Goal: Task Accomplishment & Management: Complete application form

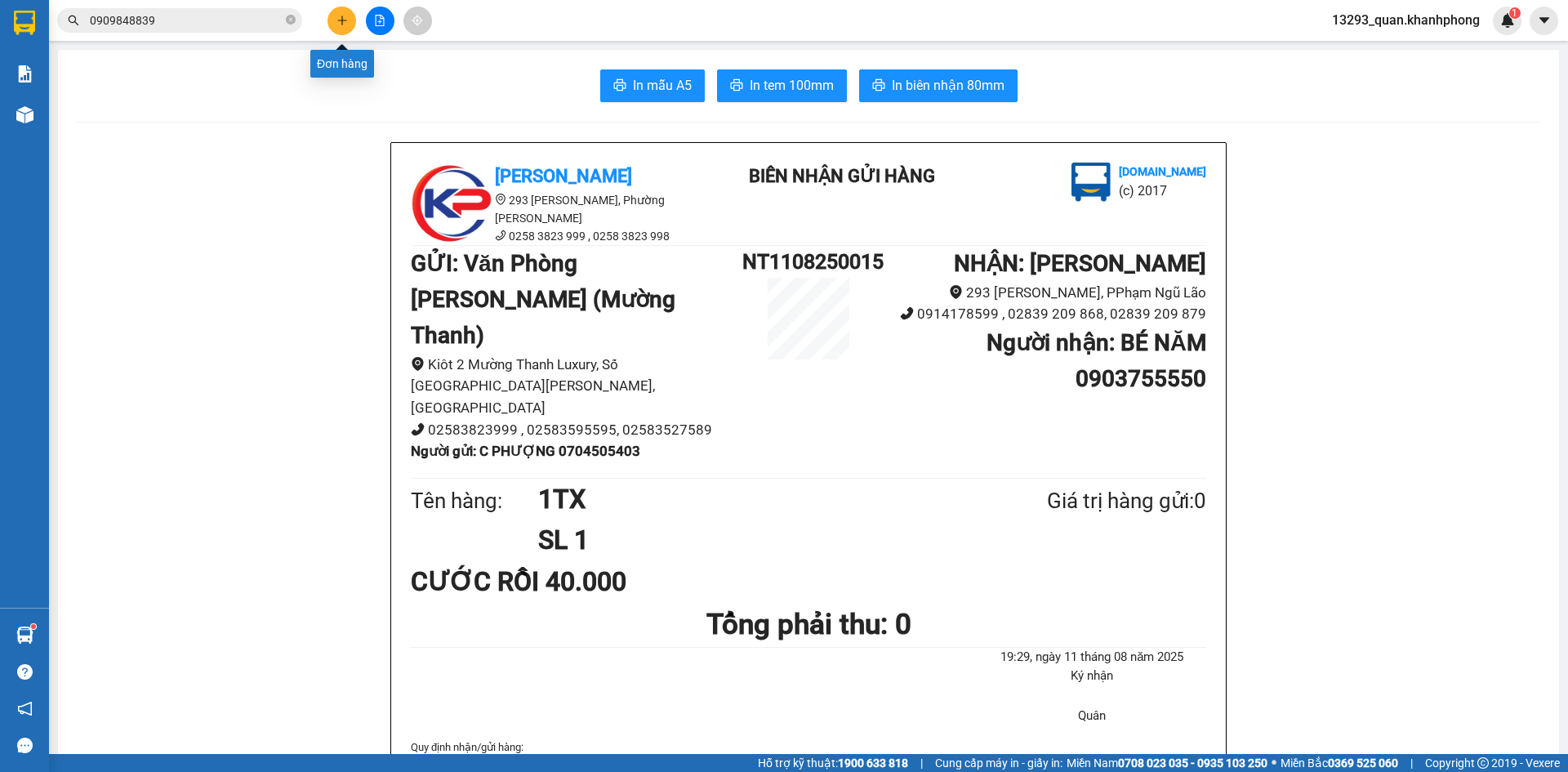
click at [344, 29] on button at bounding box center [342, 21] width 29 height 29
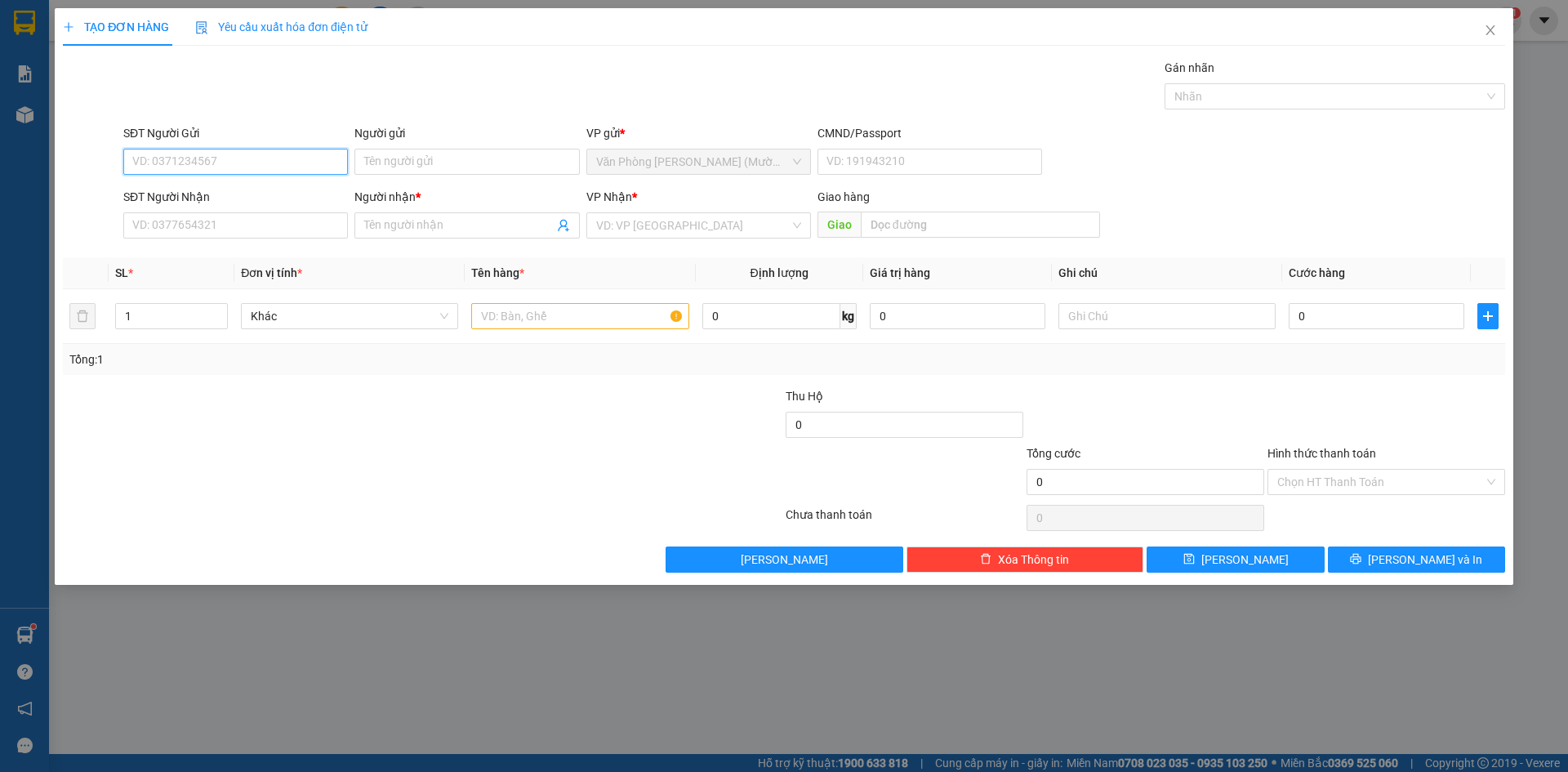
click at [260, 156] on input "SĐT Người Gửi" at bounding box center [236, 161] width 225 height 26
click at [212, 166] on input "0908980168" at bounding box center [236, 161] width 225 height 26
type input "0908980168"
click at [450, 160] on input "Người gửi" at bounding box center [466, 161] width 225 height 26
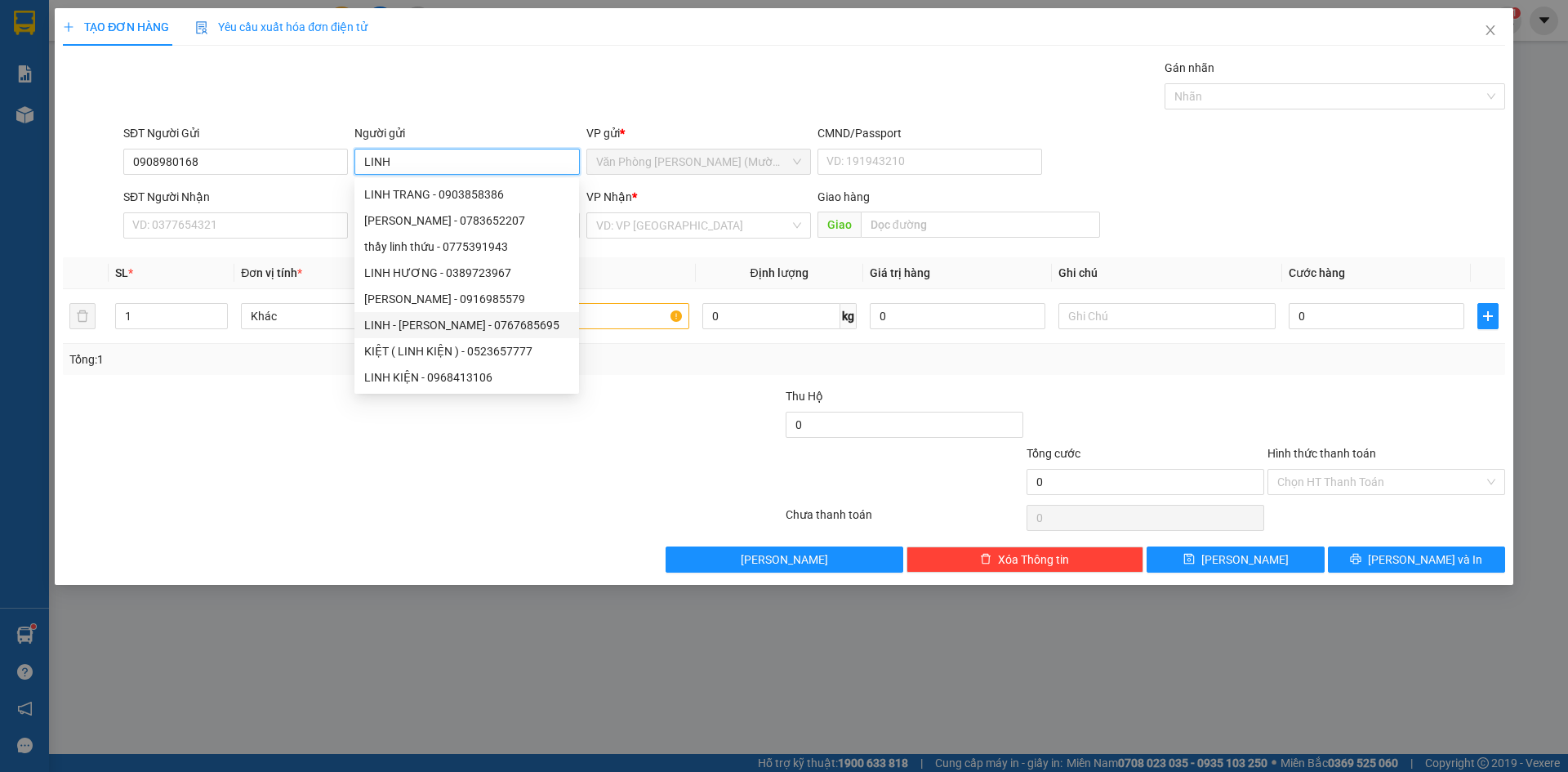
type input "LINH"
click at [265, 92] on div "Gói vận chuyển * Tiêu chuẩn Gán nhãn Nhãn" at bounding box center [814, 87] width 1389 height 57
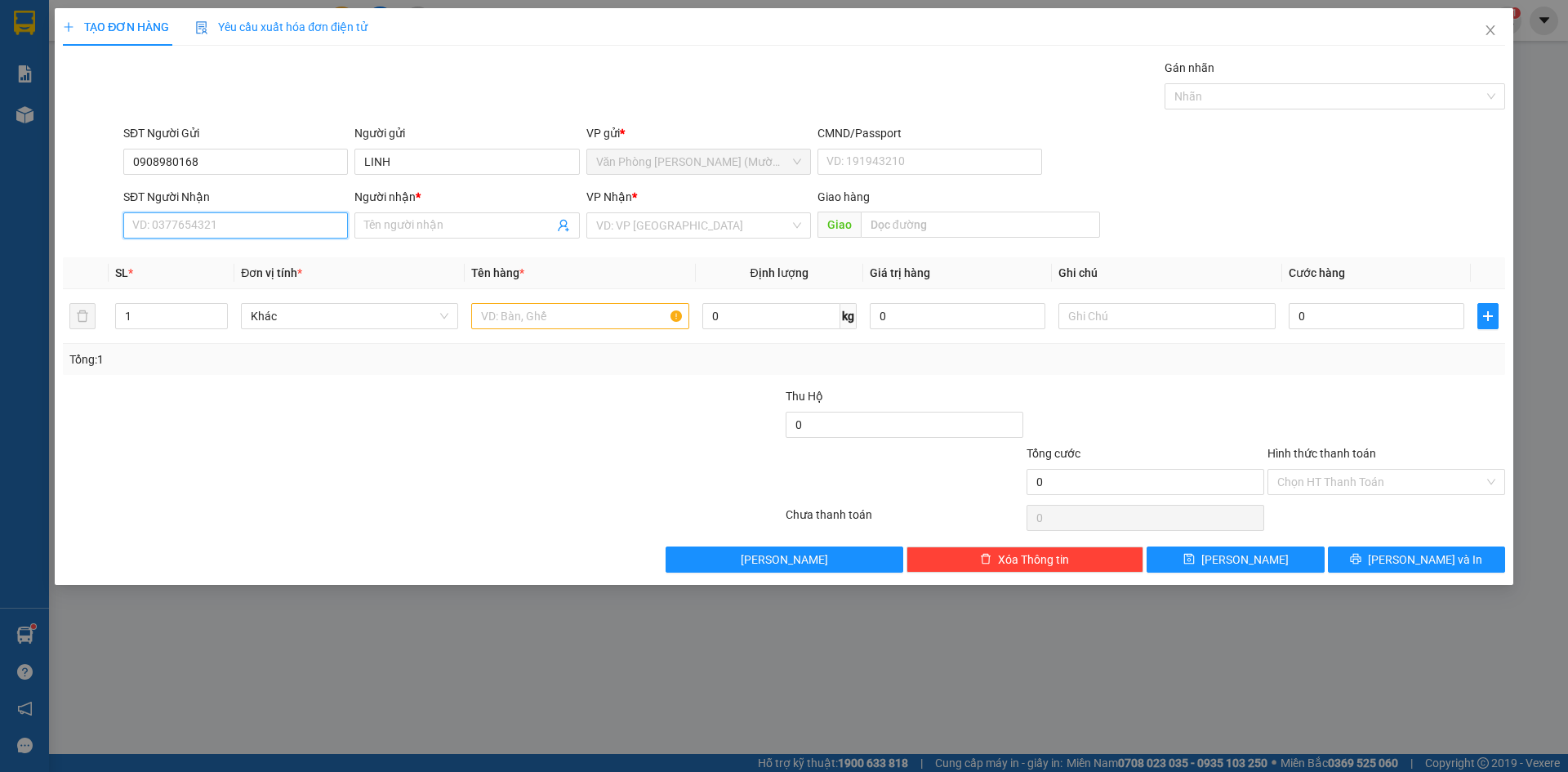
click at [190, 231] on input "SĐT Người Nhận" at bounding box center [236, 226] width 225 height 26
click at [436, 221] on input "Người nhận *" at bounding box center [458, 226] width 189 height 18
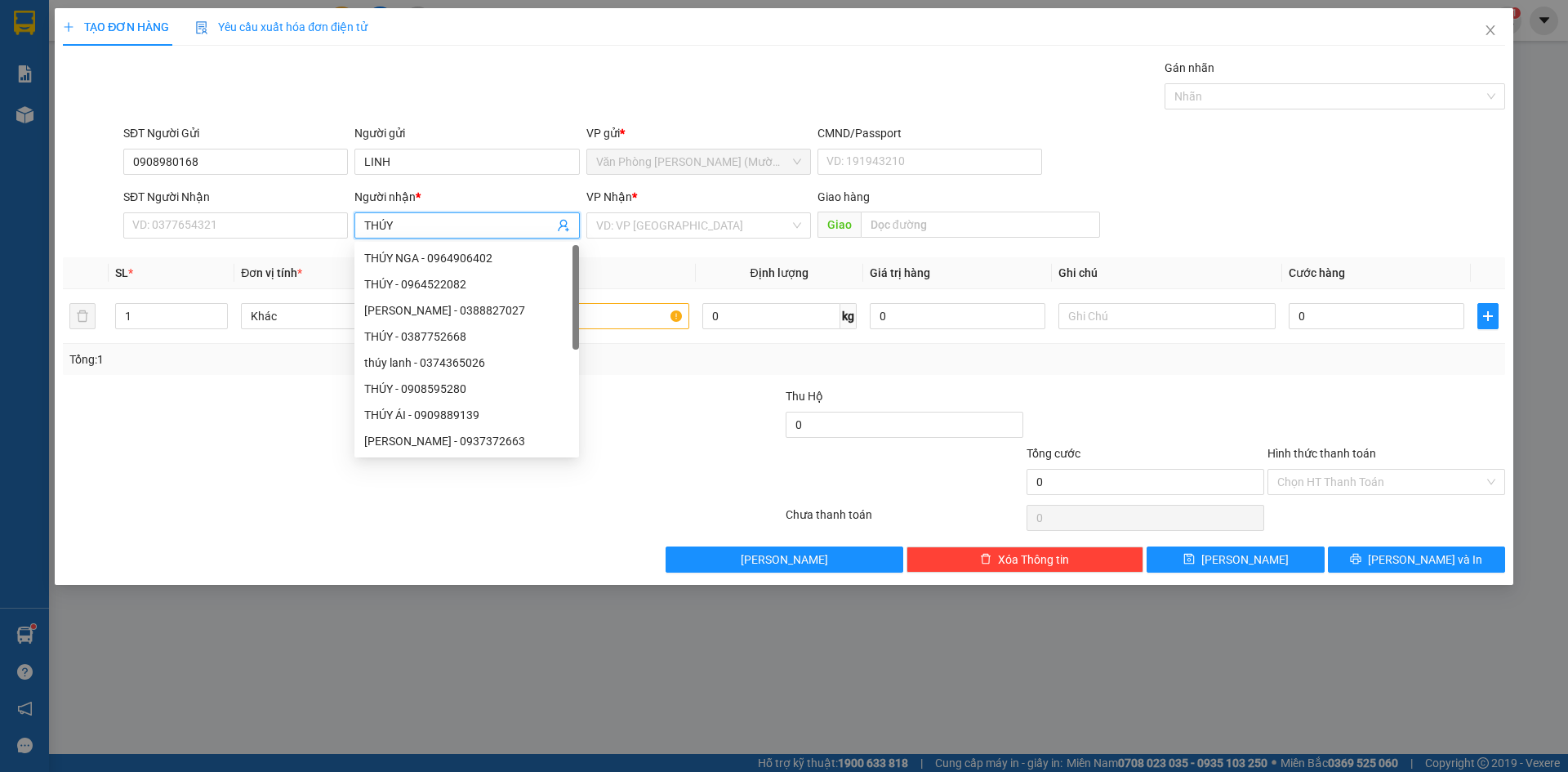
type input "THÚY"
click at [428, 73] on div "Gói vận chuyển * Tiêu chuẩn Gán nhãn Nhãn" at bounding box center [814, 87] width 1389 height 57
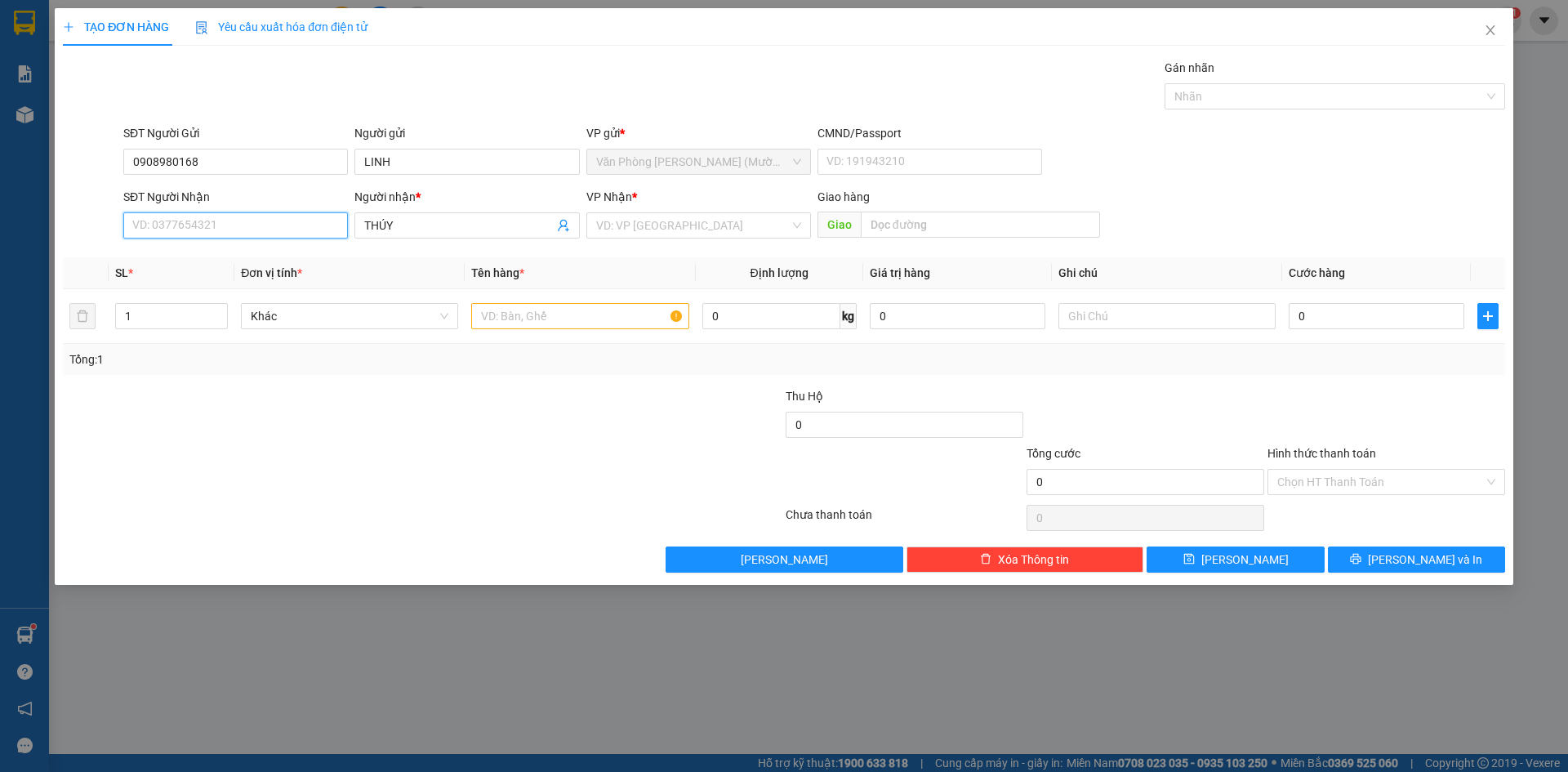
click at [252, 222] on input "SĐT Người Nhận" at bounding box center [236, 226] width 225 height 26
type input "0968697380"
click at [655, 227] on input "search" at bounding box center [693, 225] width 194 height 25
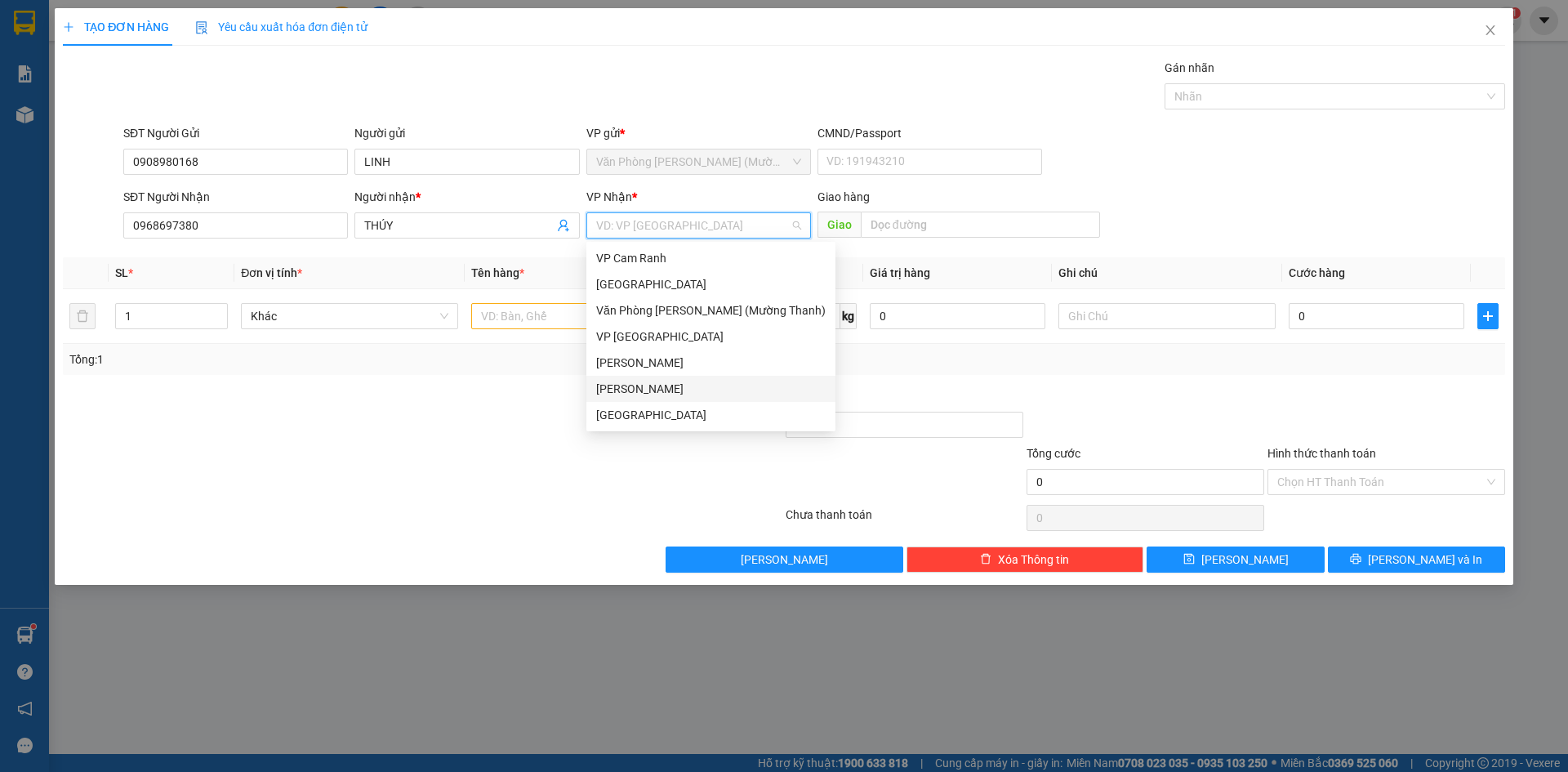
click at [647, 394] on div "[PERSON_NAME]" at bounding box center [711, 389] width 230 height 18
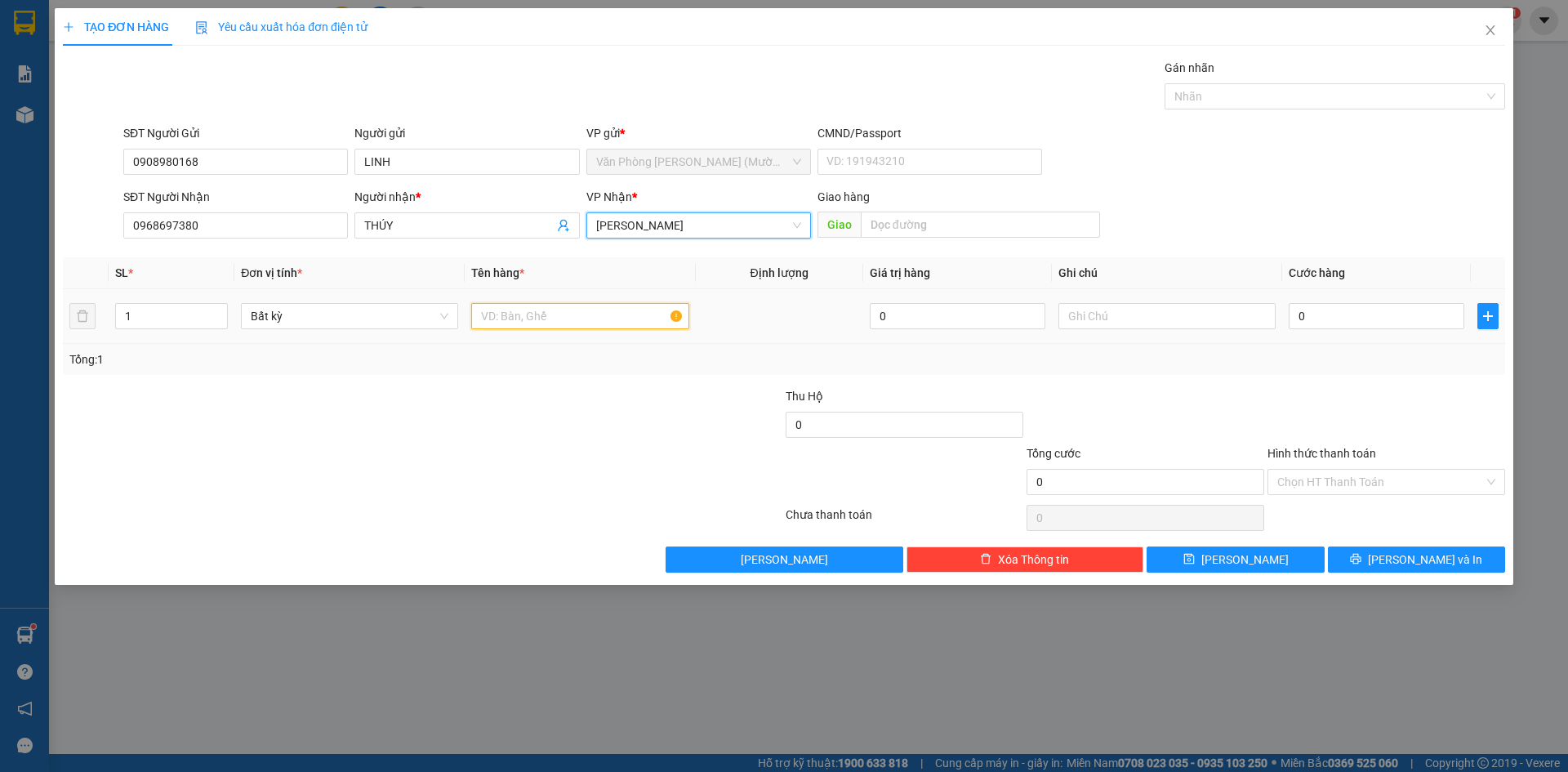
click at [538, 325] on input "text" at bounding box center [580, 316] width 218 height 26
type input "1TUI"
click at [1364, 317] on input "0" at bounding box center [1376, 316] width 175 height 26
type input "2"
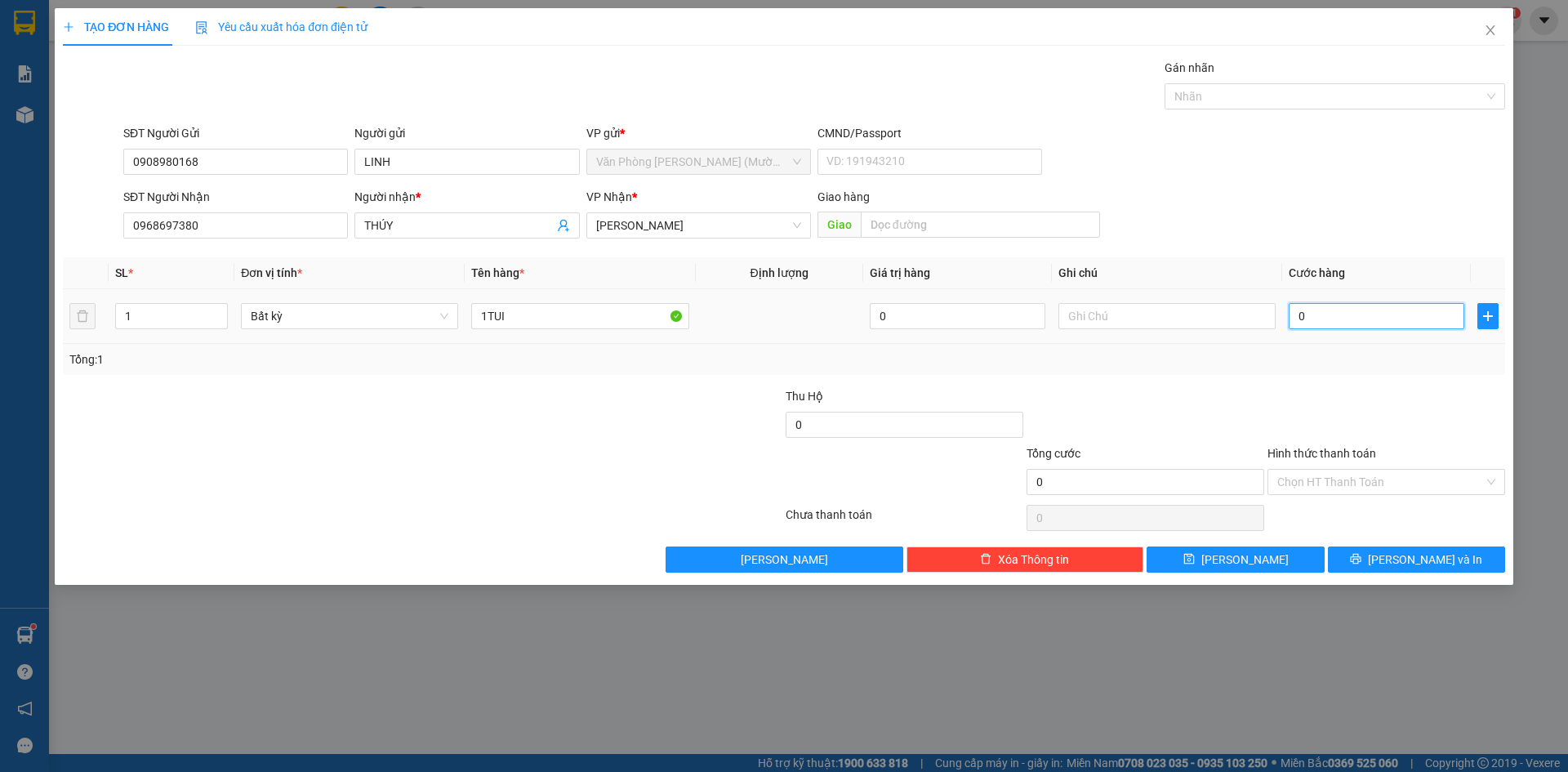
type input "2"
type input "20"
type input "20.000"
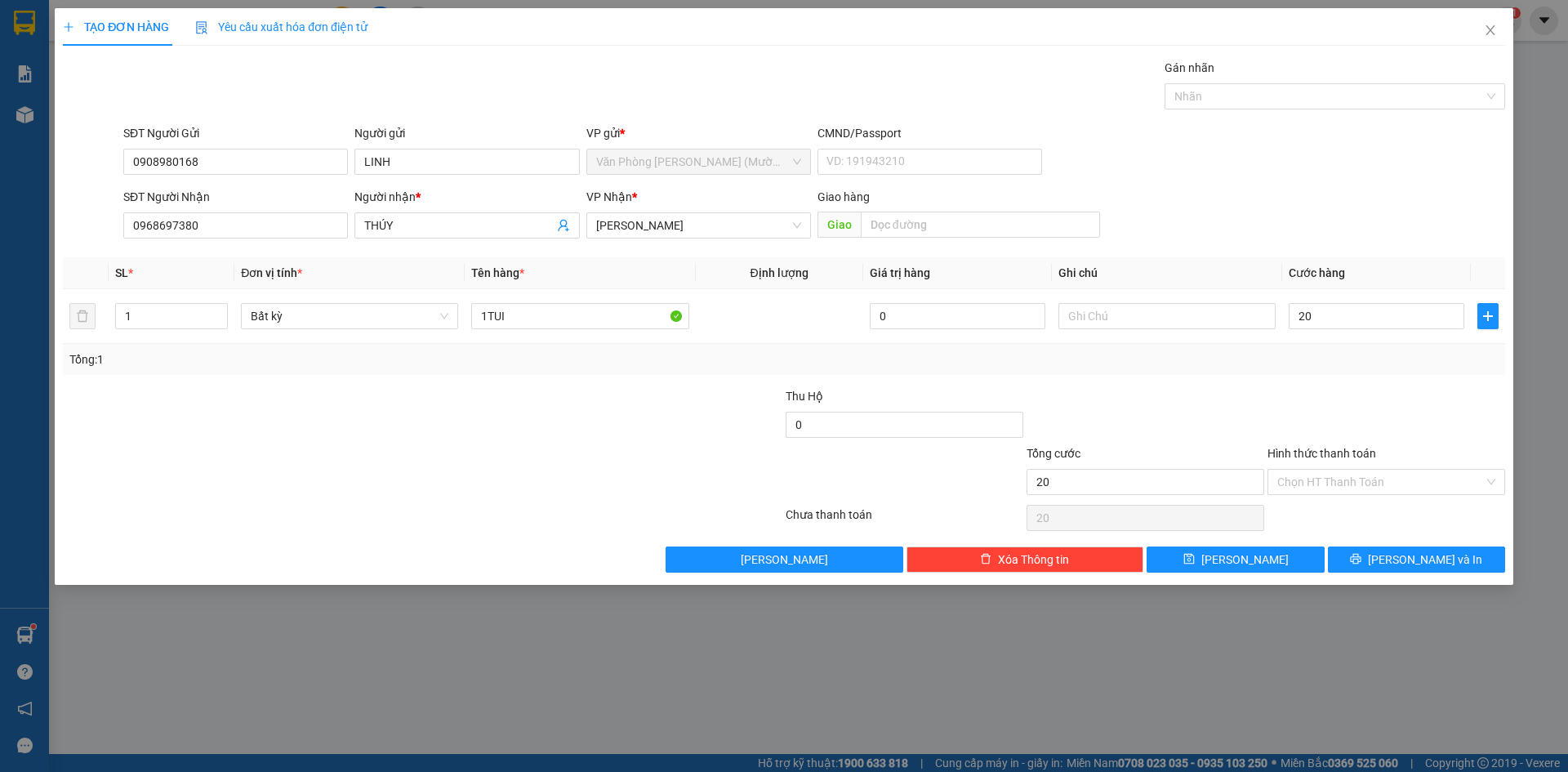
type input "20.000"
click at [1455, 198] on div "SĐT Người Nhận 0968697380 Người nhận * THÚY VP Nhận * [PERSON_NAME] [PERSON_NAM…" at bounding box center [814, 217] width 1389 height 57
click at [1403, 426] on div at bounding box center [1386, 416] width 241 height 57
click at [1380, 477] on input "Hình thức thanh toán" at bounding box center [1381, 482] width 207 height 25
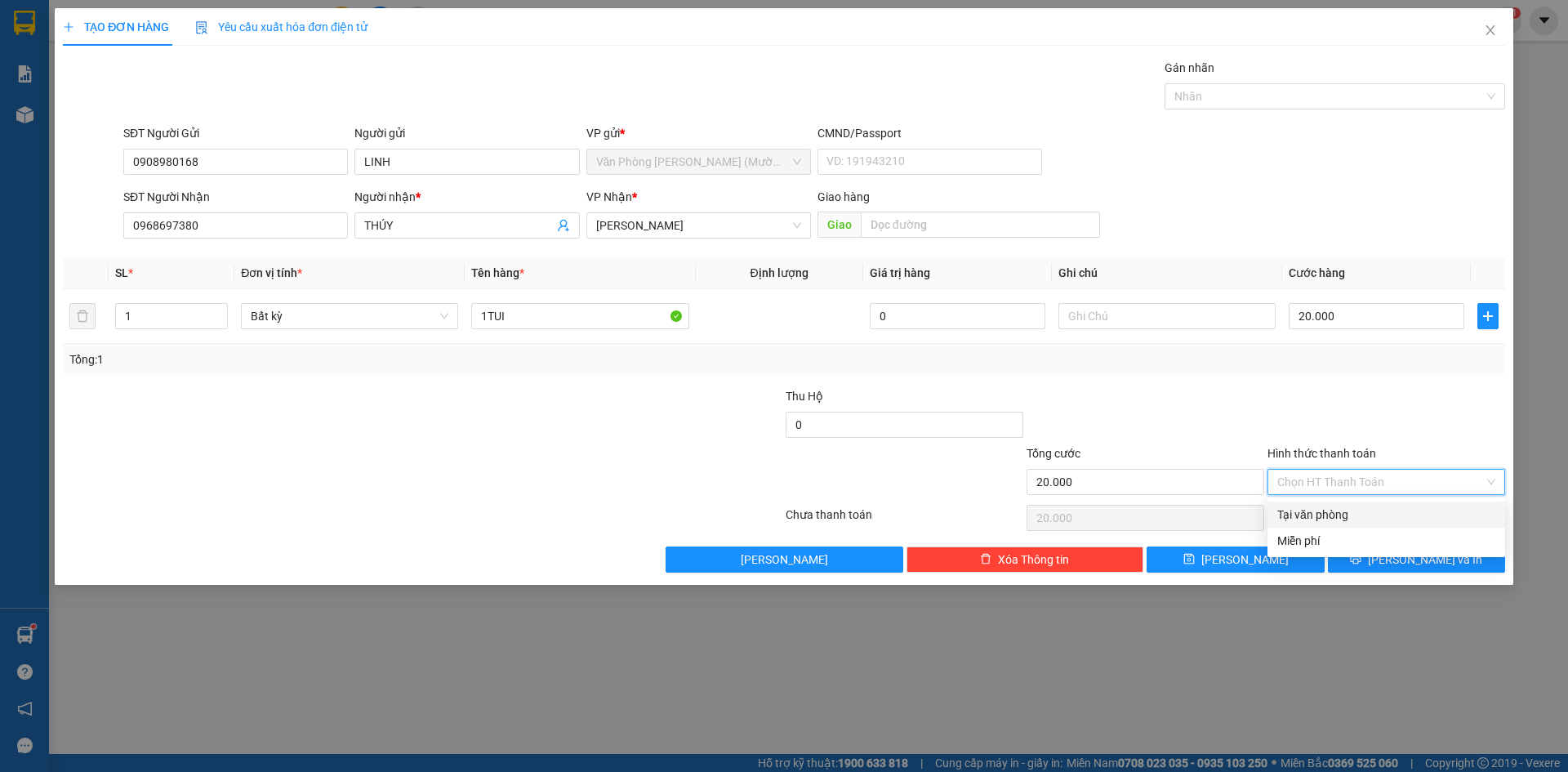
click at [1374, 511] on div "Tại văn phòng" at bounding box center [1387, 515] width 218 height 18
type input "0"
click at [1397, 561] on button "[PERSON_NAME] và In" at bounding box center [1417, 559] width 177 height 26
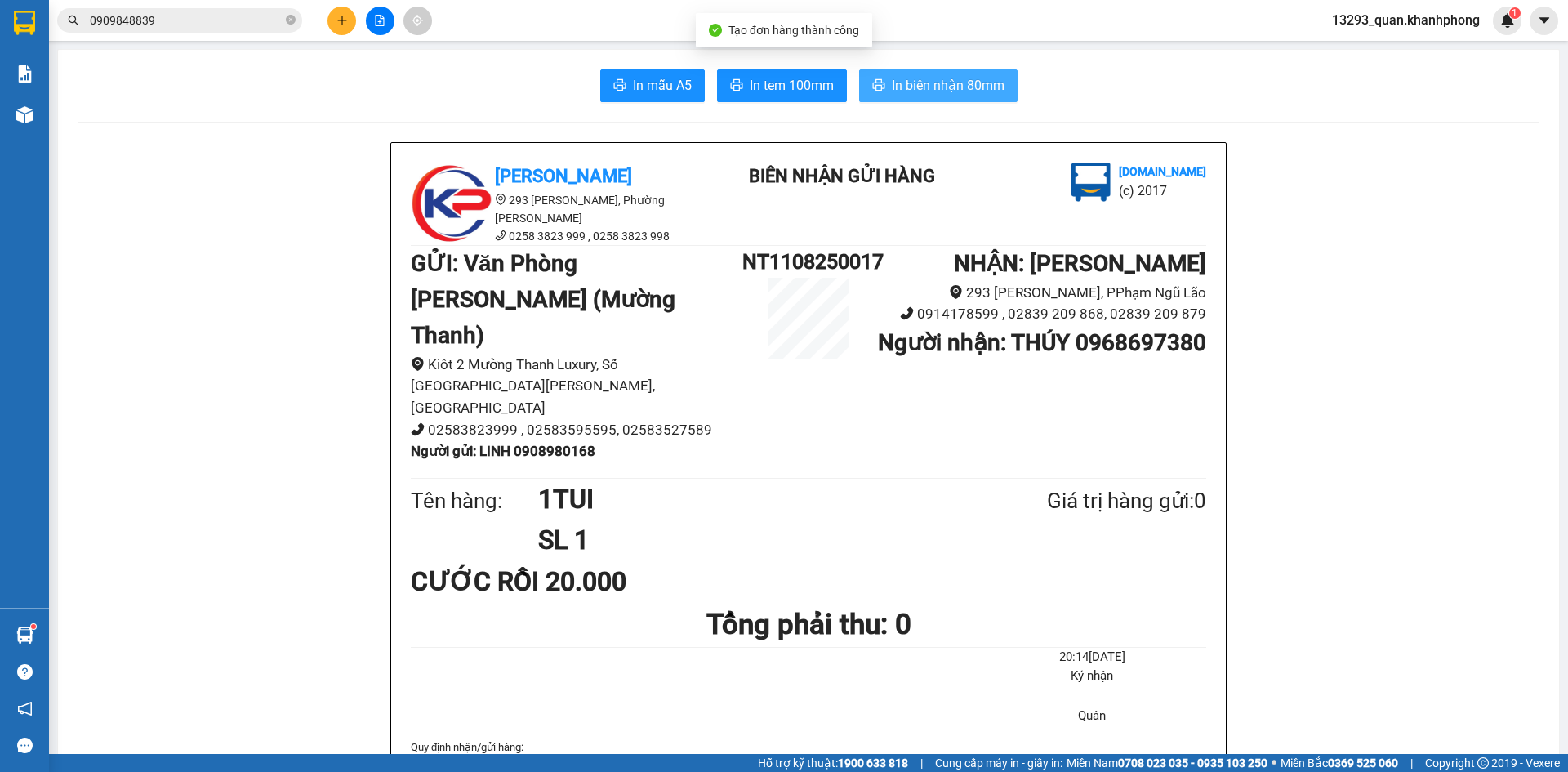
click at [966, 94] on span "In biên nhận 80mm" at bounding box center [948, 85] width 113 height 21
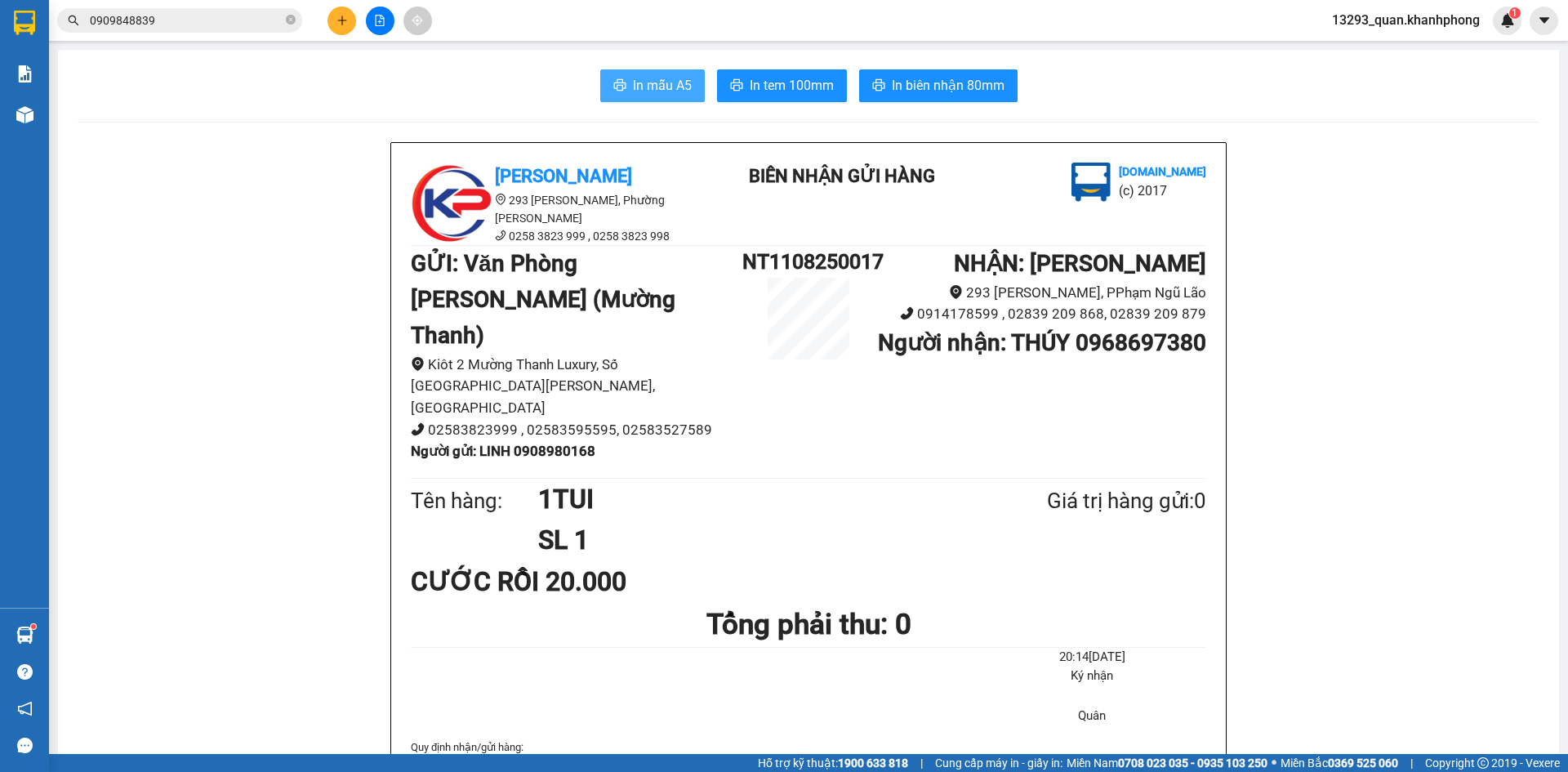
click at [646, 97] on button "In mẫu A5" at bounding box center [653, 85] width 105 height 33
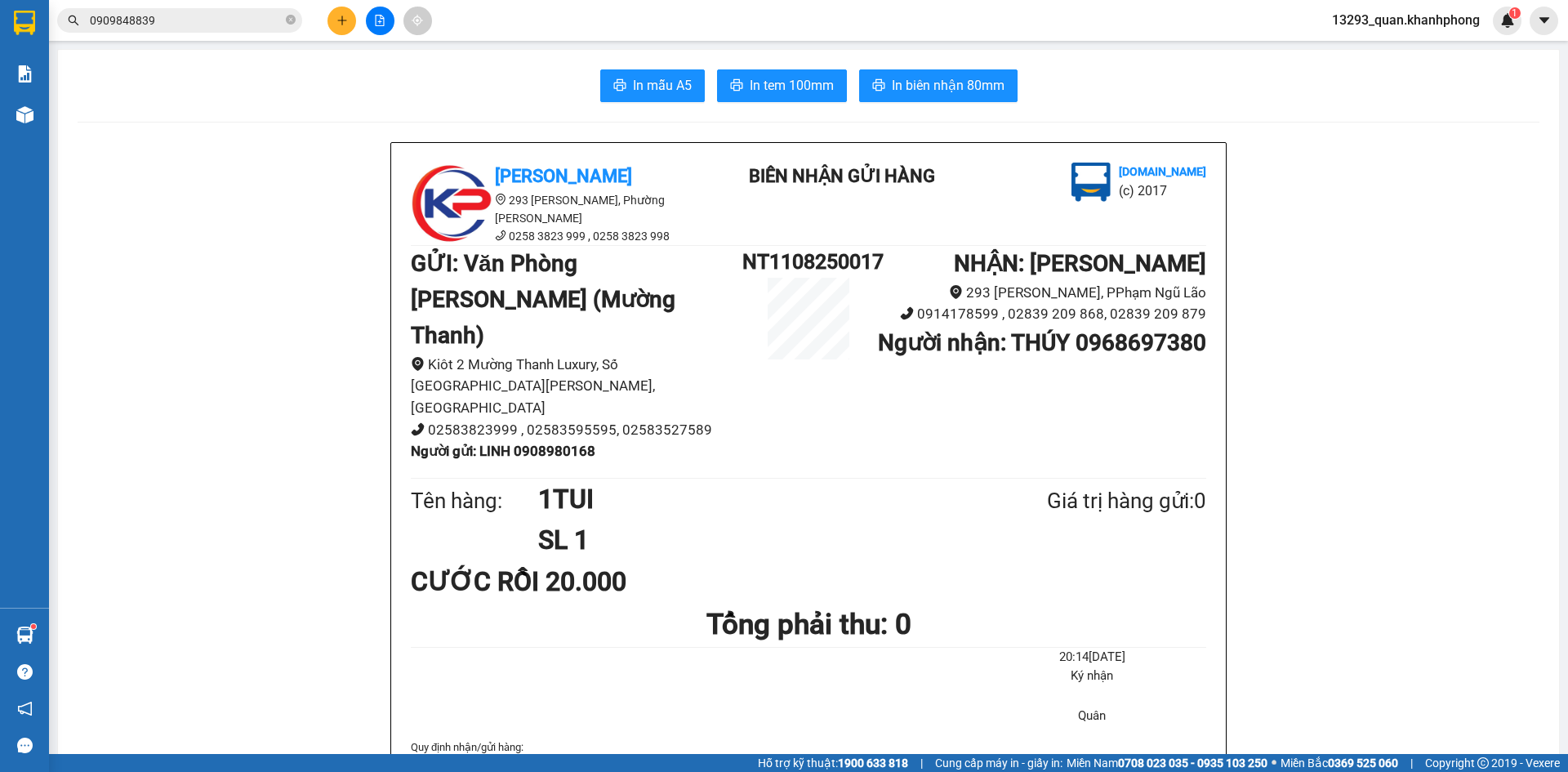
drag, startPoint x: 1355, startPoint y: 159, endPoint x: 676, endPoint y: 115, distance: 680.4
click at [344, 21] on icon "plus" at bounding box center [343, 21] width 12 height 12
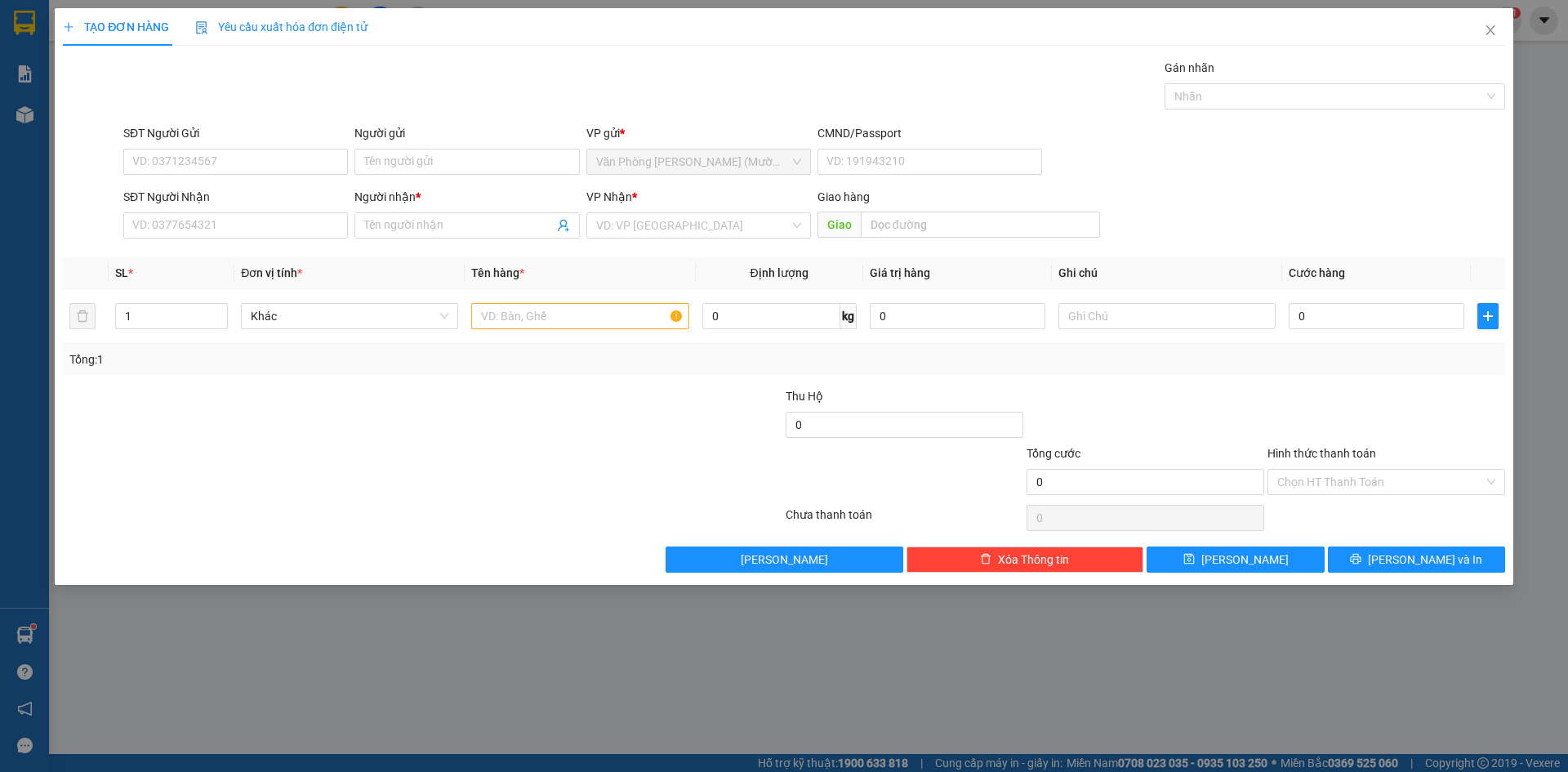
click at [283, 175] on div "SĐT Người Gửi VD: 0371234567" at bounding box center [236, 152] width 225 height 57
click at [284, 160] on input "SĐT Người Gửi" at bounding box center [236, 161] width 225 height 26
type input "0388510468"
click at [278, 198] on div "0388510468 - TUYÊN" at bounding box center [236, 194] width 205 height 18
type input "TUYÊN"
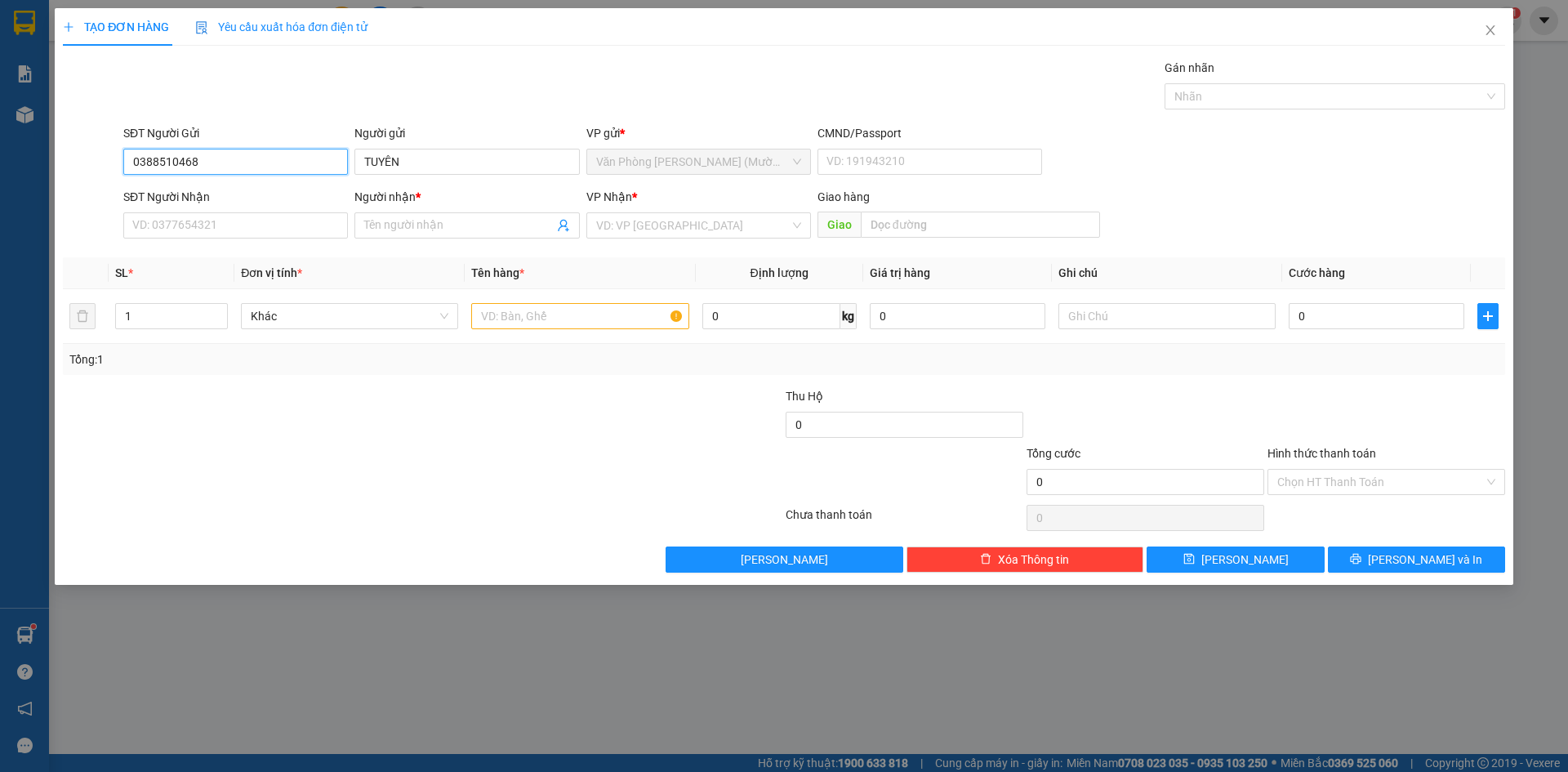
type input "0388510468"
click at [283, 79] on div "Gói vận chuyển * Tiêu chuẩn Gán nhãn Nhãn" at bounding box center [814, 87] width 1389 height 57
click at [241, 229] on input "SĐT Người Nhận" at bounding box center [236, 226] width 225 height 26
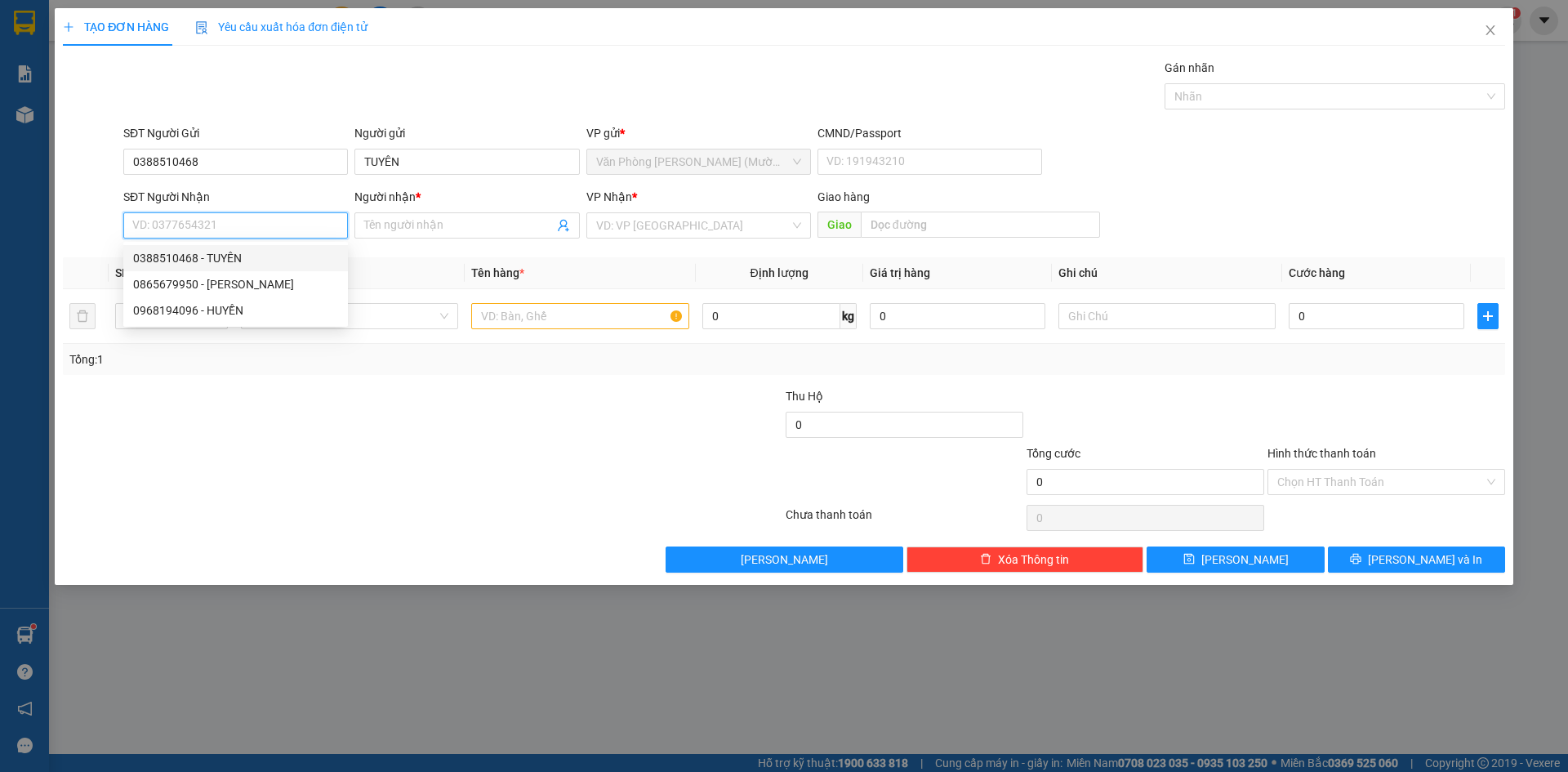
click at [259, 225] on input "SĐT Người Nhận" at bounding box center [236, 226] width 225 height 26
click at [241, 288] on div "0865679950 - [PERSON_NAME]" at bounding box center [236, 284] width 205 height 18
type input "0865679950"
type input "BÍCH KIM"
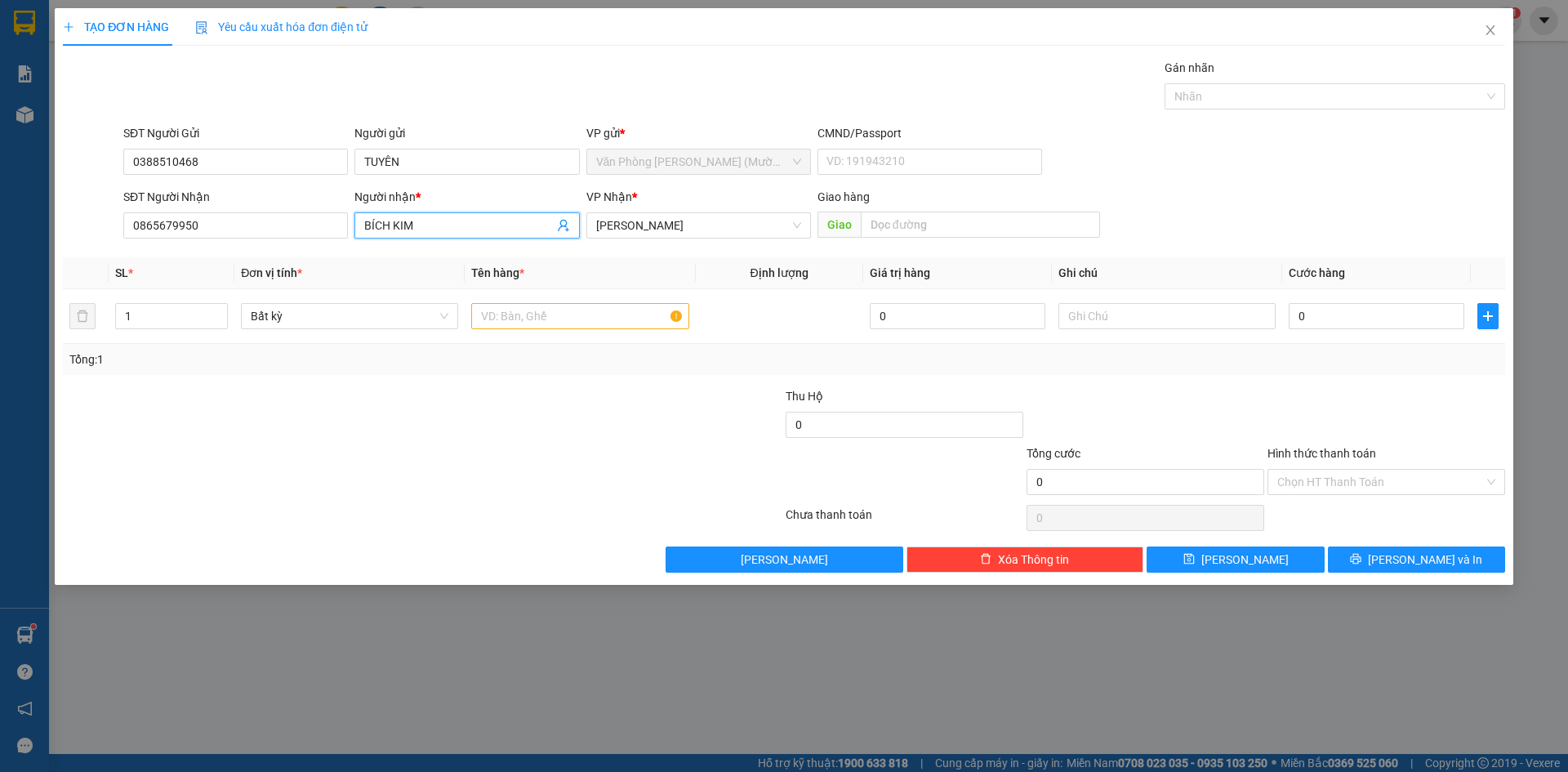
click at [462, 224] on input "BÍCH KIM" at bounding box center [458, 226] width 189 height 18
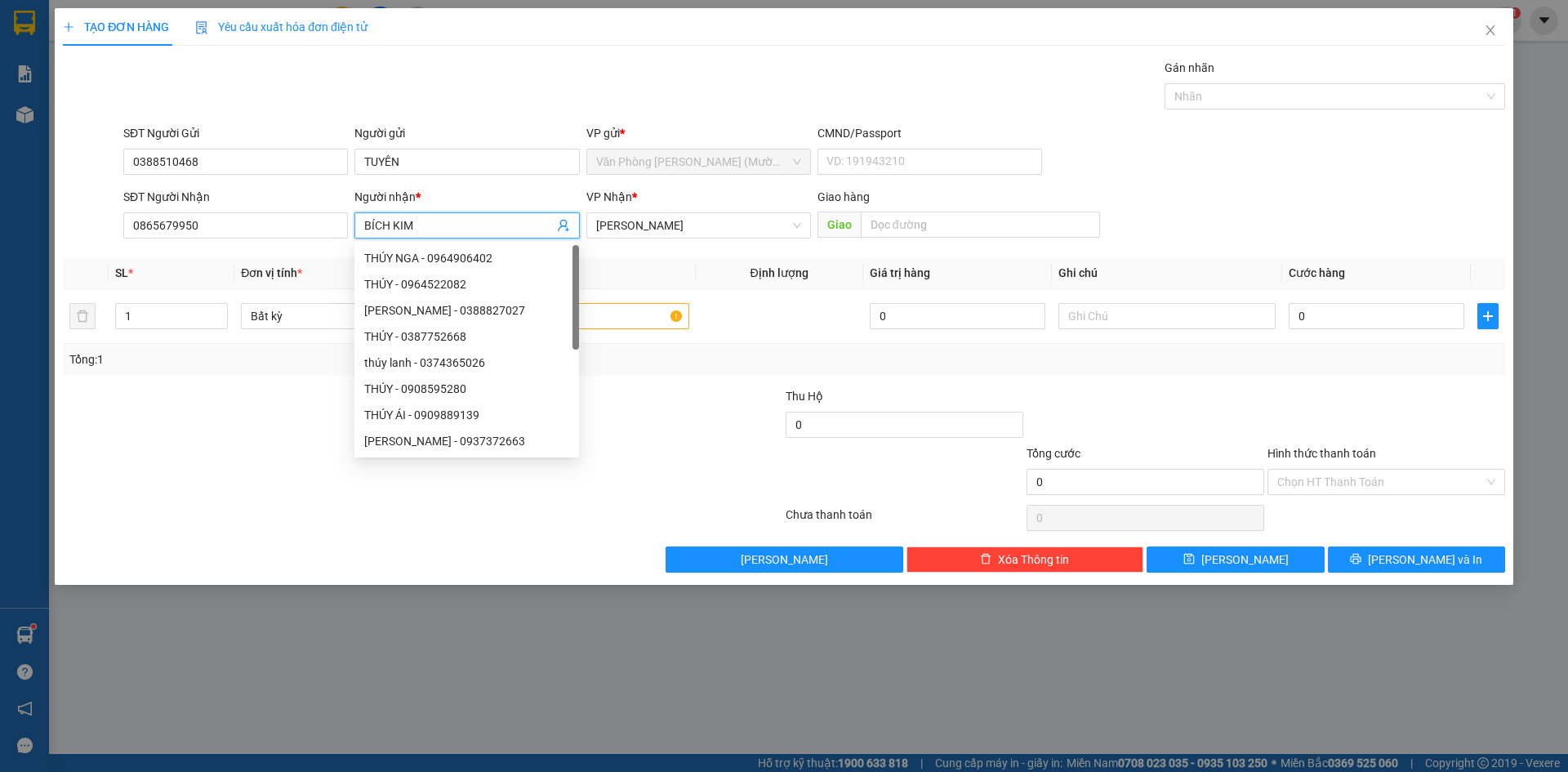
click at [462, 224] on input "BÍCH KIM" at bounding box center [458, 226] width 189 height 18
click at [461, 224] on input "BÍCH KIM" at bounding box center [458, 226] width 189 height 18
type input "MIU"
click at [1215, 227] on div "SĐT Người Nhận 0865679950 Người nhận * MIU VP Nhận * [PERSON_NAME] [PERSON_NAME…" at bounding box center [814, 217] width 1389 height 57
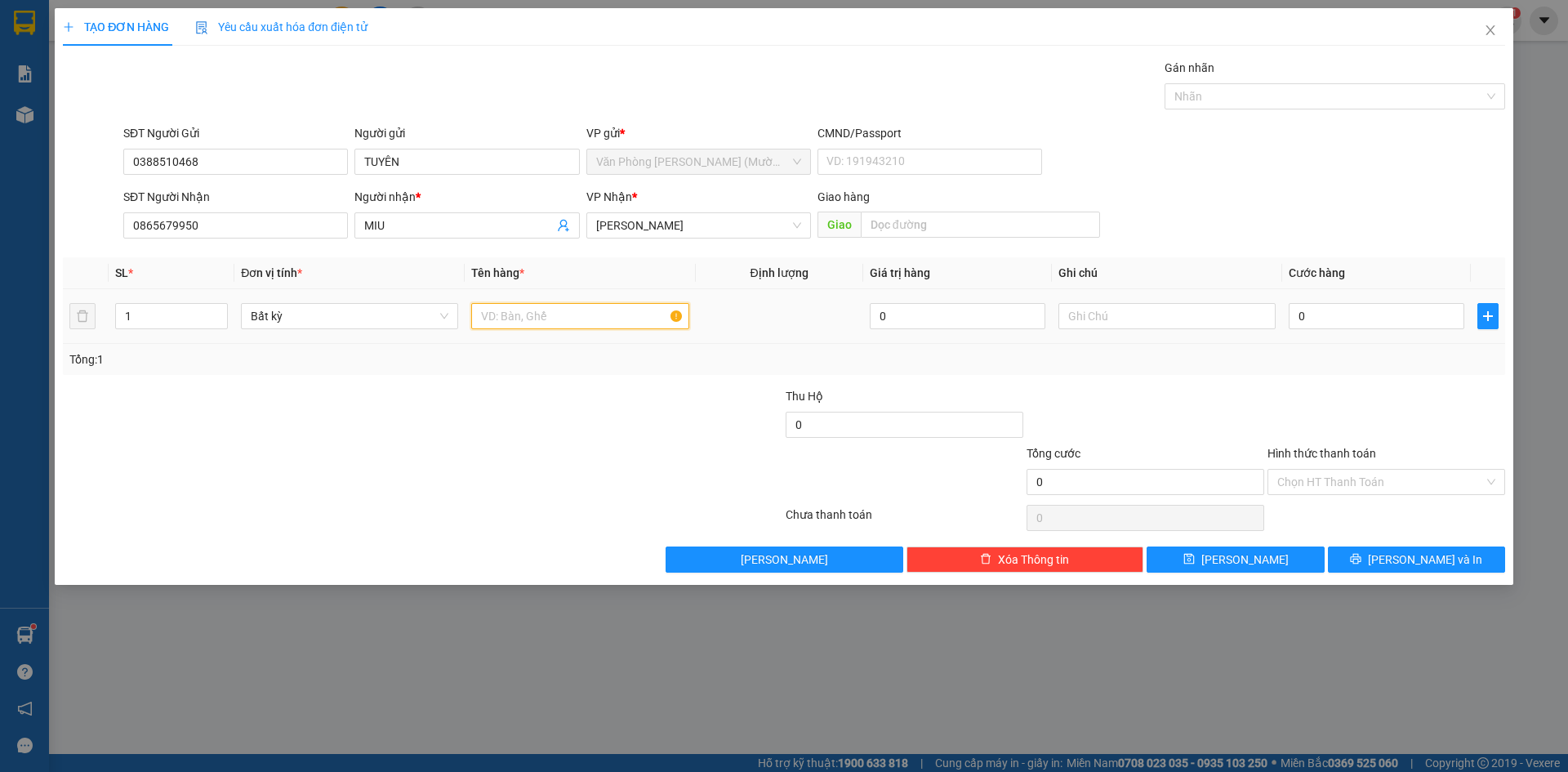
click at [629, 316] on input "text" at bounding box center [580, 316] width 218 height 26
click at [514, 320] on input "text" at bounding box center [580, 316] width 218 height 26
type input "1T"
click at [1322, 188] on div "SĐT Người Nhận 0865679950 Người nhận * MIU VP Nhận * [PERSON_NAME] [PERSON_NAME…" at bounding box center [814, 217] width 1389 height 57
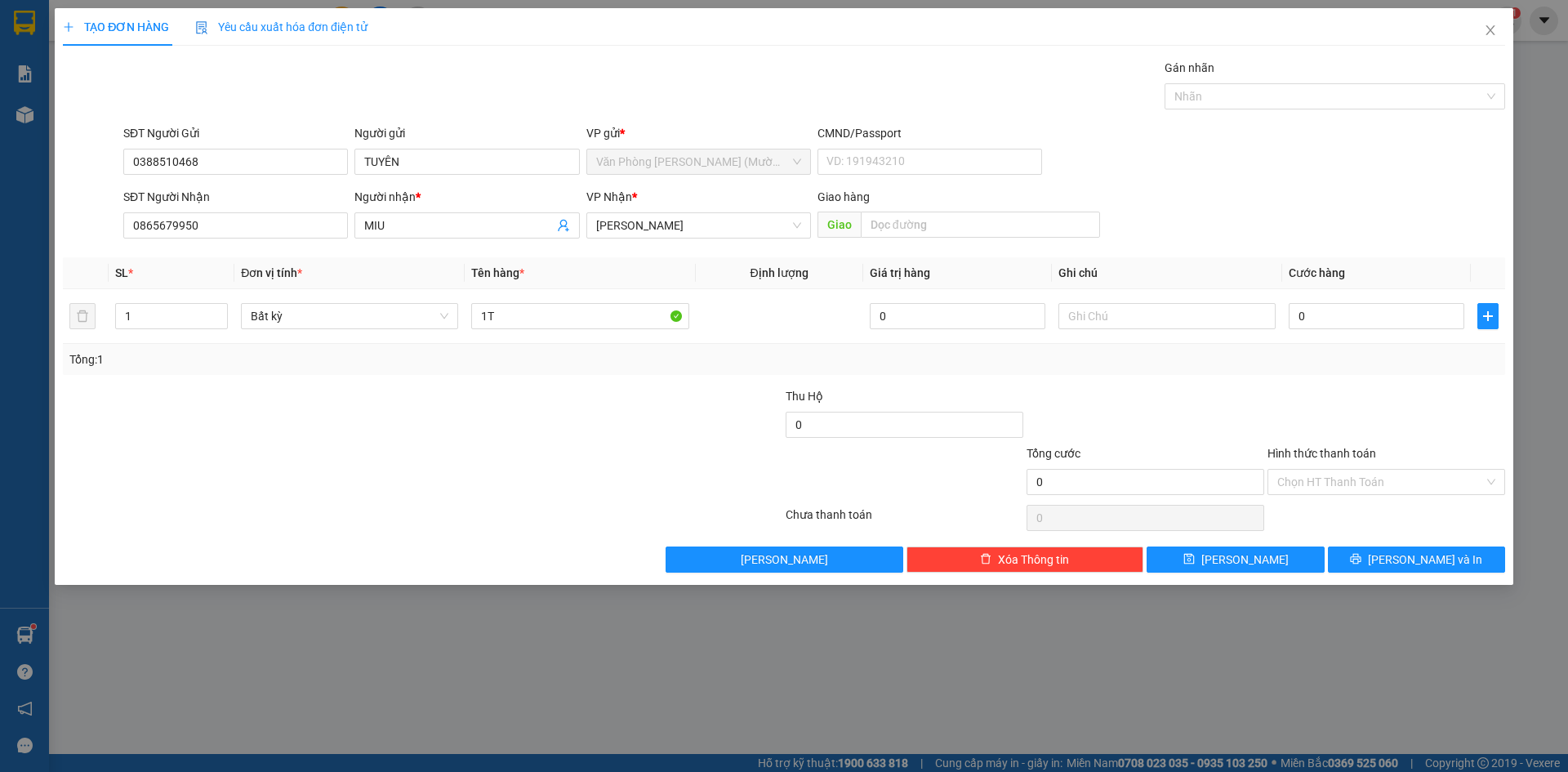
drag, startPoint x: 1365, startPoint y: 410, endPoint x: 1322, endPoint y: 235, distance: 180.2
click at [1363, 387] on div at bounding box center [1386, 416] width 241 height 57
click at [1314, 206] on div "SĐT Người Nhận 0865679950 Người nhận * MIU VP Nhận * [PERSON_NAME] [PERSON_NAME…" at bounding box center [814, 217] width 1389 height 57
click at [1356, 320] on input "0" at bounding box center [1376, 316] width 175 height 26
type input "3"
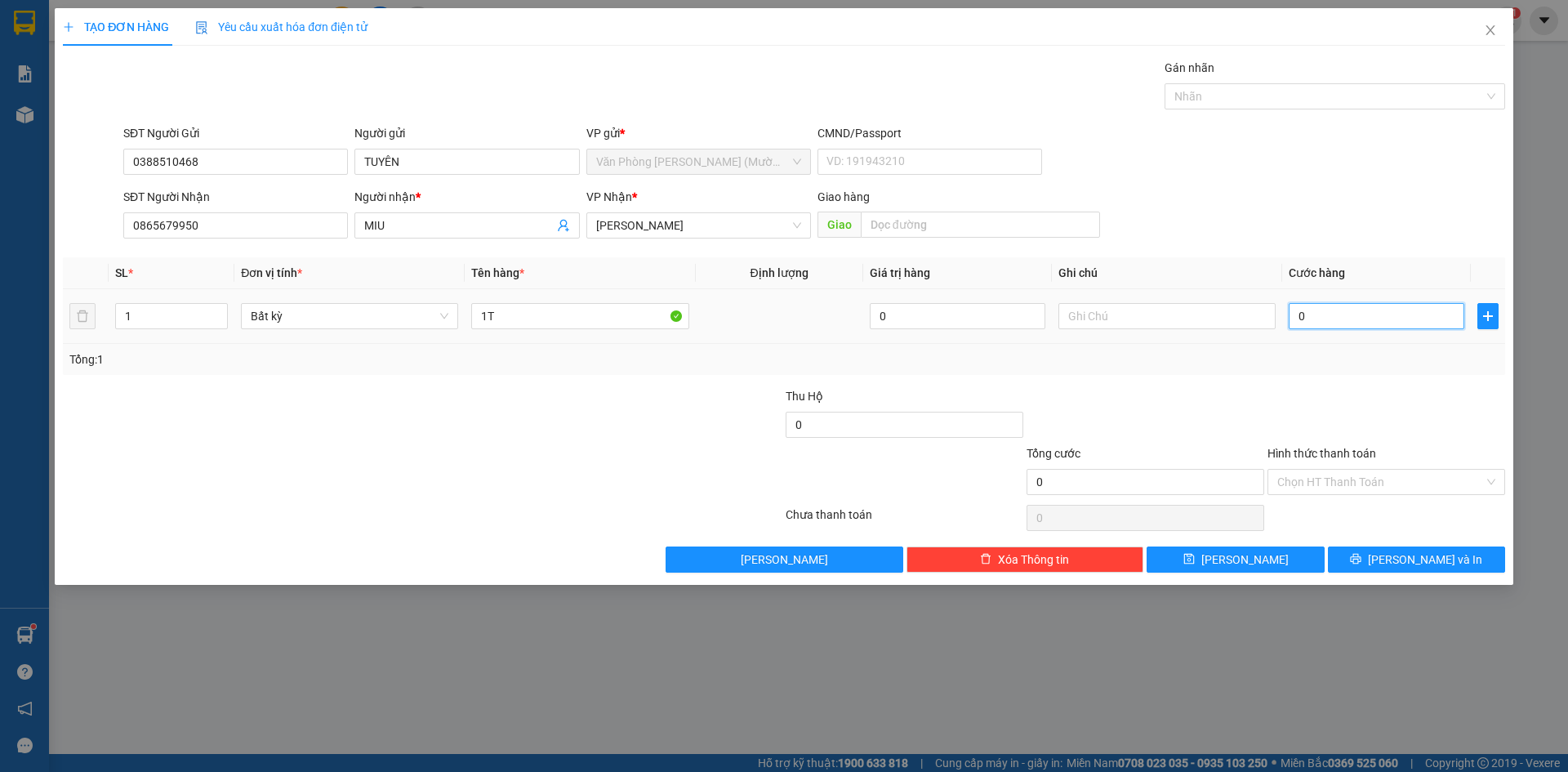
type input "3"
type input "30"
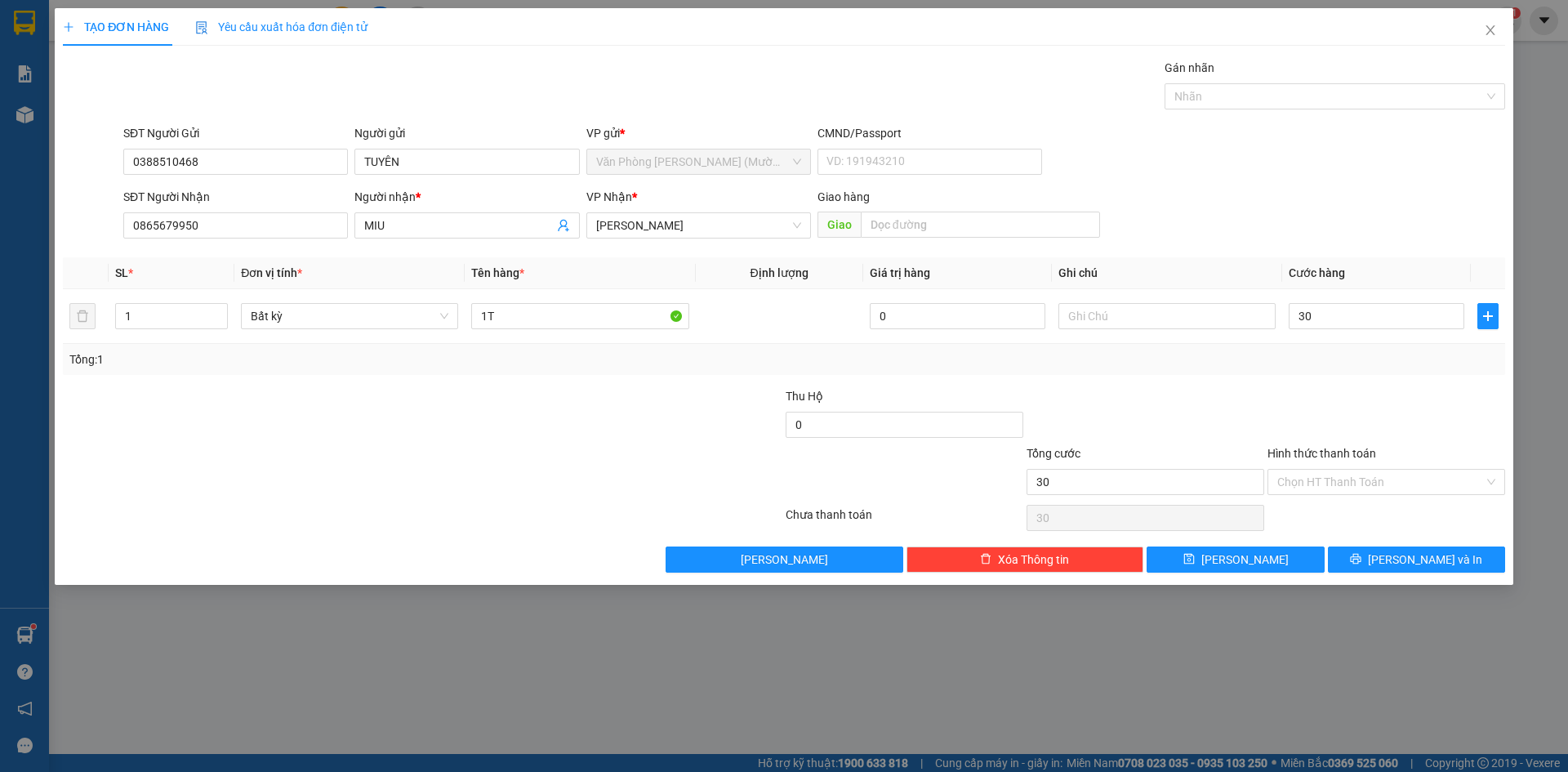
type input "30.000"
click at [1312, 175] on div "SĐT Người Gửi 0388510468 Người gửi TUYÊN VP gửi * Văn Phòng [PERSON_NAME] ([PER…" at bounding box center [814, 152] width 1389 height 57
click at [1343, 367] on div "Tổng: 1" at bounding box center [784, 359] width 1429 height 18
click at [1293, 180] on div "SĐT Người Gửi 0388510468 Người gửi TUYÊN VP gửi * Văn Phòng [PERSON_NAME] ([PER…" at bounding box center [814, 152] width 1389 height 57
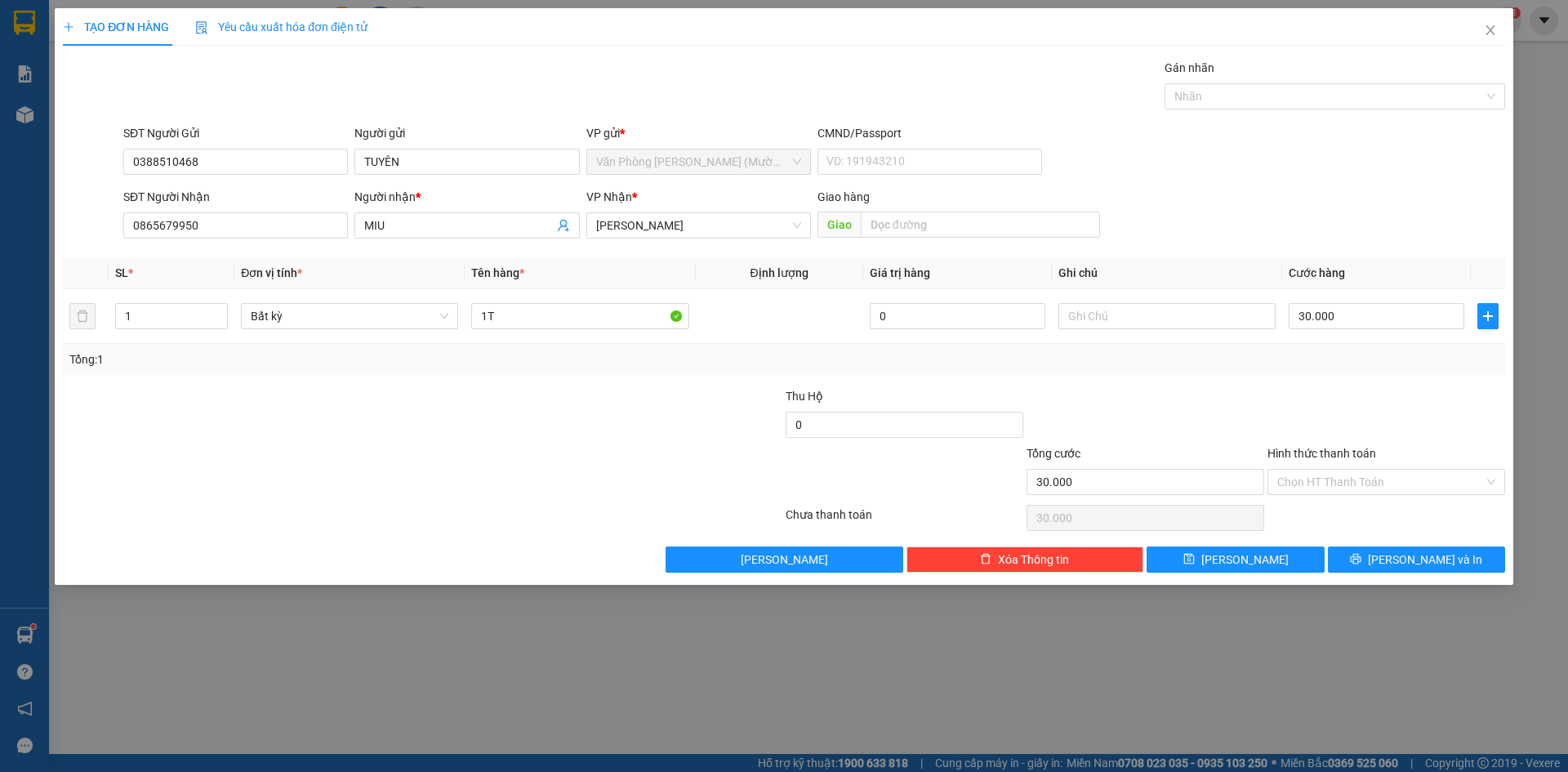
click at [1331, 387] on div at bounding box center [1386, 416] width 241 height 57
click at [1371, 405] on div at bounding box center [1386, 416] width 241 height 57
click at [1417, 386] on div "Transit Pickup Surcharge Ids Transit Deliver Surcharge Ids Transit Deliver Surc…" at bounding box center [784, 315] width 1442 height 514
click at [1408, 397] on div at bounding box center [1386, 416] width 241 height 57
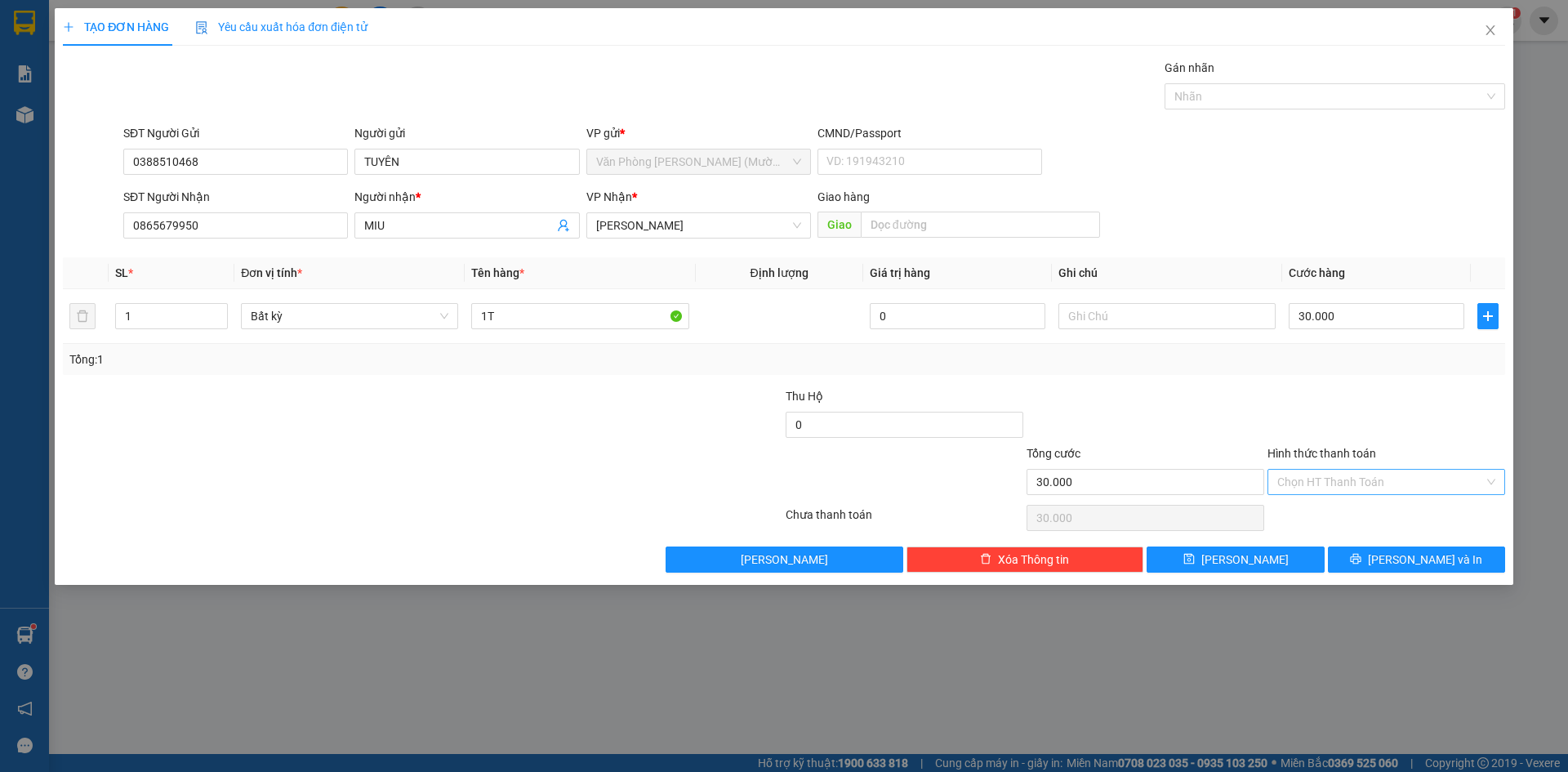
click at [1383, 481] on input "Hình thức thanh toán" at bounding box center [1381, 482] width 207 height 25
click at [1371, 522] on div "Tại văn phòng" at bounding box center [1387, 515] width 218 height 18
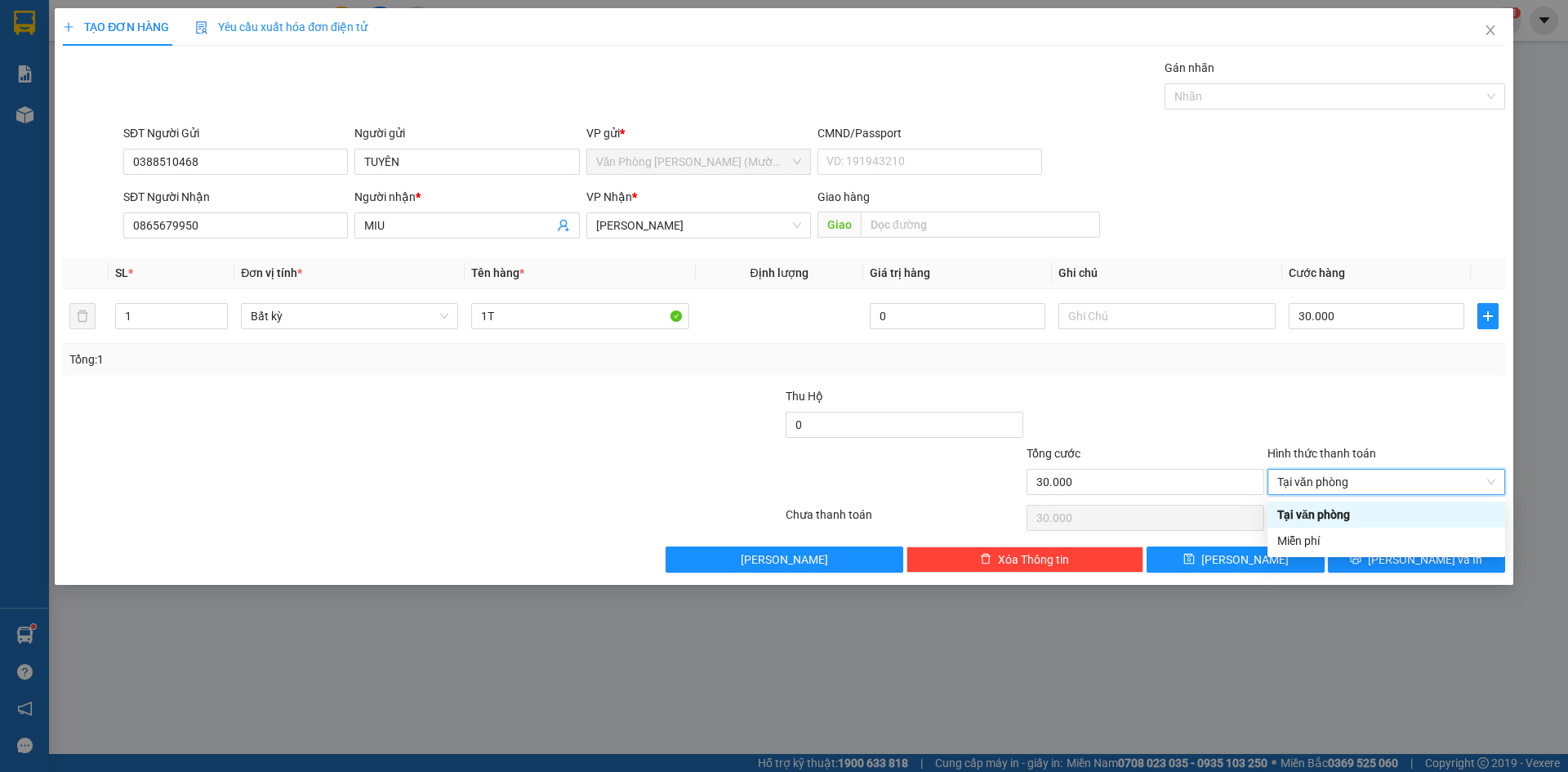
type input "0"
click at [1390, 409] on div at bounding box center [1386, 416] width 241 height 57
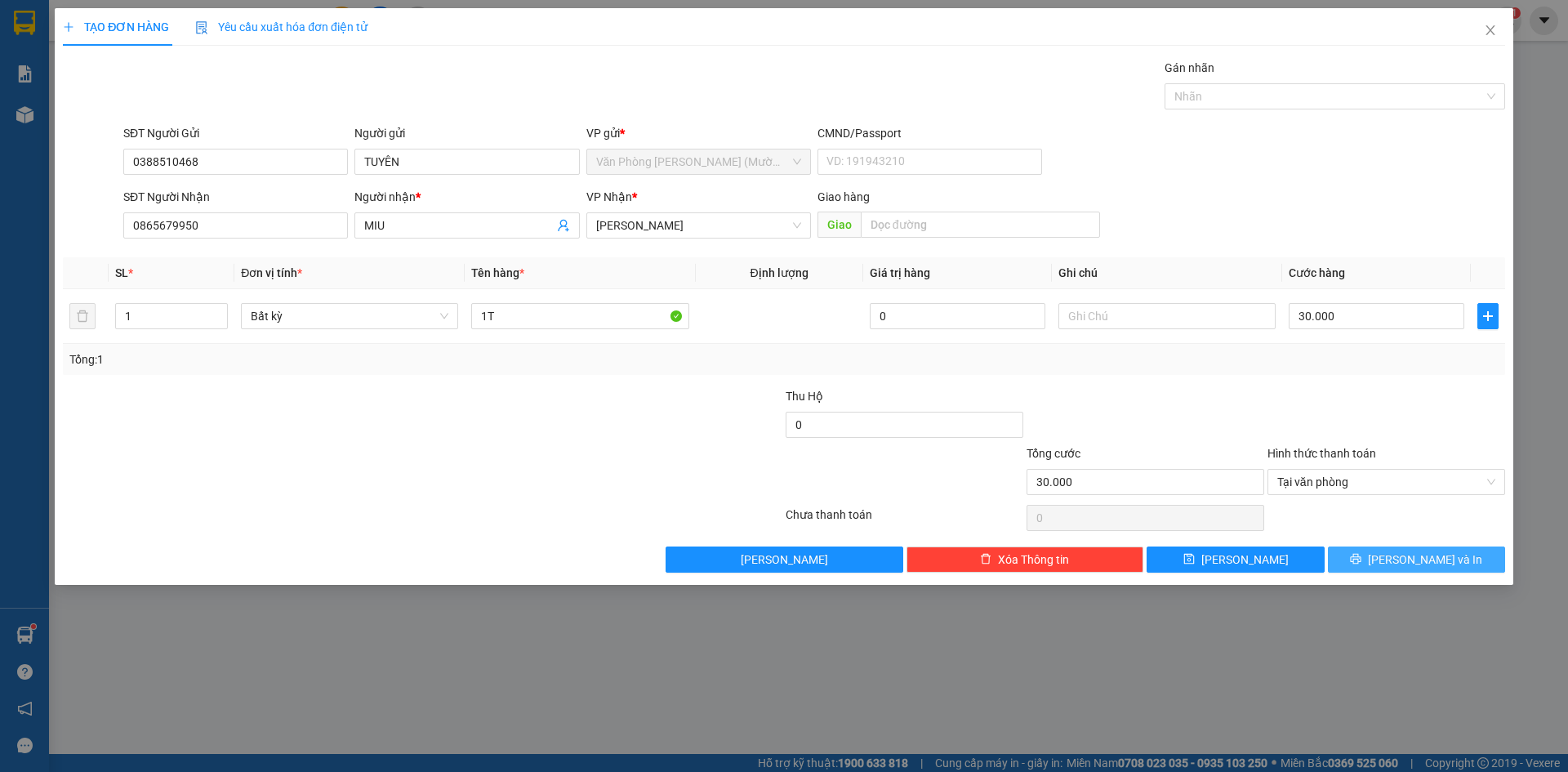
click at [1419, 563] on span "[PERSON_NAME] và In" at bounding box center [1425, 559] width 115 height 18
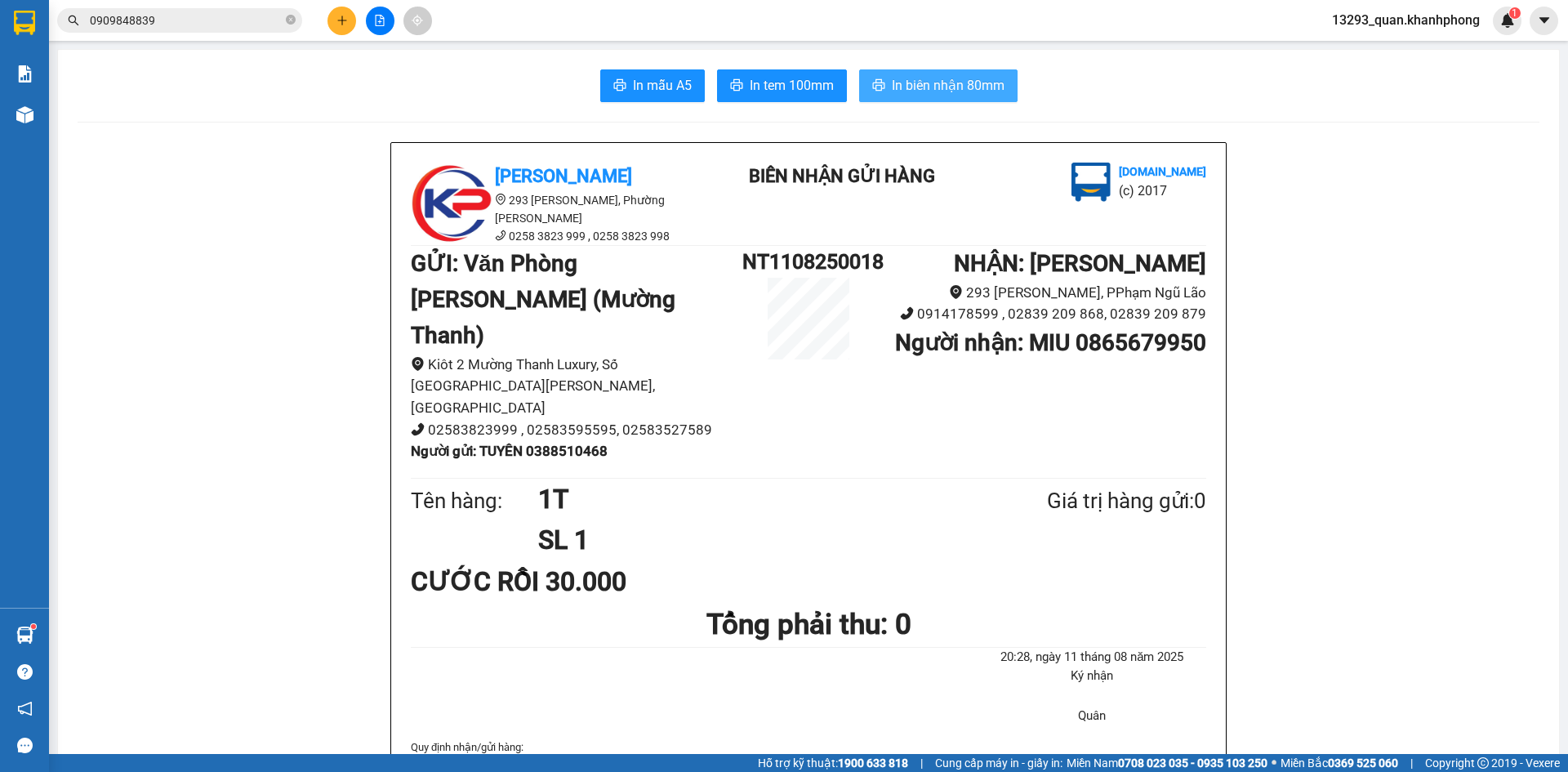
click at [946, 83] on span "In biên nhận 80mm" at bounding box center [948, 85] width 113 height 21
click at [653, 86] on span "In mẫu A5" at bounding box center [662, 85] width 58 height 21
click at [335, 19] on button at bounding box center [342, 21] width 29 height 29
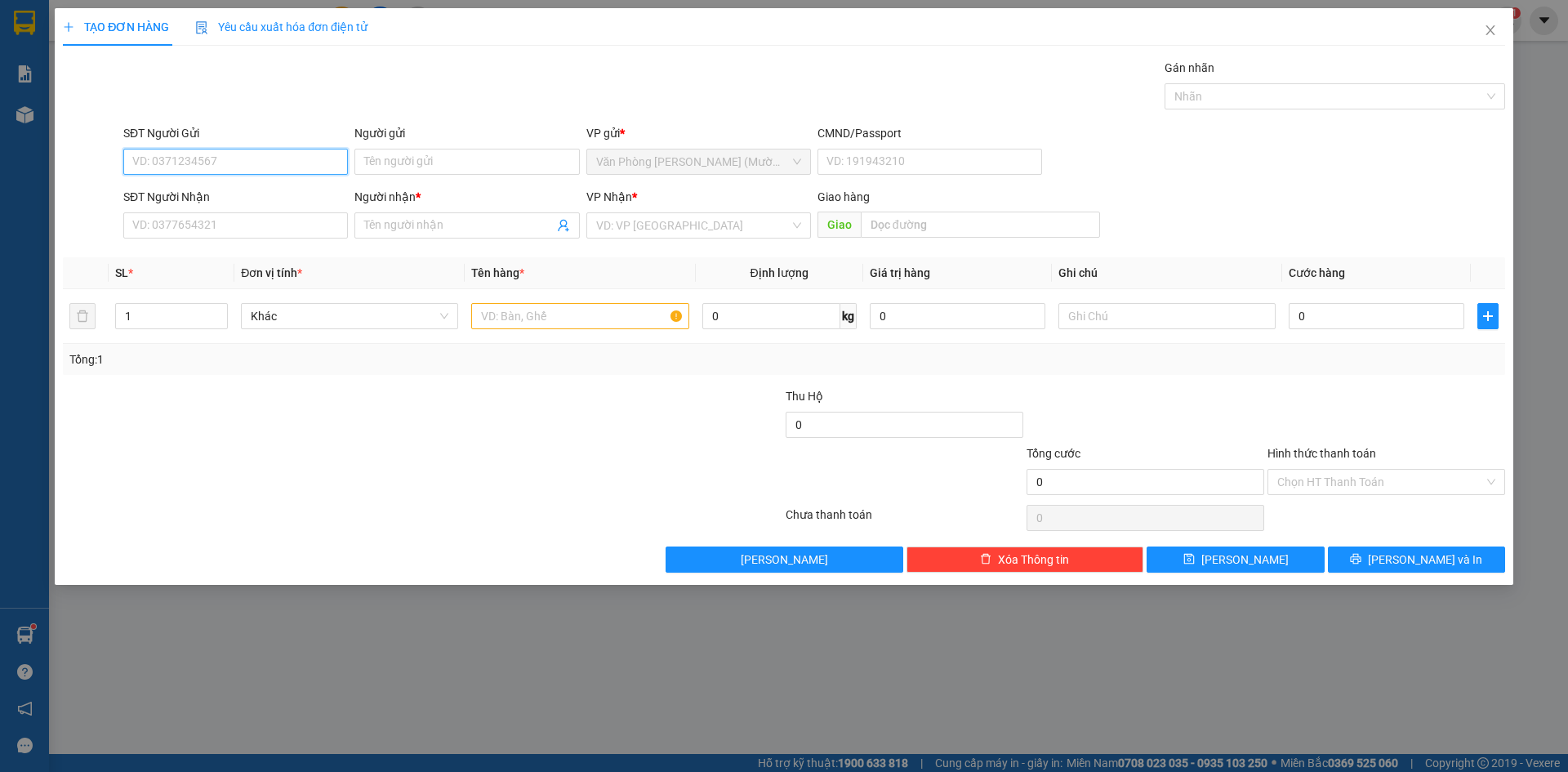
click at [288, 166] on input "SĐT Người Gửi" at bounding box center [236, 161] width 225 height 26
type input "0772936699"
click at [261, 194] on div "0772936699 - C THẮM" at bounding box center [236, 194] width 205 height 18
type input "C THẮM"
type input "0772936699"
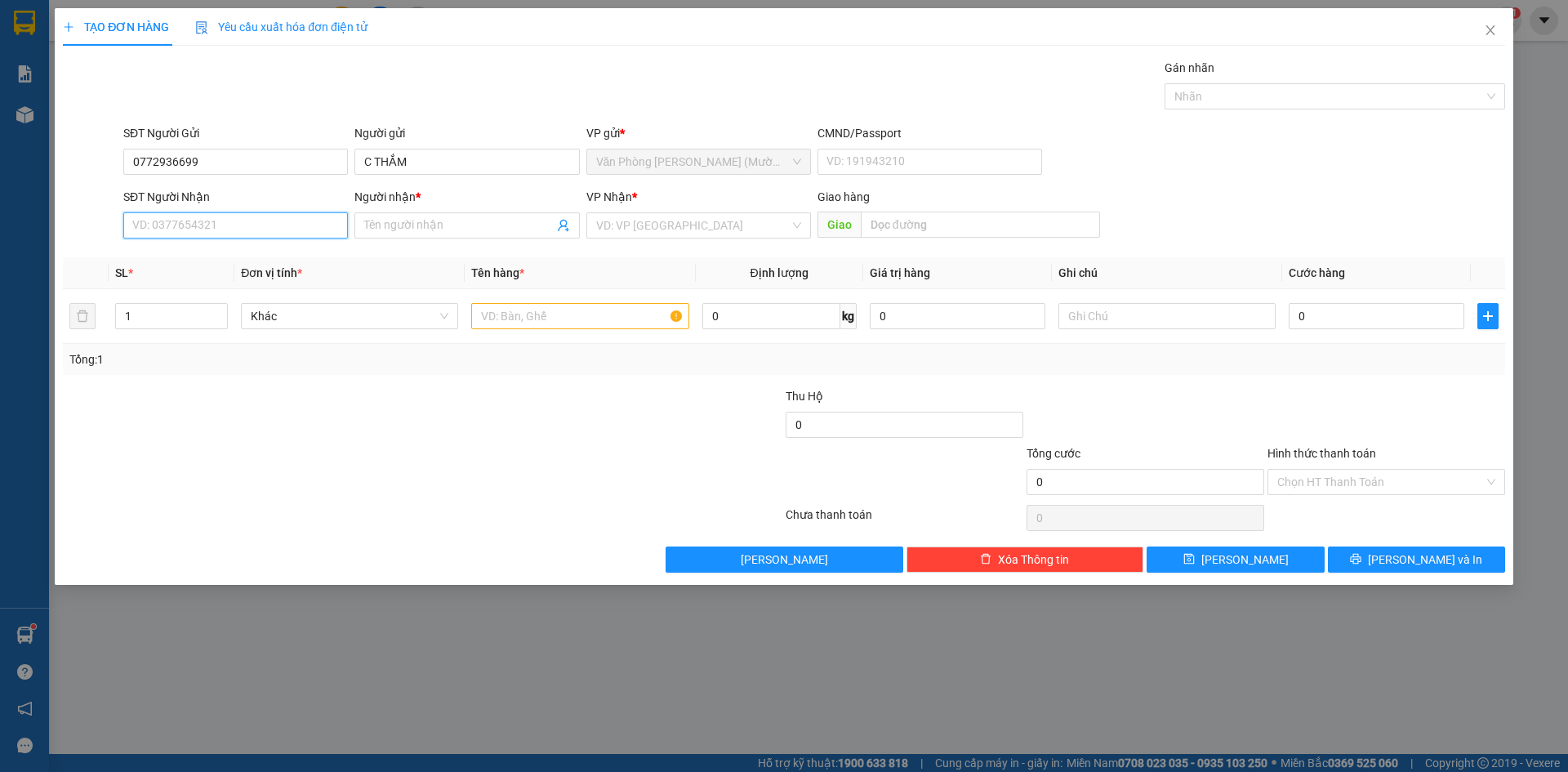
click at [245, 233] on input "SĐT Người Nhận" at bounding box center [236, 226] width 225 height 26
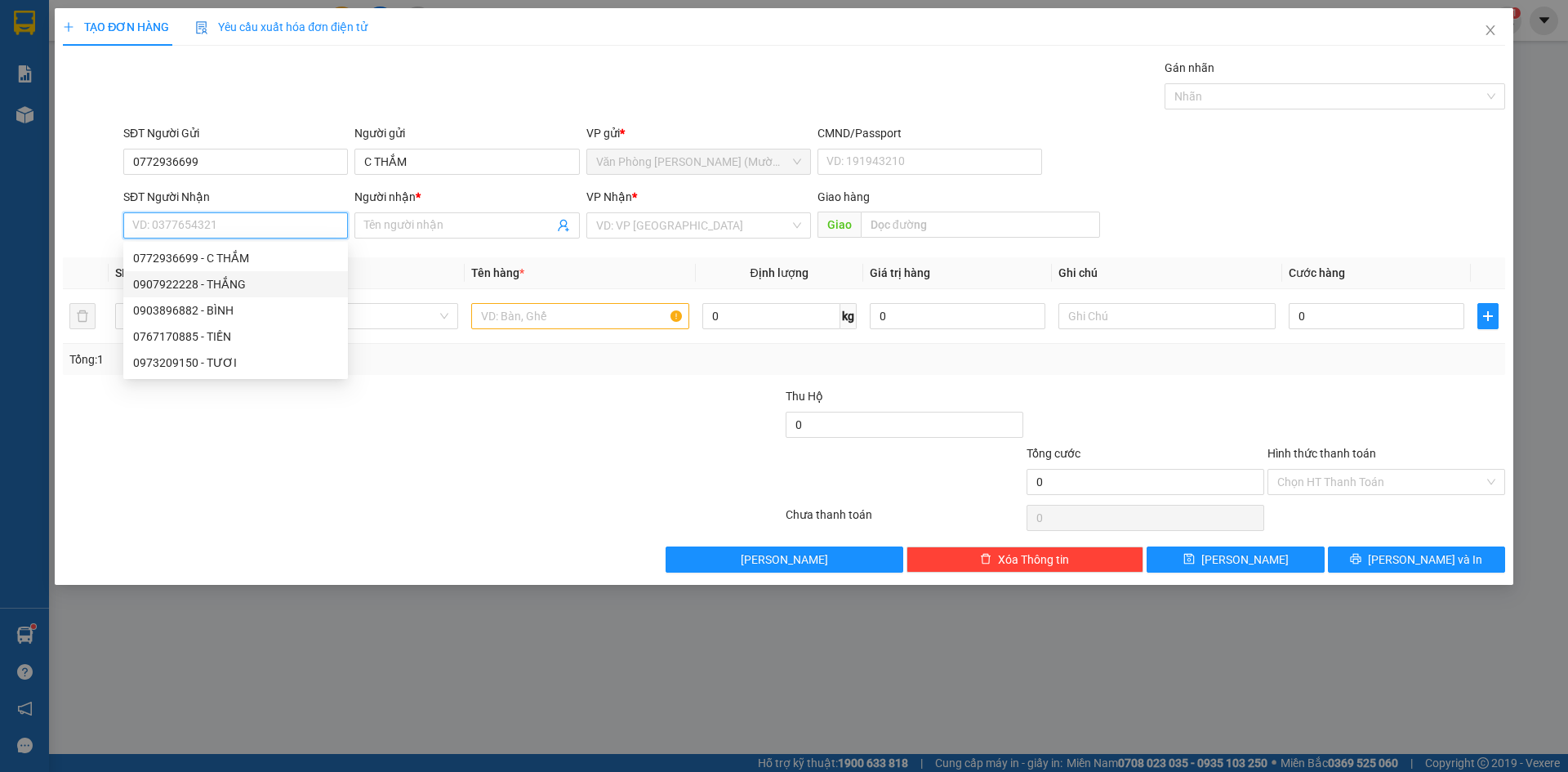
click at [257, 279] on div "0907922228 - THẮNG" at bounding box center [236, 284] width 205 height 18
type input "0907922228"
type input "THẮNG"
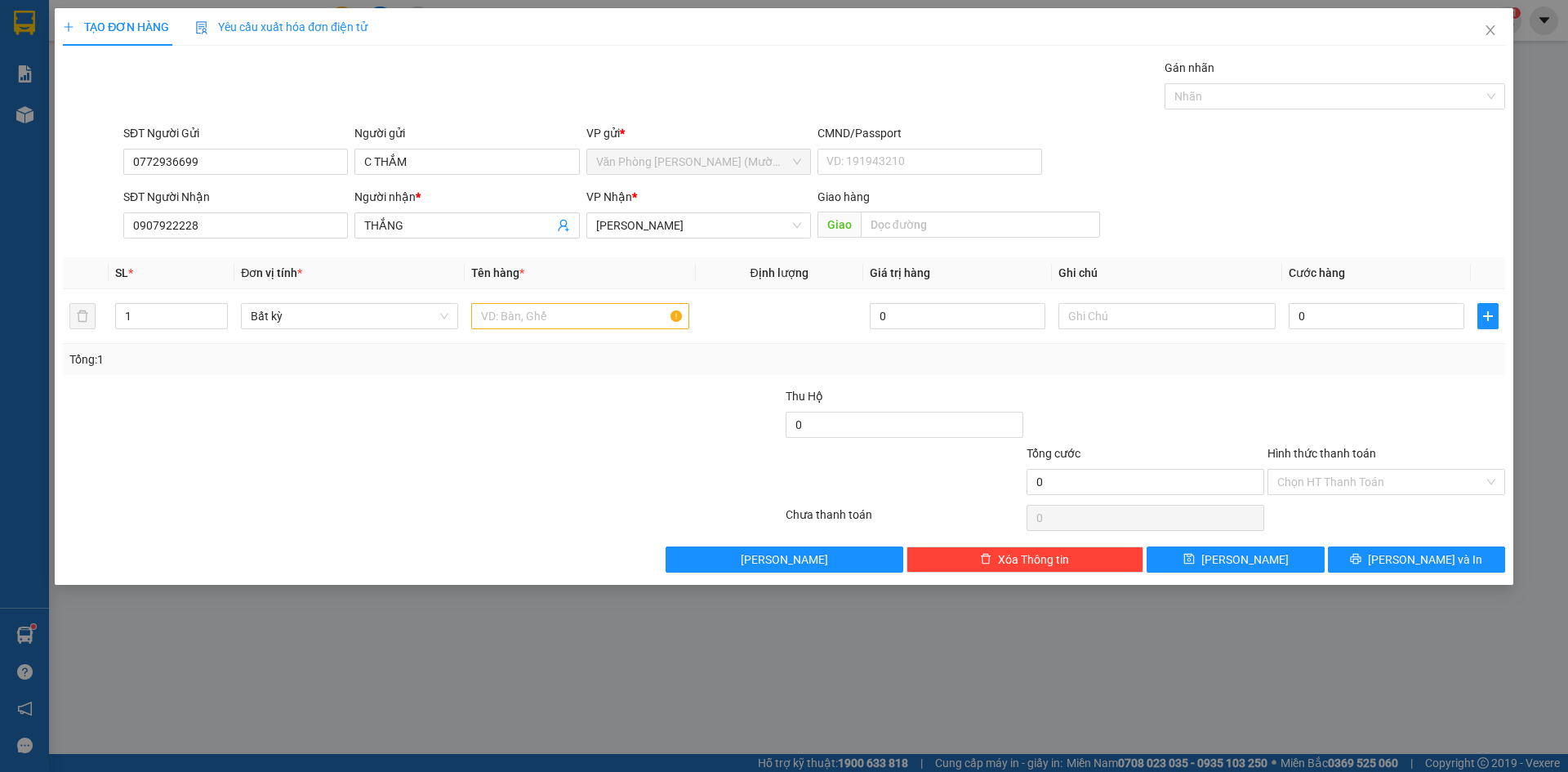
click at [1306, 161] on div "SĐT Người Gửi 0772936699 Người gửi C THẮM VP gửi * Văn Phòng [PERSON_NAME] (Mườ…" at bounding box center [814, 152] width 1389 height 57
click at [1362, 161] on div "SĐT Người Gửi 0772936699 Người gửi C THẮM VP gửi * Văn Phòng [PERSON_NAME] (Mườ…" at bounding box center [814, 152] width 1389 height 57
click at [1321, 181] on form "SĐT Người Gửi 0772936699 Người gửi C THẮM VP gửi * Văn Phòng [PERSON_NAME] (Mườ…" at bounding box center [784, 184] width 1442 height 121
click at [733, 227] on span "[PERSON_NAME]" at bounding box center [698, 225] width 205 height 25
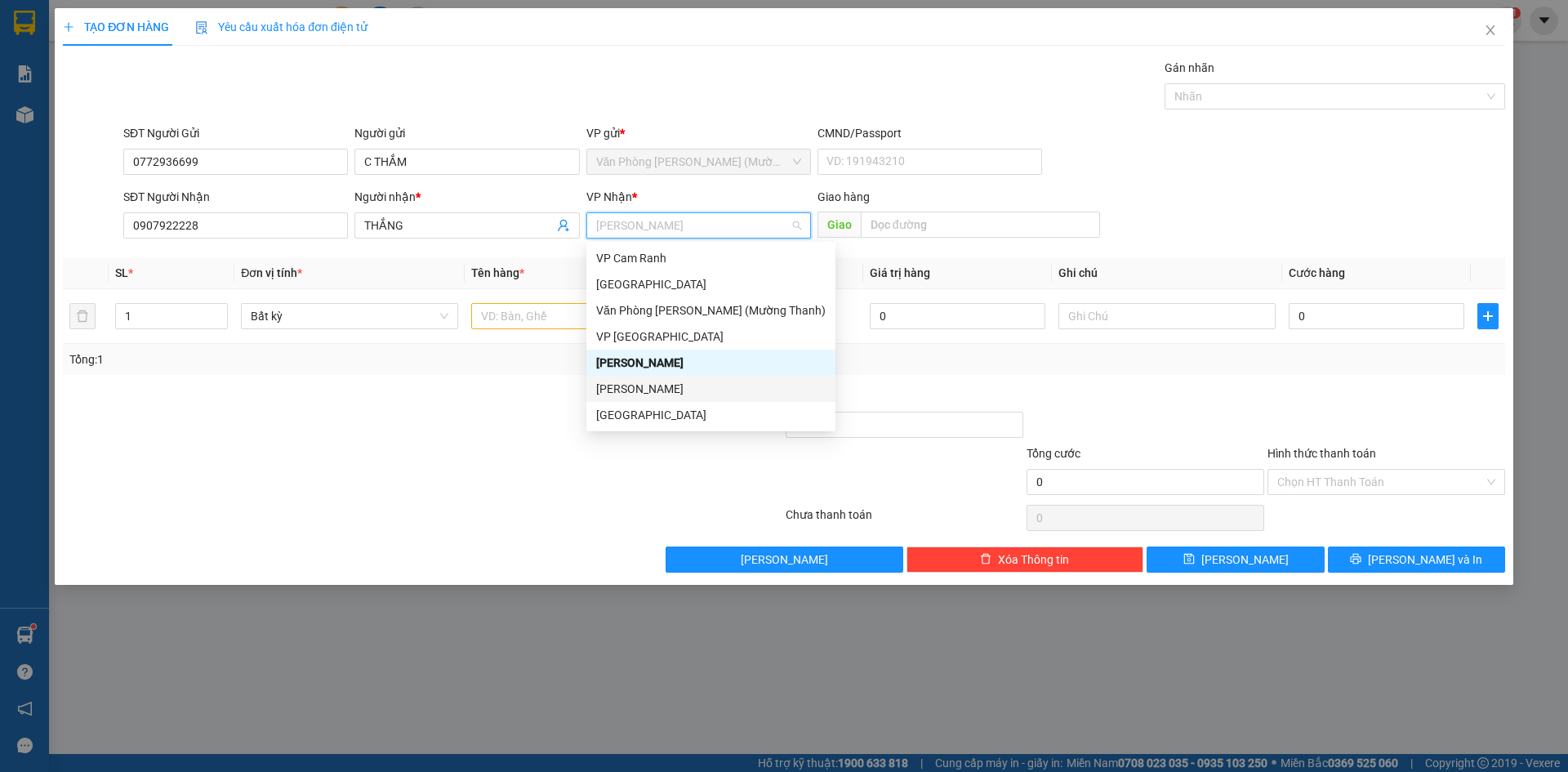
click at [605, 388] on div "[PERSON_NAME]" at bounding box center [711, 389] width 230 height 18
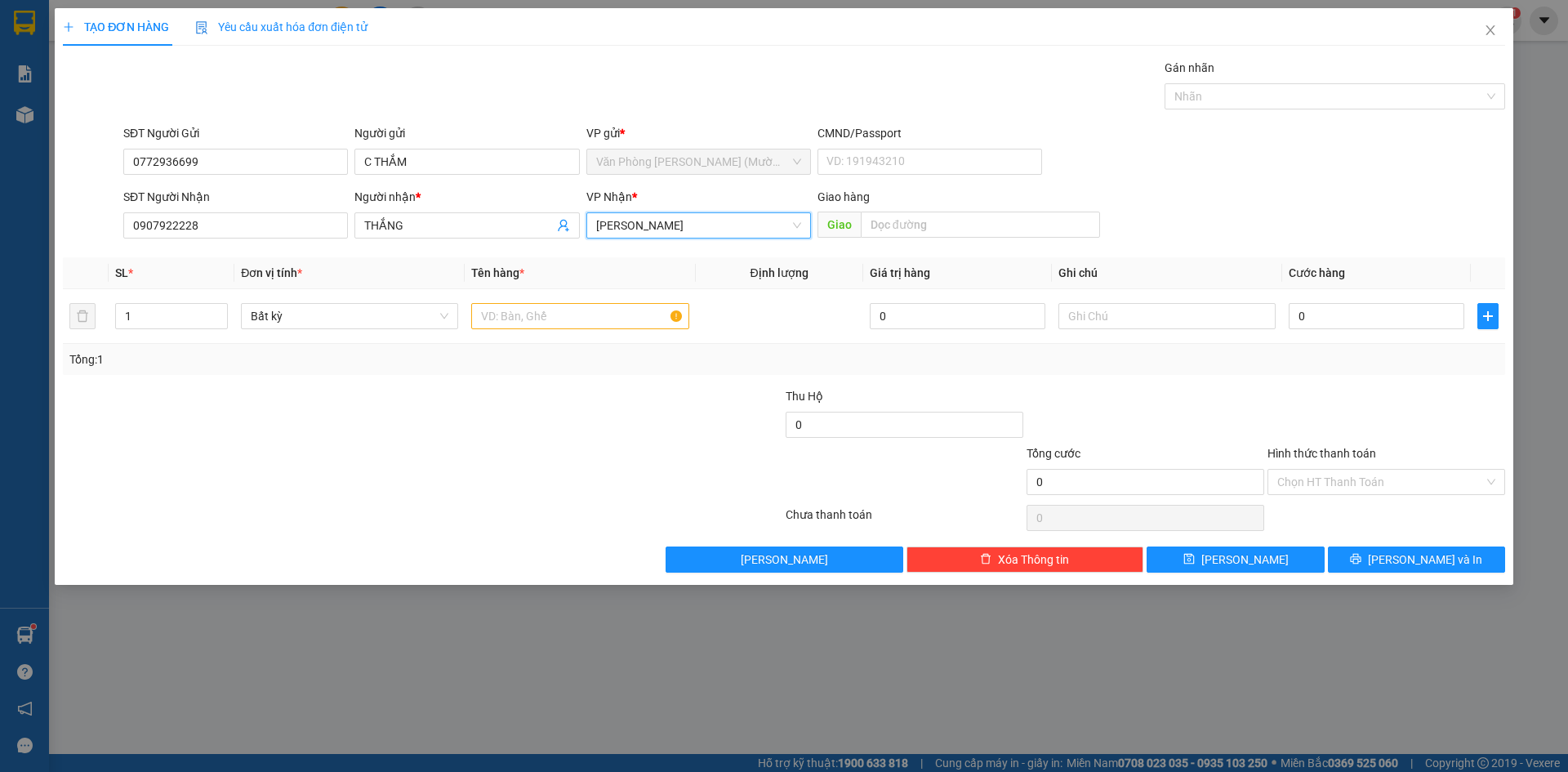
click at [1316, 176] on div "SĐT Người Gửi 0772936699 Người gửi C THẮM VP gửi * Văn Phòng [PERSON_NAME] (Mườ…" at bounding box center [814, 152] width 1389 height 57
click at [1309, 169] on div "SĐT Người Gửi 0772936699 Người gửi C THẮM VP gửi * Văn Phòng [PERSON_NAME] (Mườ…" at bounding box center [814, 152] width 1389 height 57
click at [649, 317] on input "text" at bounding box center [580, 316] width 218 height 26
type input "1K"
click at [1322, 302] on div "0" at bounding box center [1376, 316] width 175 height 33
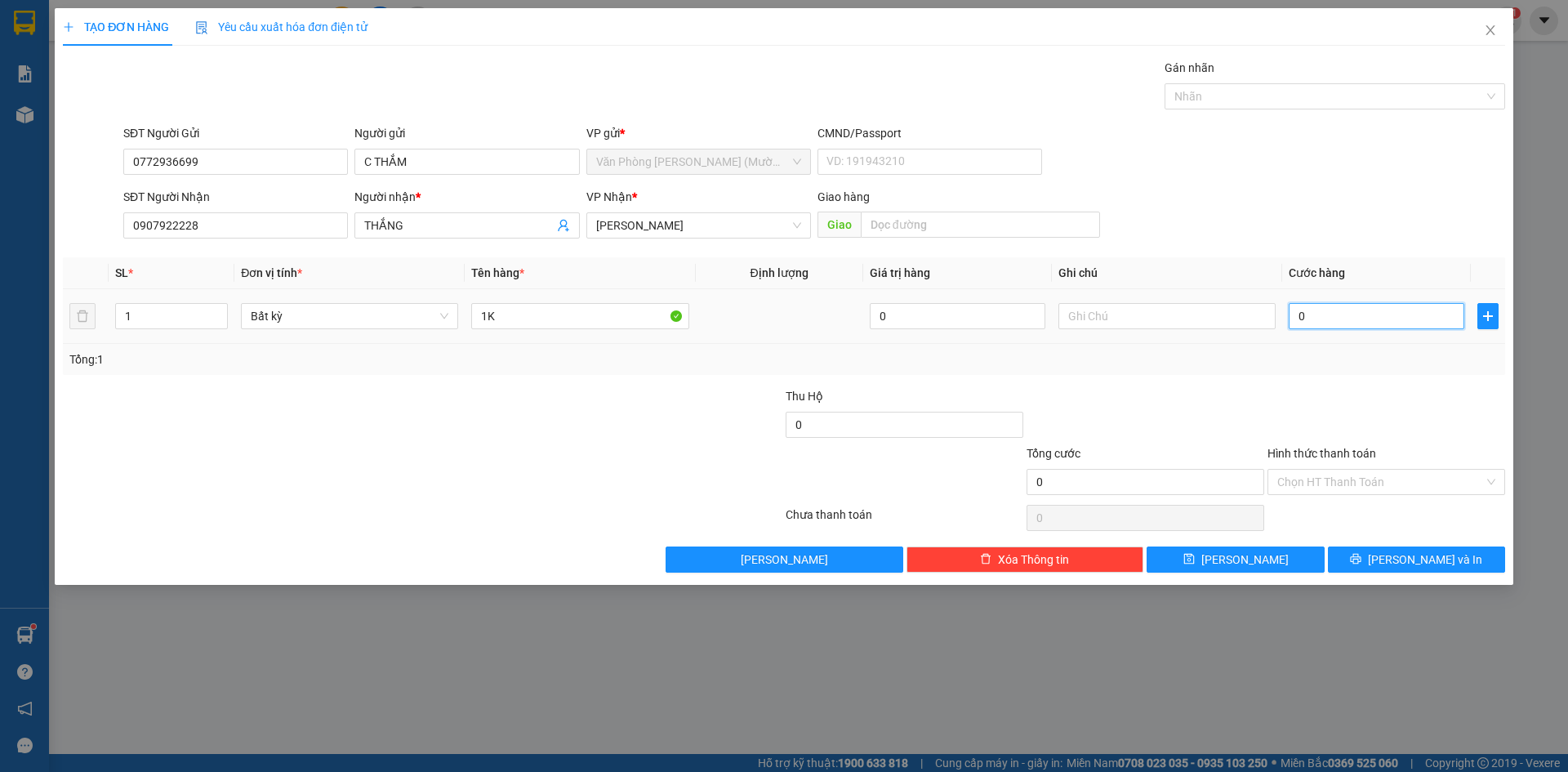
click at [1331, 318] on input "0" at bounding box center [1376, 316] width 175 height 26
type input "4"
type input "40"
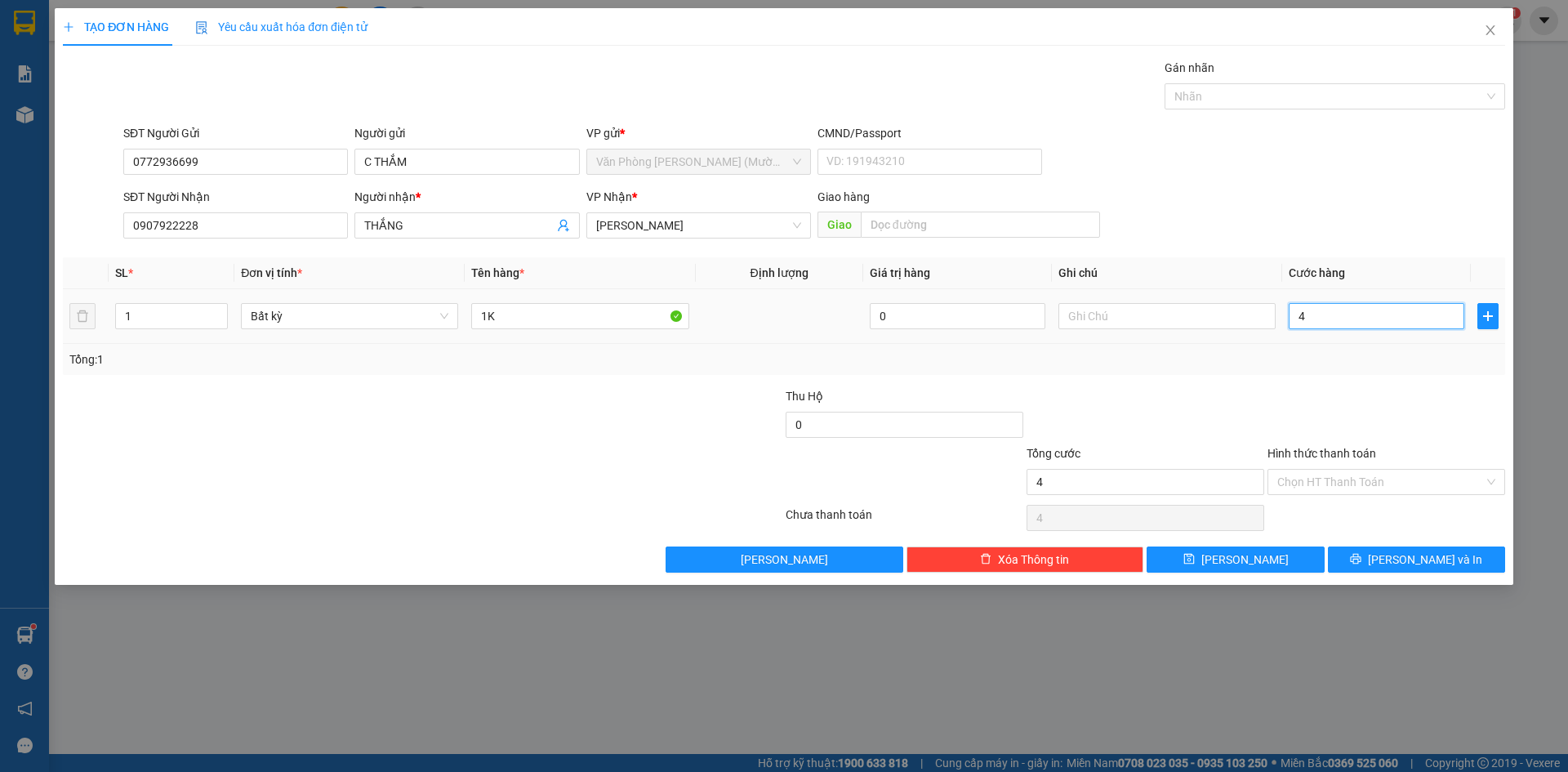
type input "40"
type input "40.000"
click at [1332, 208] on div "SĐT Người Nhận 0907922228 Người nhận * THẮNG VP Nhận * [PERSON_NAME] hàng Giao" at bounding box center [814, 217] width 1389 height 57
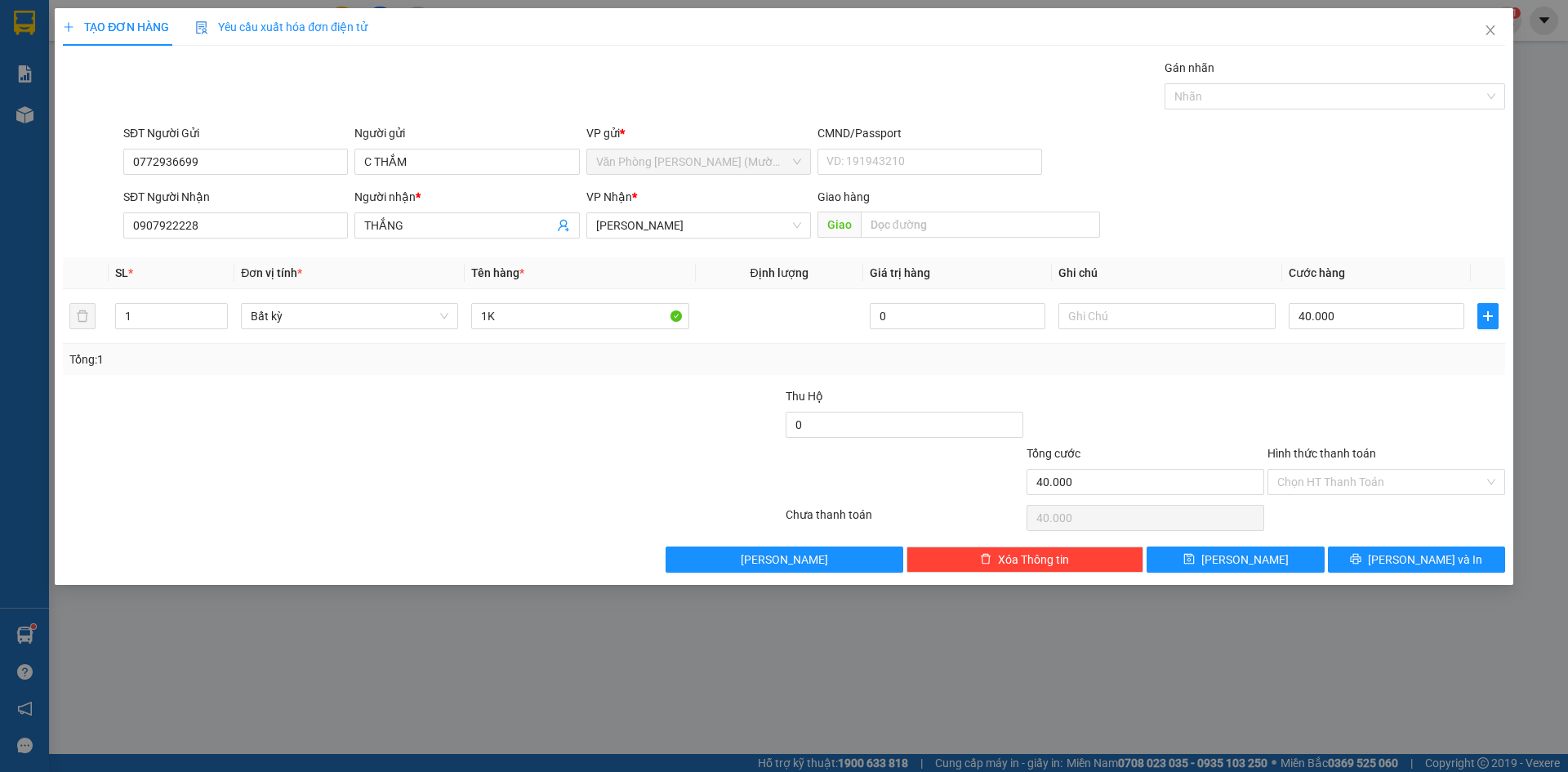
click at [1323, 185] on form "SĐT Người Gửi 0772936699 Người gửi C THẮM VP gửi * Văn Phòng [PERSON_NAME] (Mườ…" at bounding box center [784, 184] width 1442 height 121
click at [1326, 159] on div "SĐT Người Gửi 0772936699 Người gửi C THẮM VP gửi * Văn Phòng [PERSON_NAME] (Mườ…" at bounding box center [814, 152] width 1389 height 57
click at [1382, 192] on div "SĐT Người Nhận 0907922228 Người nhận * THẮNG VP Nhận * [PERSON_NAME] hàng Giao" at bounding box center [814, 217] width 1389 height 57
drag, startPoint x: 1393, startPoint y: 413, endPoint x: 1321, endPoint y: 238, distance: 189.2
click at [1393, 411] on div at bounding box center [1386, 416] width 241 height 57
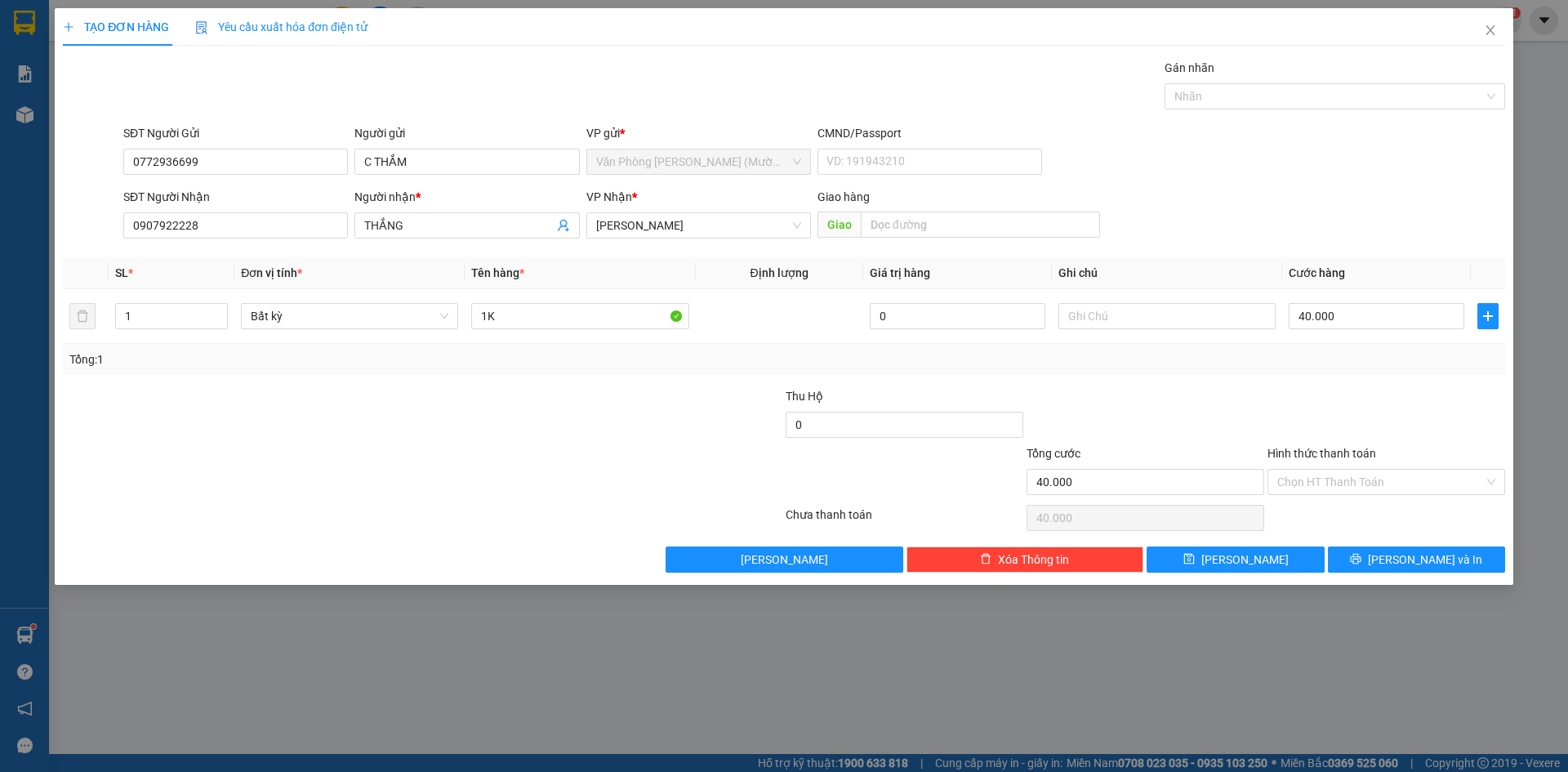
click at [1304, 176] on div "SĐT Người Gửi 0772936699 Người gửi C THẮM VP gửi * Văn Phòng [PERSON_NAME] (Mườ…" at bounding box center [814, 152] width 1389 height 57
drag, startPoint x: 1370, startPoint y: 406, endPoint x: 1367, endPoint y: 393, distance: 13.3
click at [1370, 404] on div at bounding box center [1386, 416] width 241 height 57
click at [1309, 159] on div "SĐT Người Gửi 0772936699 Người gửi C THẮM VP gửi * Văn Phòng [PERSON_NAME] (Mườ…" at bounding box center [814, 152] width 1389 height 57
click at [1373, 419] on div at bounding box center [1386, 416] width 241 height 57
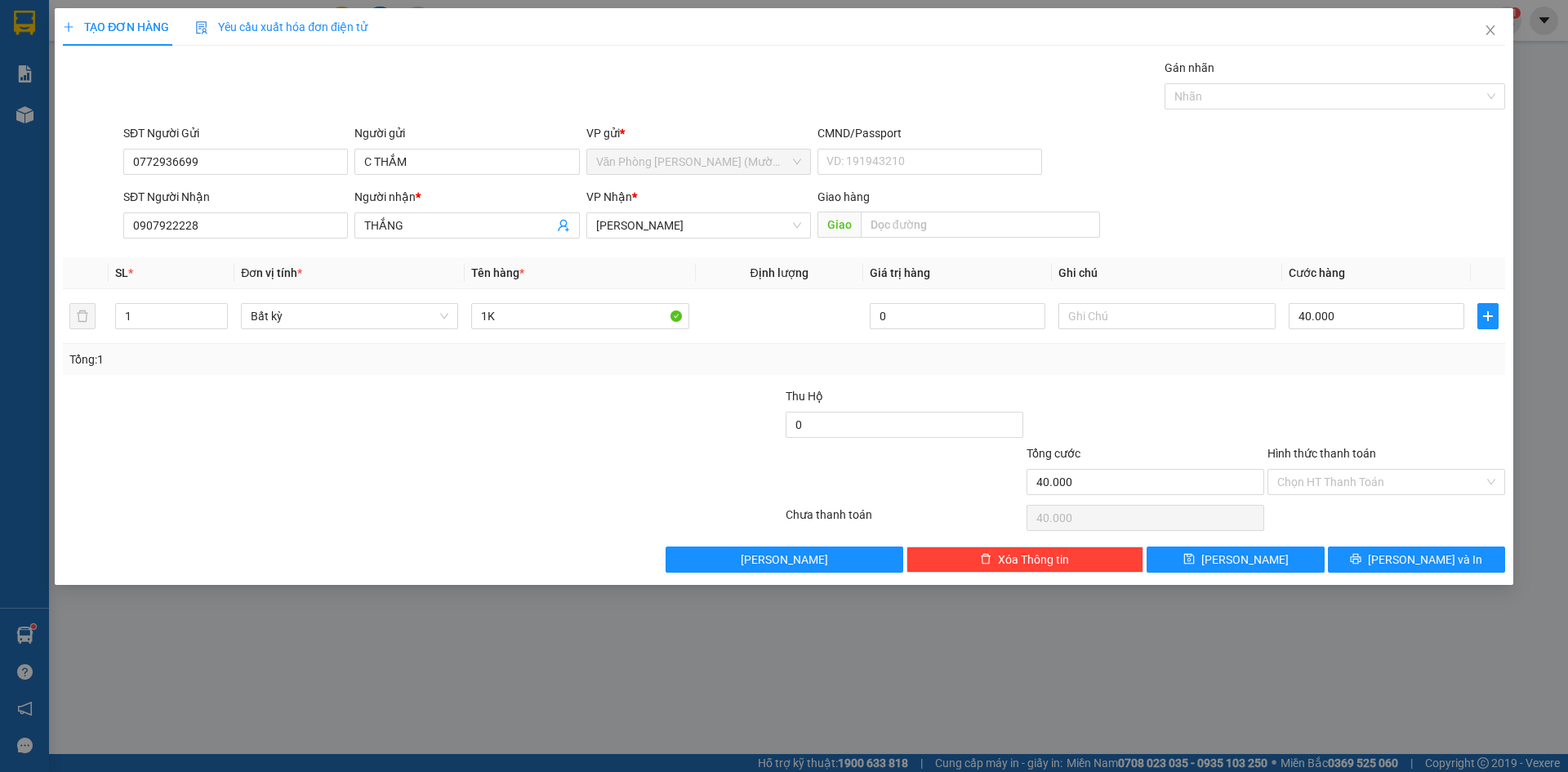
drag, startPoint x: 1378, startPoint y: 484, endPoint x: 1367, endPoint y: 496, distance: 16.3
click at [1377, 483] on input "Hình thức thanh toán" at bounding box center [1381, 482] width 207 height 25
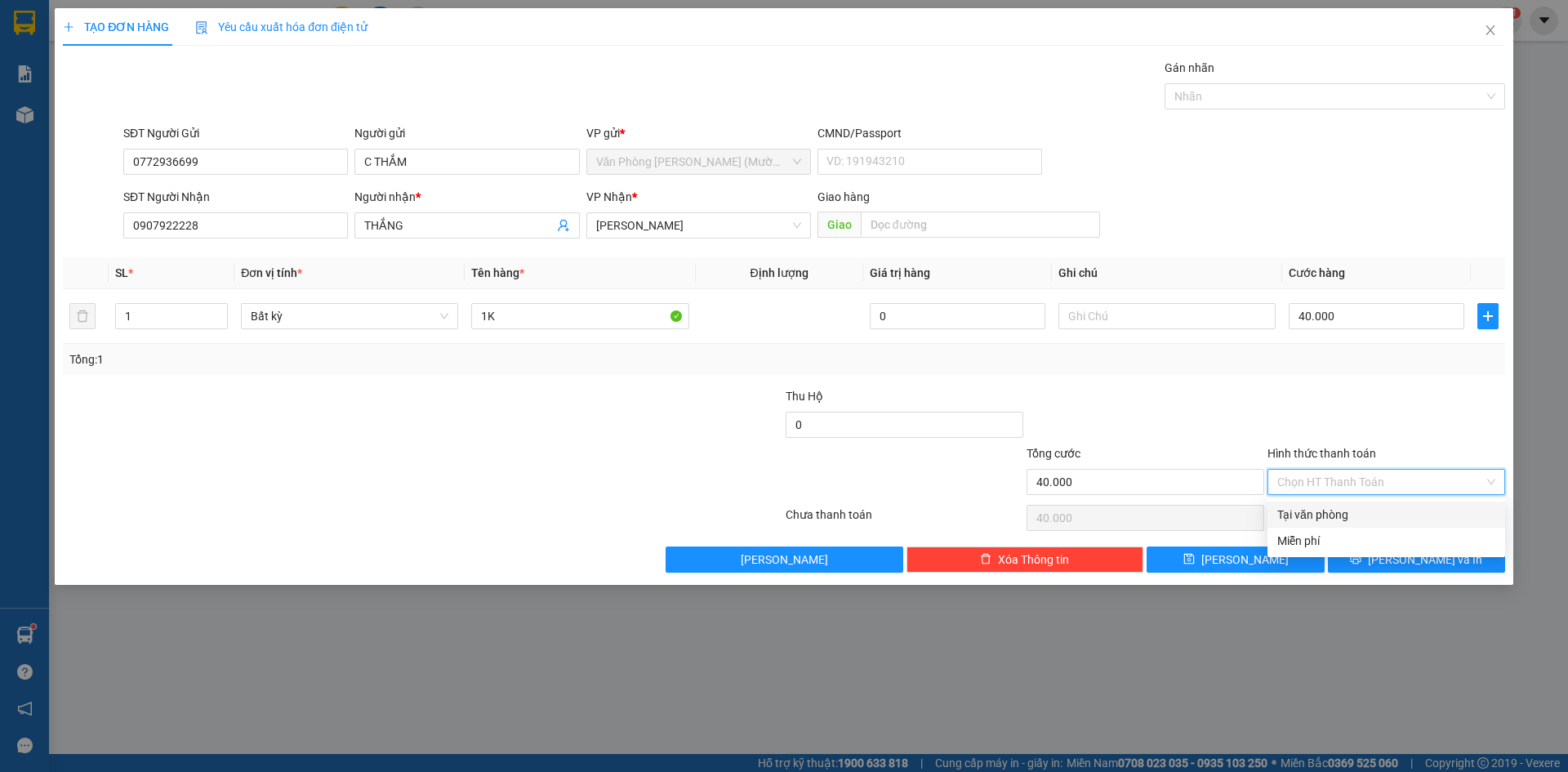
click at [1356, 517] on div "Tại văn phòng" at bounding box center [1387, 515] width 218 height 18
type input "0"
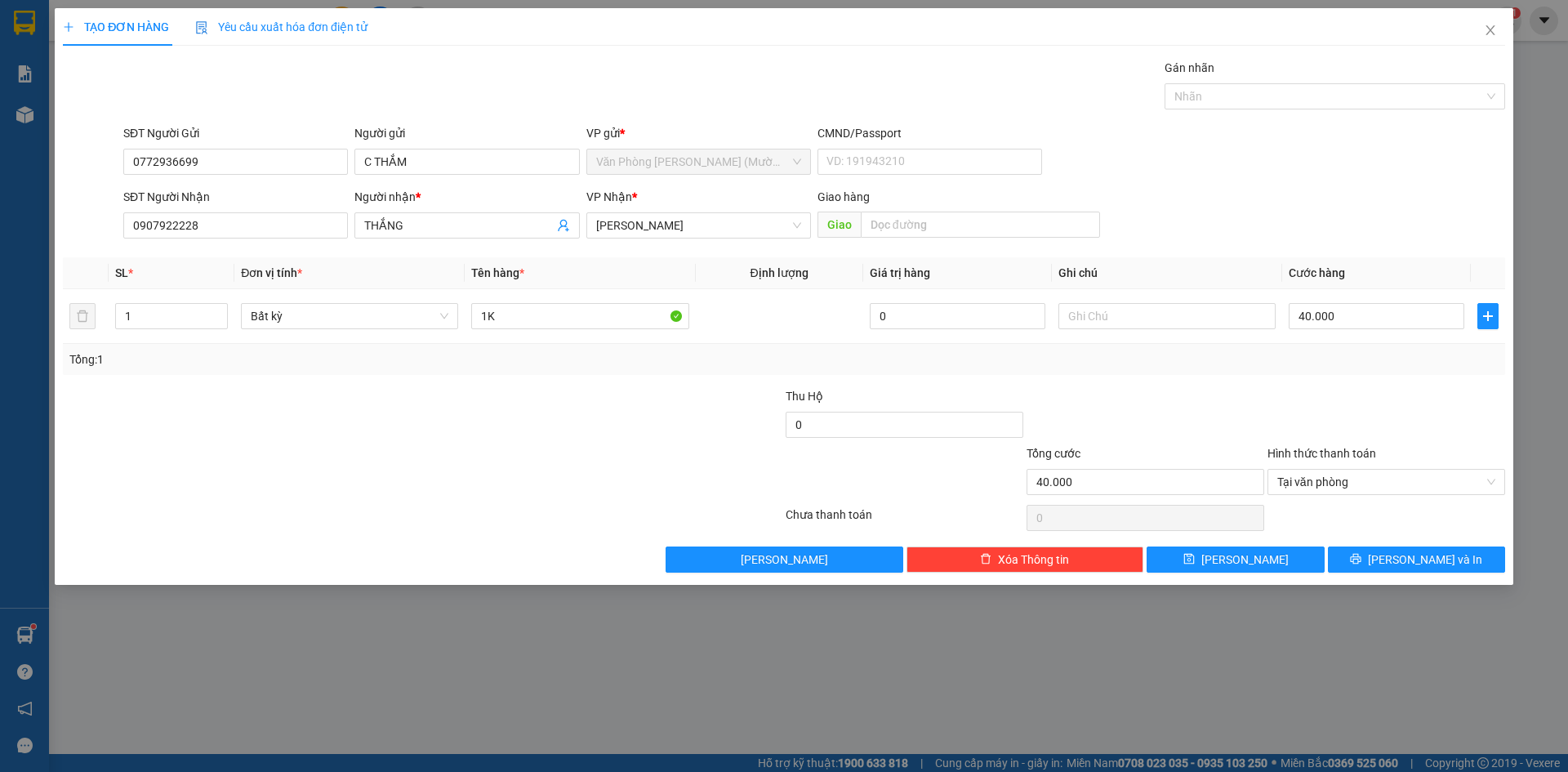
click at [1342, 417] on div at bounding box center [1386, 416] width 241 height 57
click at [1428, 551] on span "[PERSON_NAME] và In" at bounding box center [1425, 559] width 115 height 18
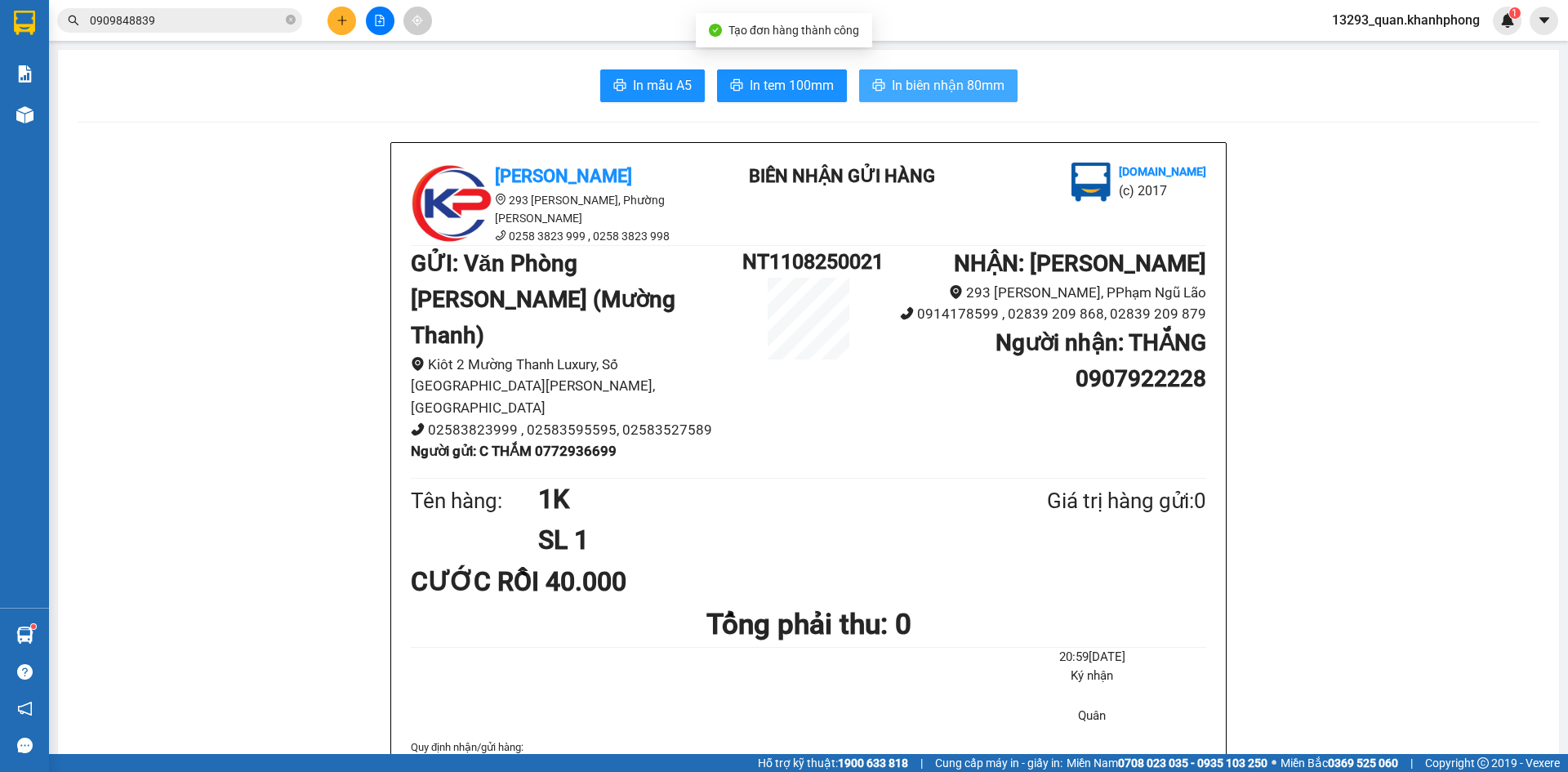
click at [988, 89] on span "In biên nhận 80mm" at bounding box center [948, 85] width 113 height 21
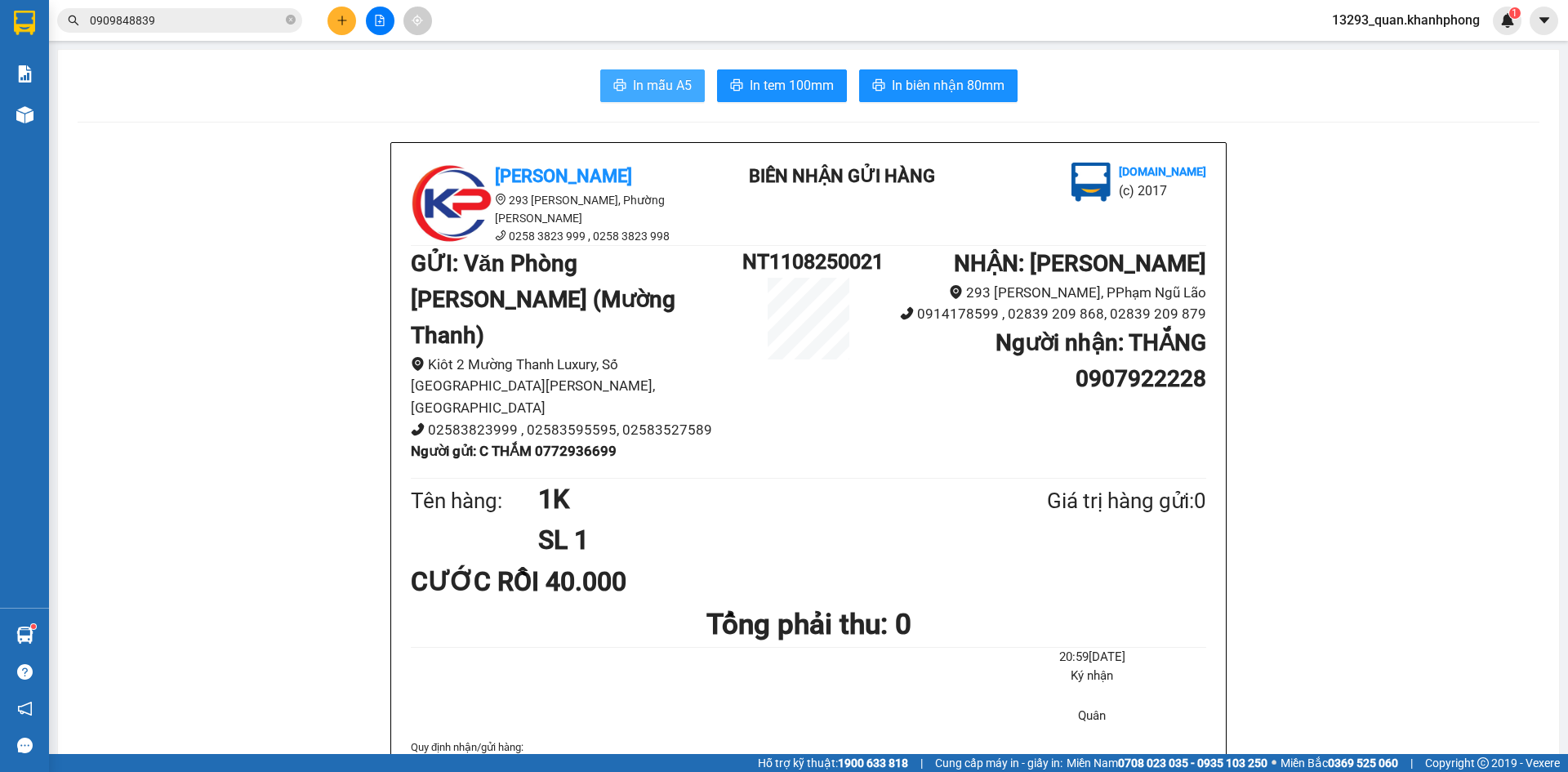
click at [644, 89] on span "In mẫu A5" at bounding box center [662, 85] width 58 height 21
drag, startPoint x: 316, startPoint y: 127, endPoint x: 257, endPoint y: 14, distance: 127.5
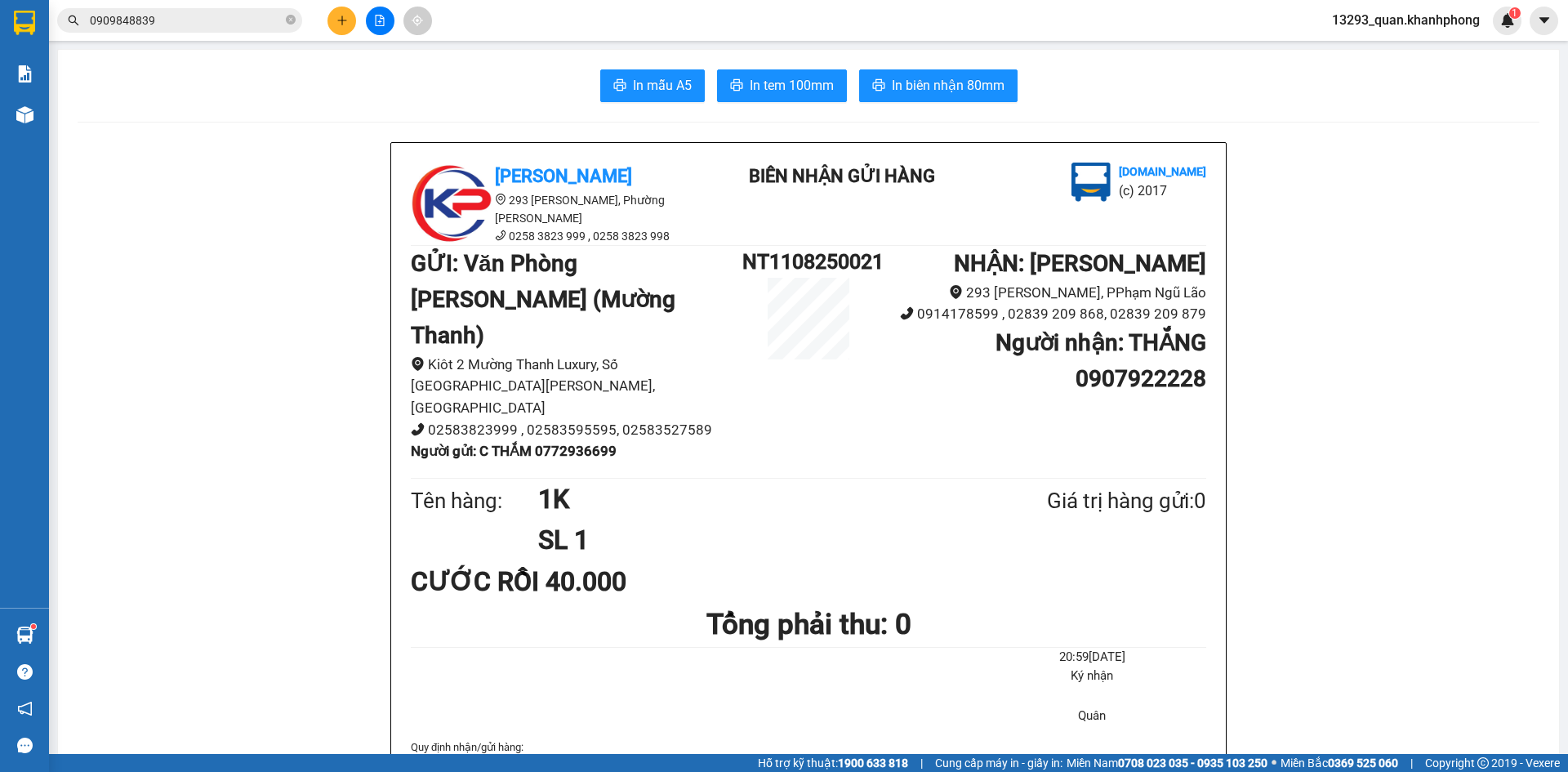
drag, startPoint x: 227, startPoint y: 215, endPoint x: 235, endPoint y: 109, distance: 106.3
click at [338, 21] on icon "plus" at bounding box center [343, 21] width 12 height 12
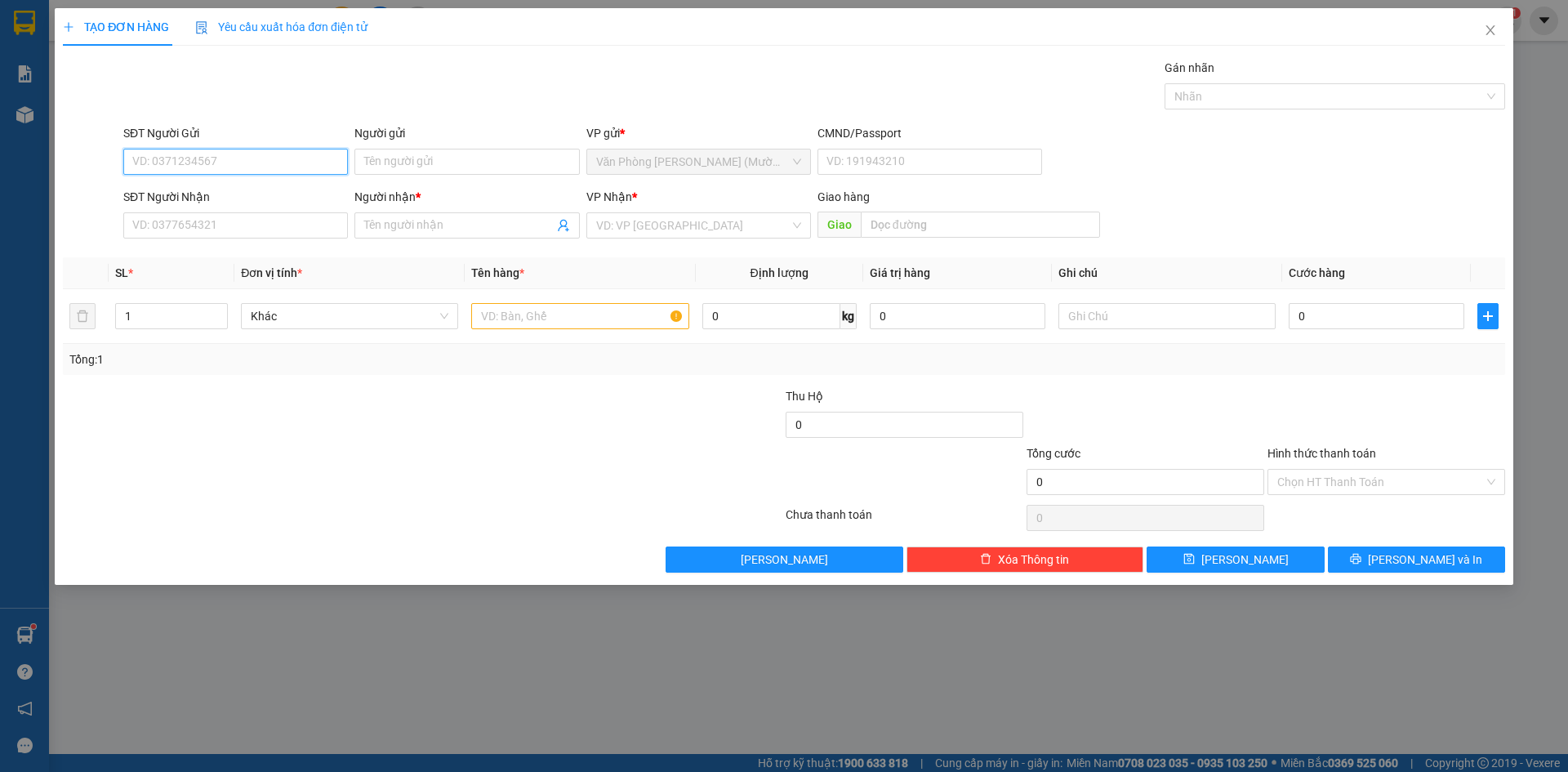
click at [269, 156] on input "SĐT Người Gửi" at bounding box center [236, 161] width 225 height 26
click at [240, 190] on div "0961381530 - QUYÊN" at bounding box center [236, 194] width 205 height 18
type input "0961381530"
type input "QUYÊN"
type input "0961381530"
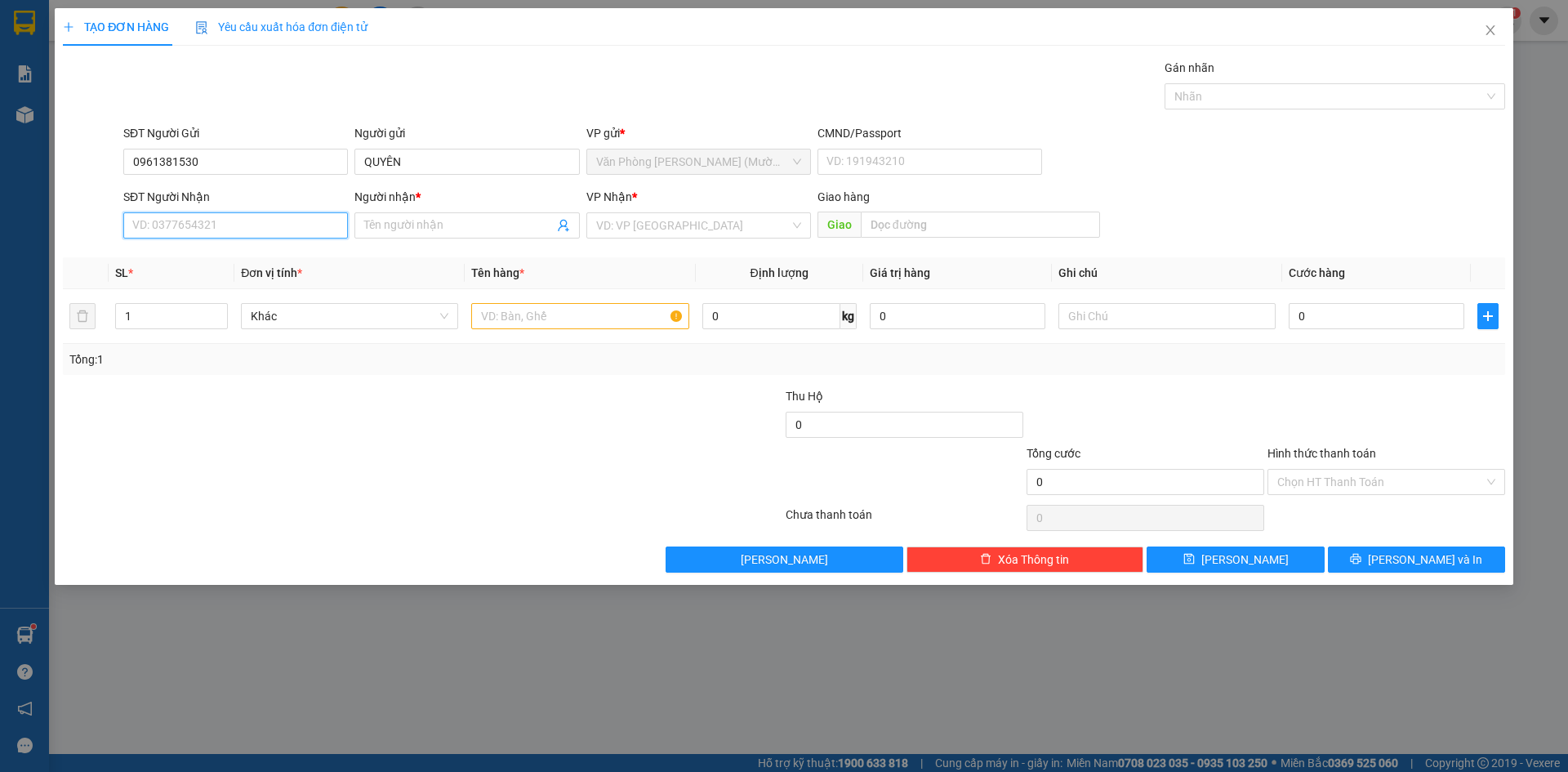
drag, startPoint x: 273, startPoint y: 227, endPoint x: 303, endPoint y: 236, distance: 31.3
click at [268, 227] on input "SĐT Người Nhận" at bounding box center [236, 226] width 225 height 26
click at [263, 286] on div "0963140123 - MEDLATEC HCM" at bounding box center [236, 284] width 205 height 18
type input "0963140123"
type input "MEDLATEC HCM"
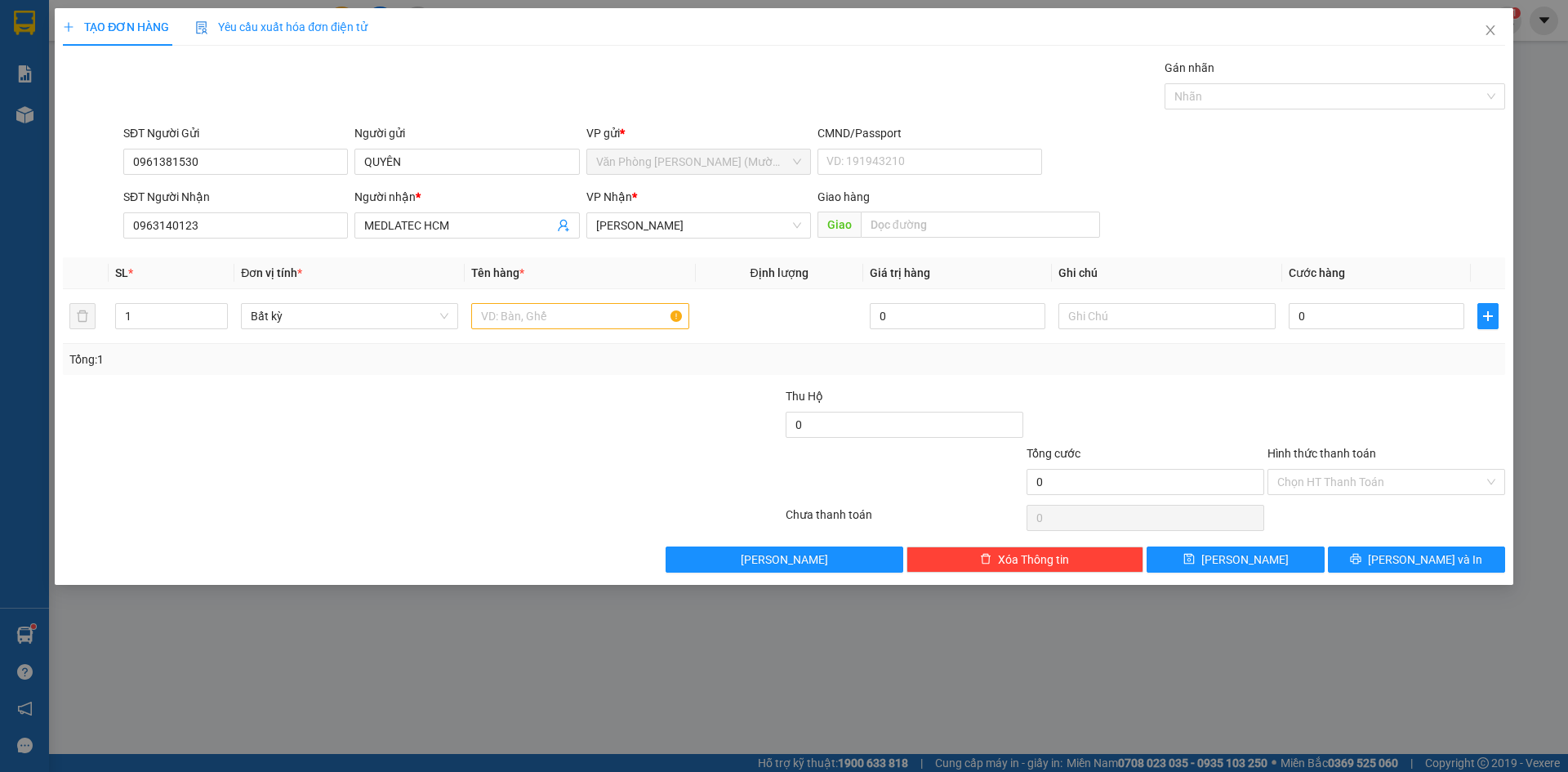
click at [1296, 171] on div "SĐT Người Gửi 0961381530 Người gửi QUYÊN VP gửi * Văn Phòng [PERSON_NAME] ([PER…" at bounding box center [814, 152] width 1389 height 57
click at [546, 306] on input "text" at bounding box center [580, 316] width 218 height 26
type input "1TX"
click at [1251, 205] on div "SĐT Người Nhận 0963140123 Người nhận * MEDLATEC HCM VP Nhận * [PERSON_NAME] Lão…" at bounding box center [814, 217] width 1389 height 57
drag, startPoint x: 1326, startPoint y: 316, endPoint x: 1319, endPoint y: 302, distance: 15.7
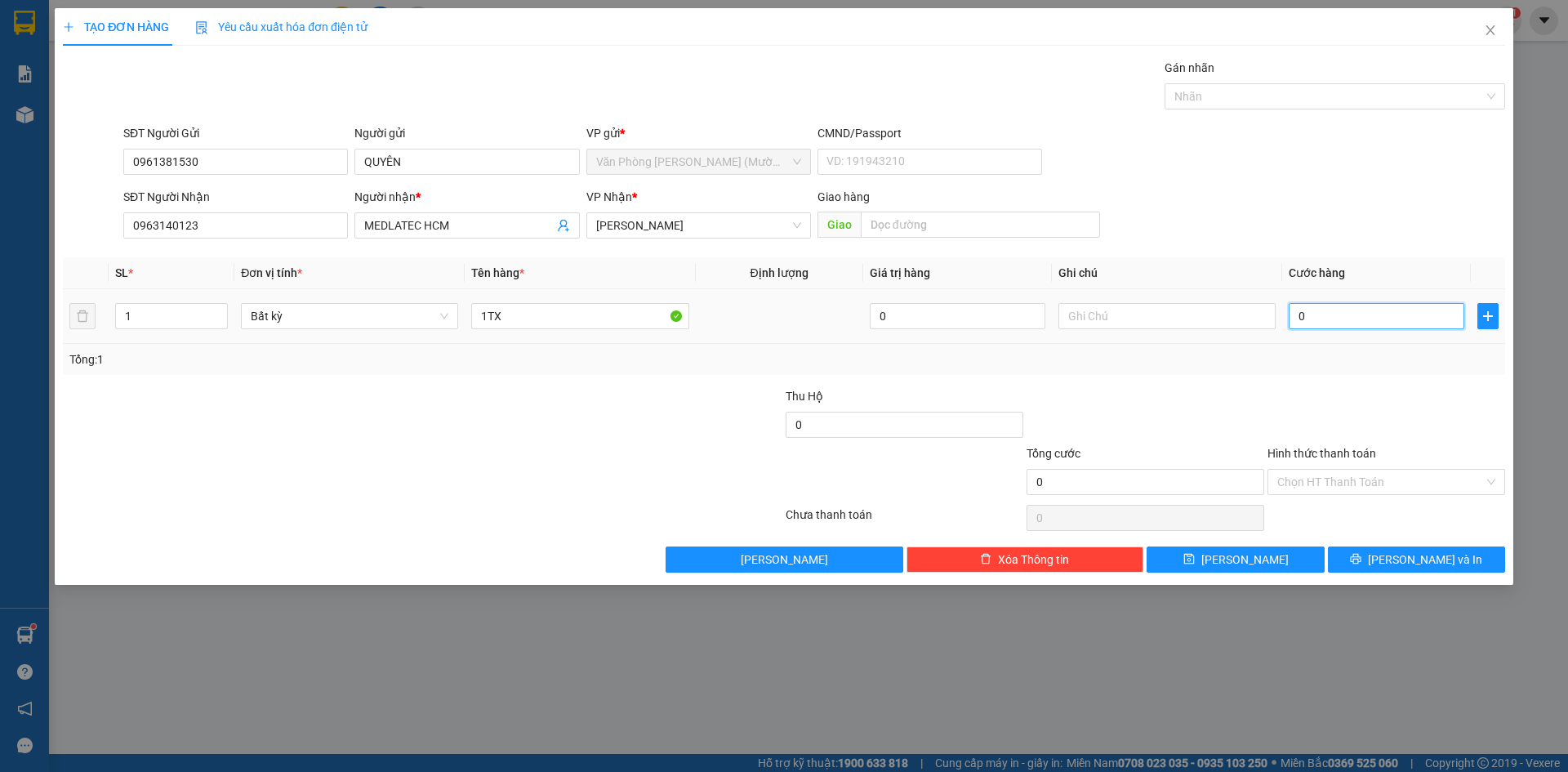
click at [1328, 317] on input "0" at bounding box center [1376, 316] width 175 height 26
type input "3"
type input "30"
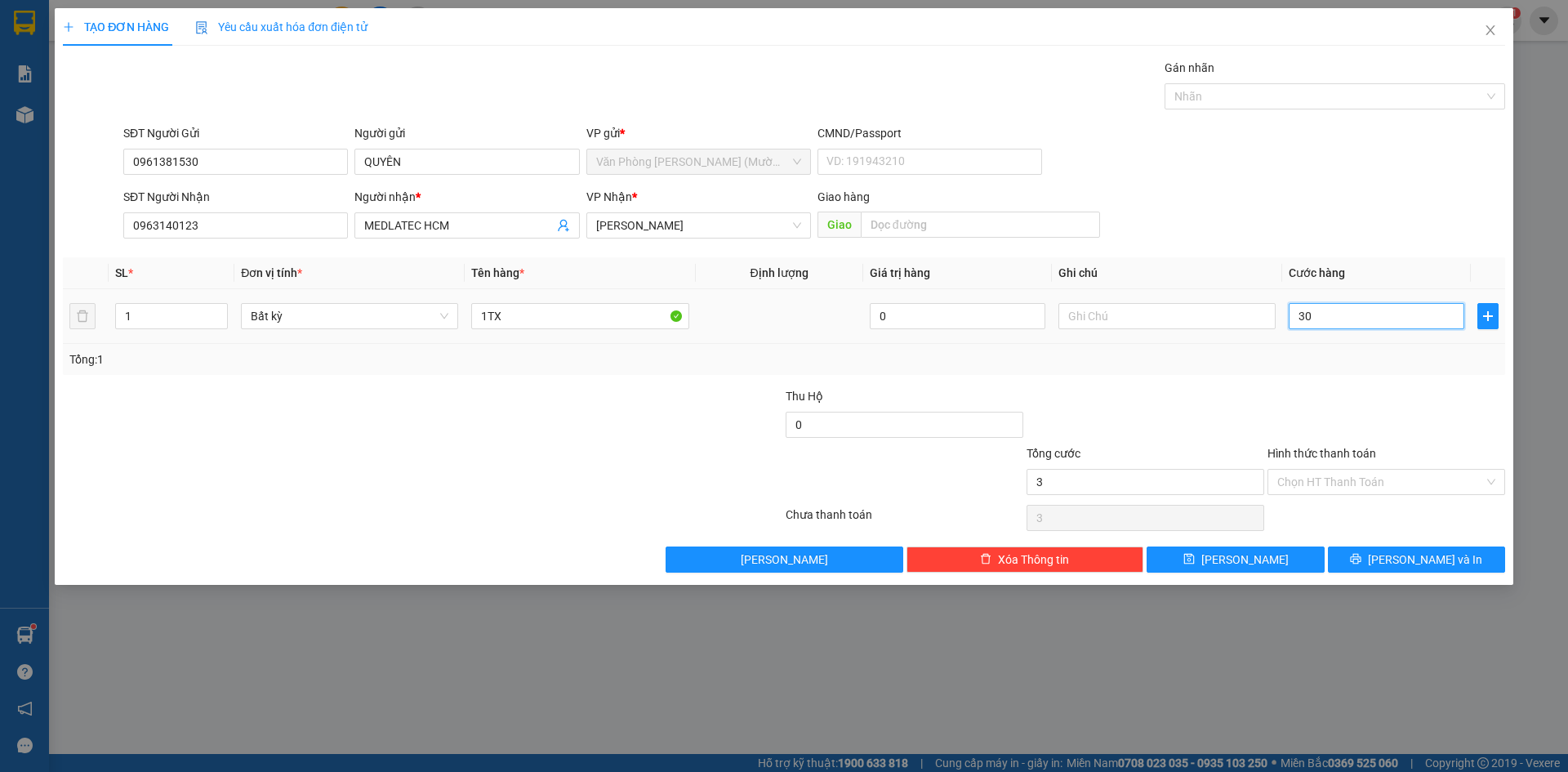
type input "30"
type input "30.000"
click at [1395, 195] on div "SĐT Người Nhận 0963140123 Người nhận * MEDLATEC HCM VP Nhận * [PERSON_NAME] Lão…" at bounding box center [814, 217] width 1389 height 57
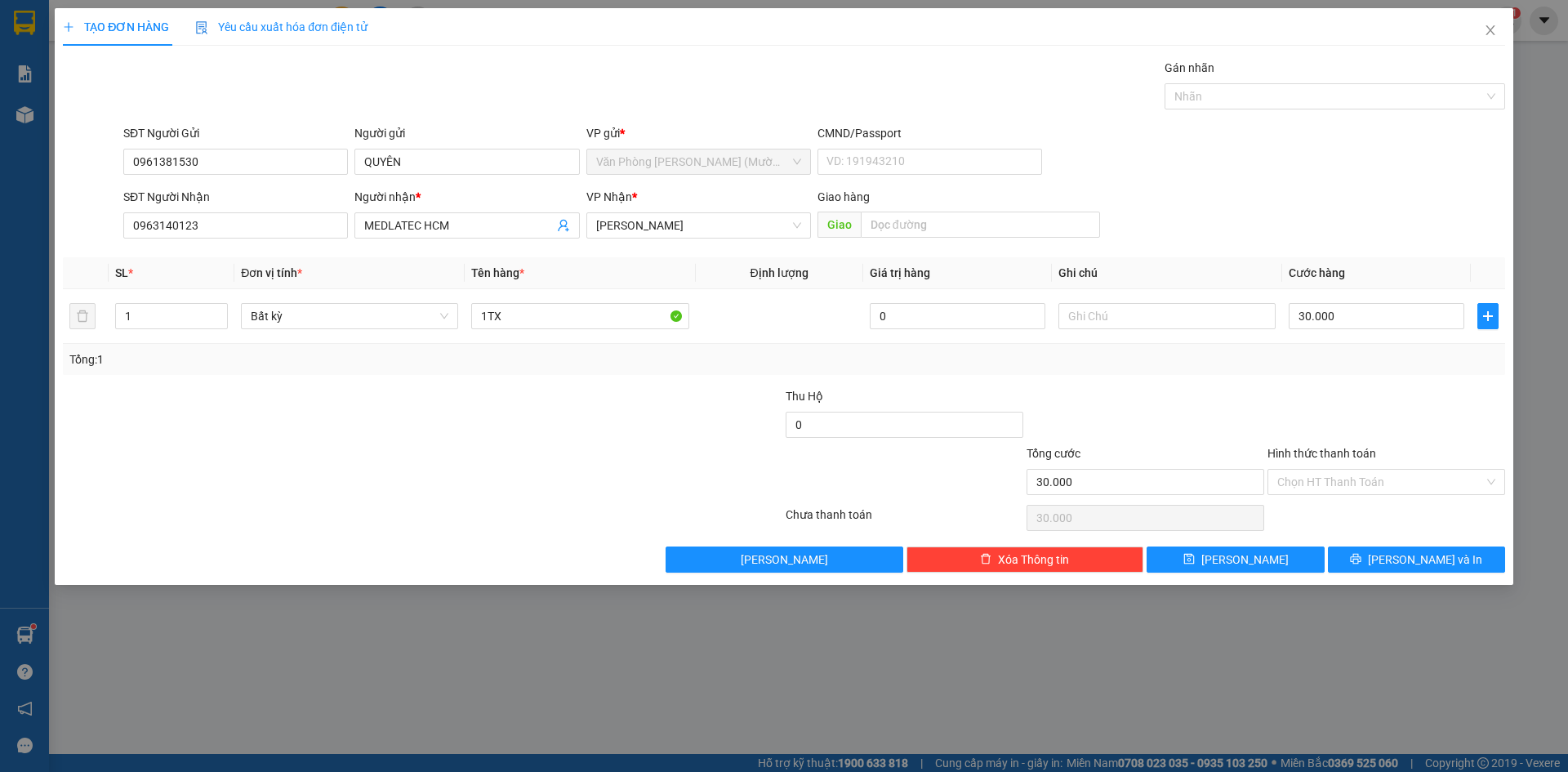
click at [1456, 404] on div at bounding box center [1386, 416] width 241 height 57
click at [1421, 482] on input "Hình thức thanh toán" at bounding box center [1381, 482] width 207 height 25
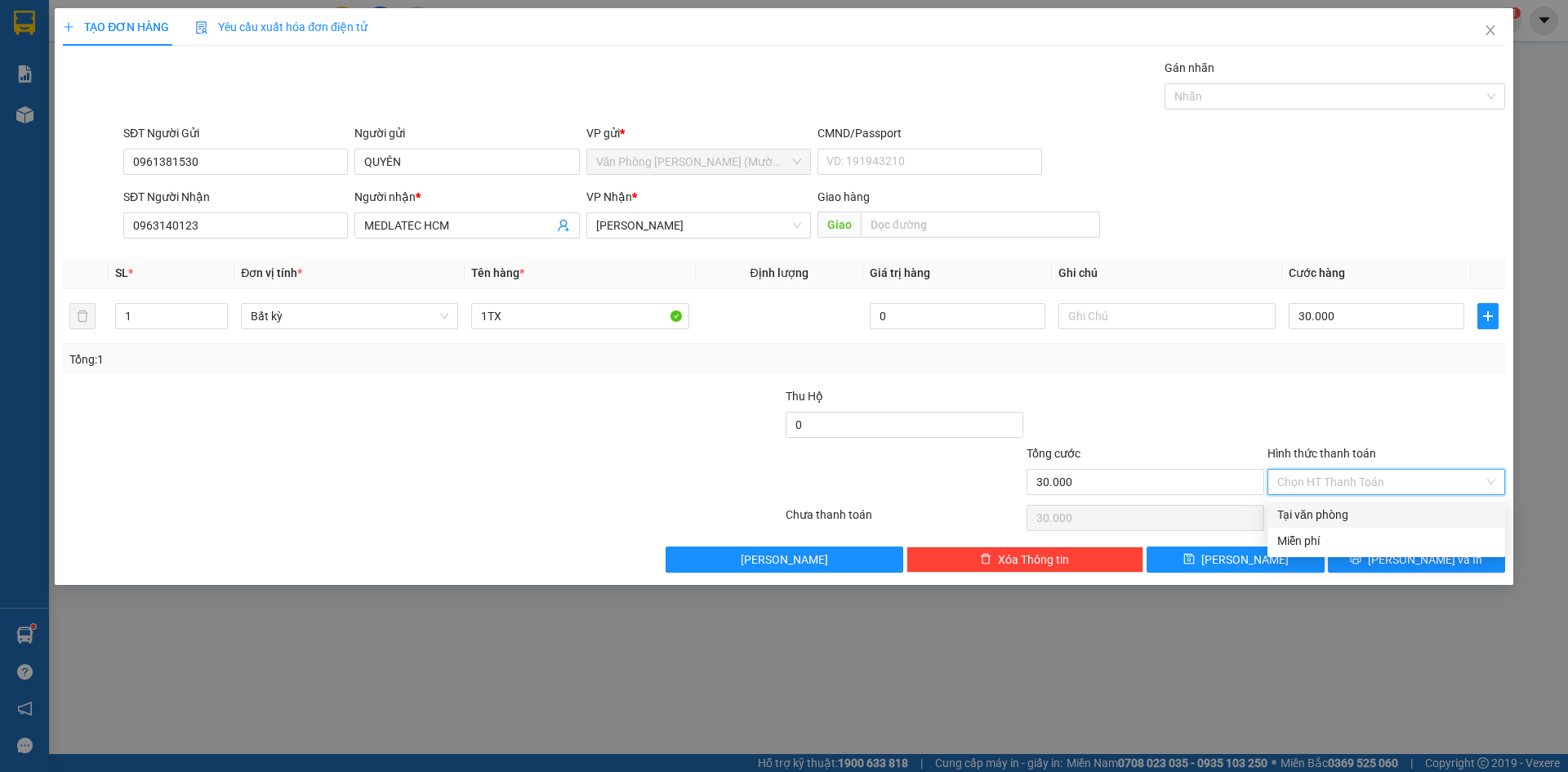
click at [1387, 520] on div "Tại văn phòng" at bounding box center [1387, 515] width 218 height 18
type input "0"
drag, startPoint x: 1398, startPoint y: 391, endPoint x: 1413, endPoint y: 455, distance: 65.7
click at [1398, 390] on div at bounding box center [1386, 416] width 241 height 57
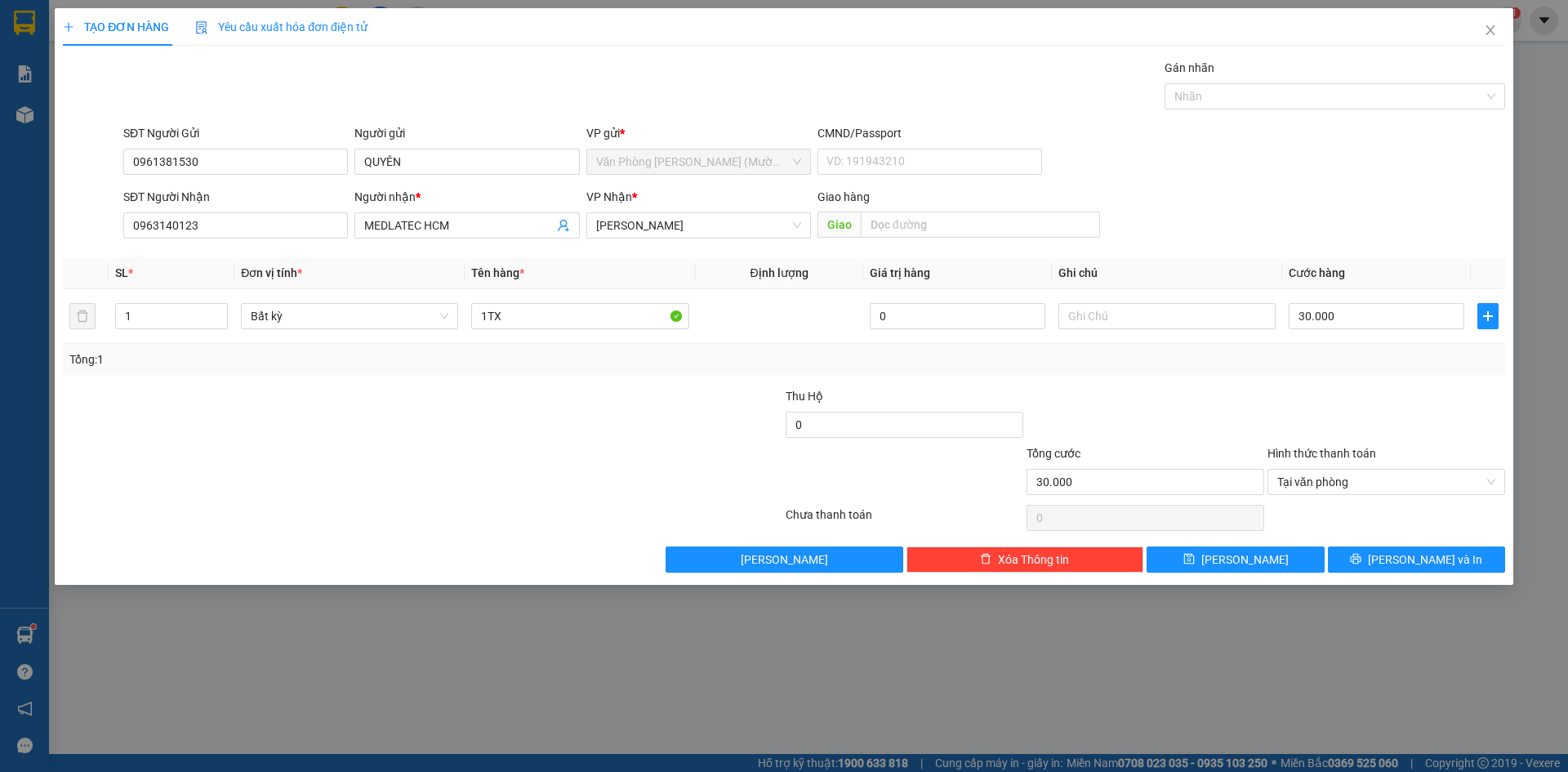
click at [1429, 577] on div "TẠO ĐƠN HÀNG Yêu cầu xuất hóa đơn điện tử Transit Pickup Surcharge Ids Transit …" at bounding box center [784, 296] width 1459 height 577
click at [1429, 568] on span "[PERSON_NAME] và In" at bounding box center [1425, 559] width 115 height 18
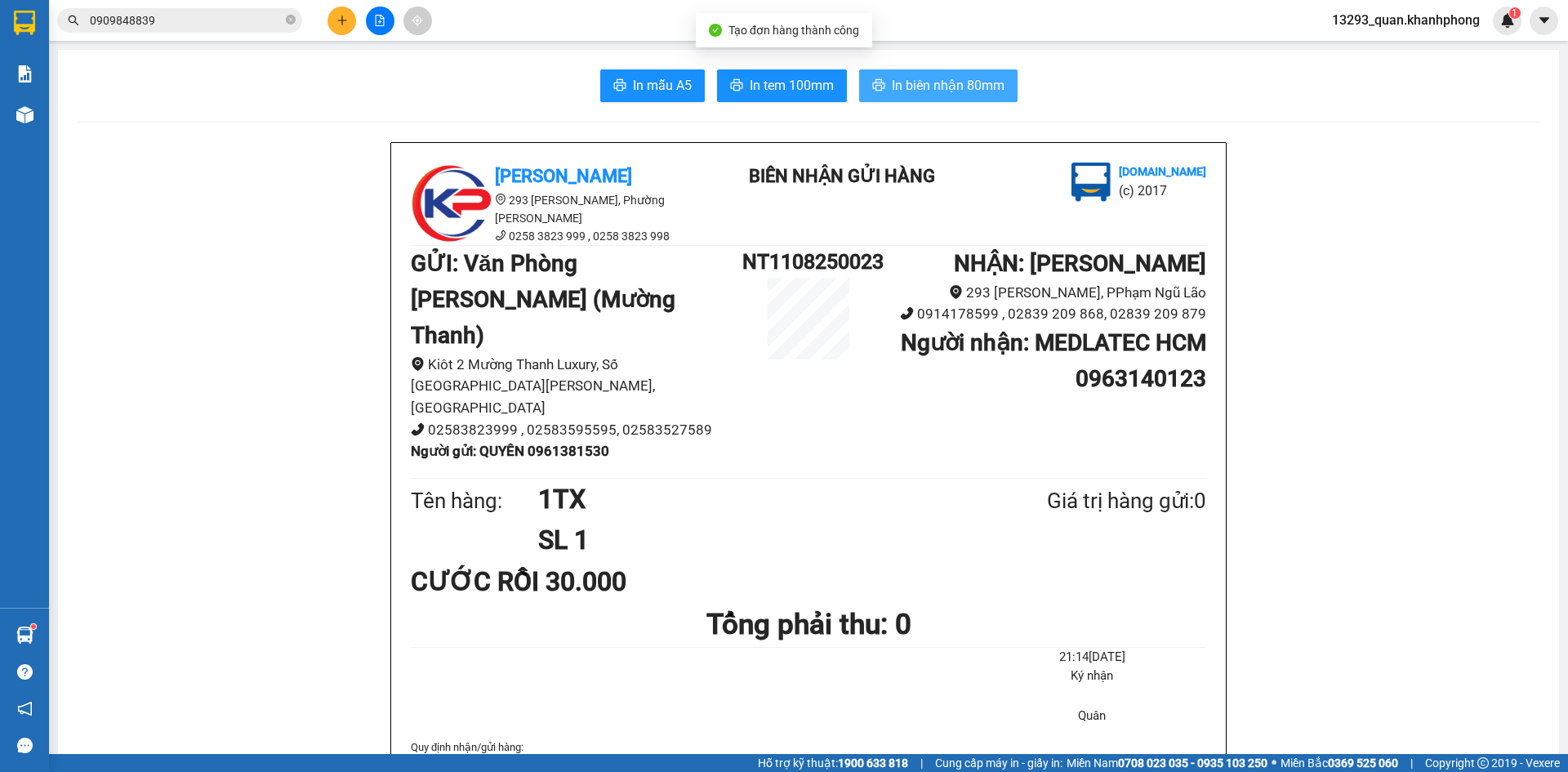
click at [930, 81] on span "In biên nhận 80mm" at bounding box center [948, 85] width 113 height 21
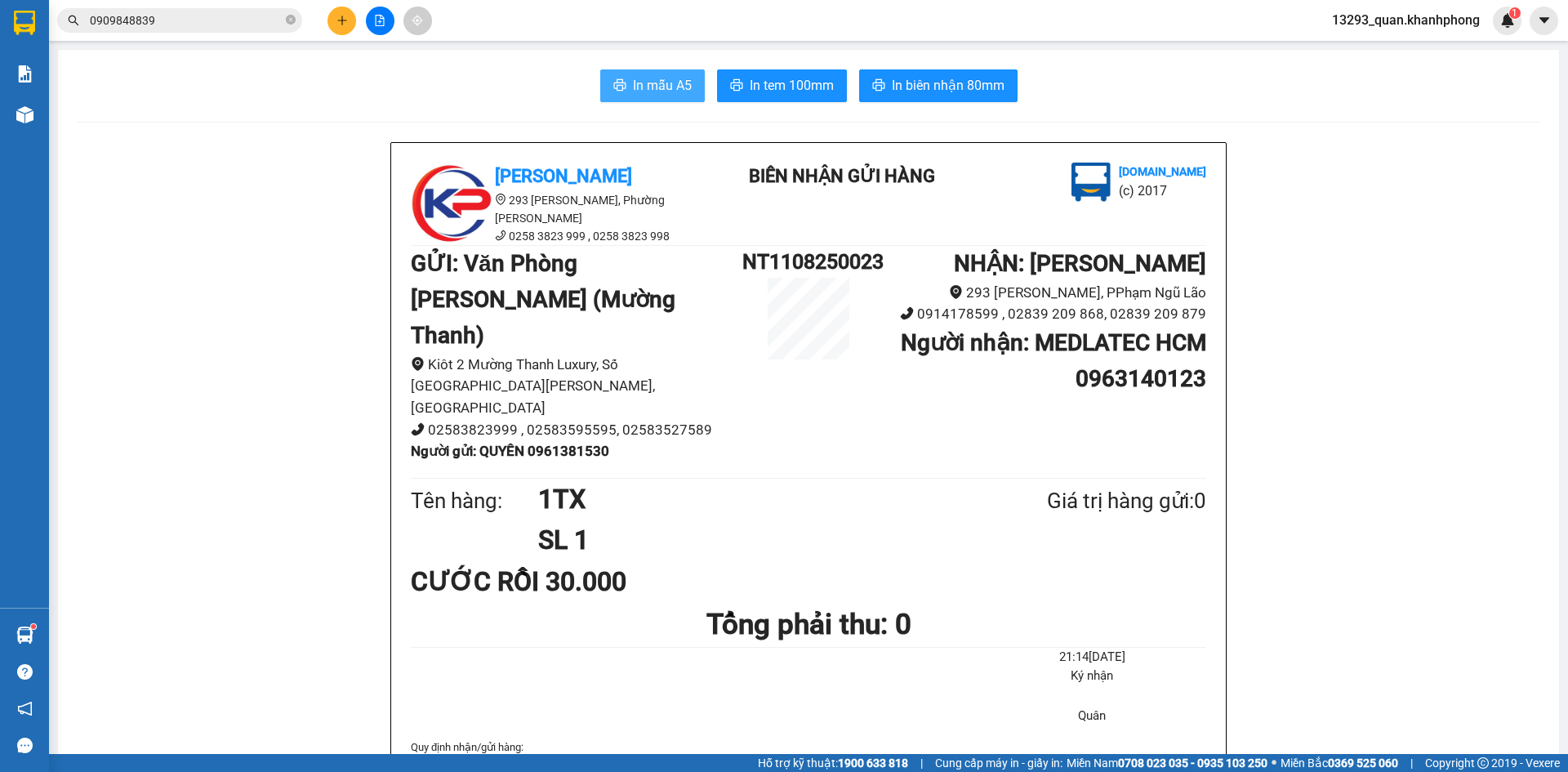
click at [647, 89] on span "In mẫu A5" at bounding box center [662, 85] width 58 height 21
click at [343, 20] on icon "plus" at bounding box center [343, 21] width 12 height 12
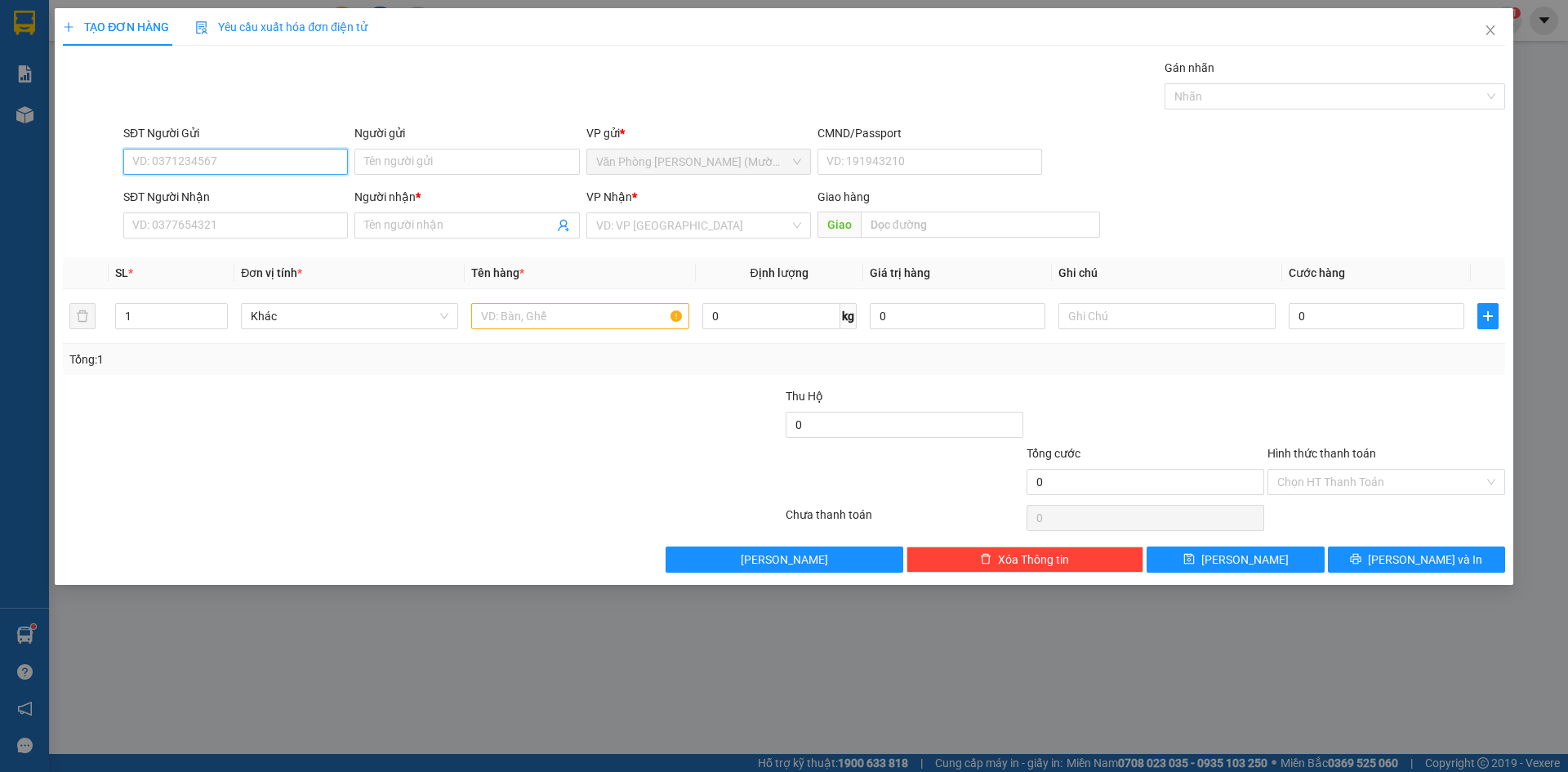
click at [242, 156] on input "SĐT Người Gửi" at bounding box center [236, 161] width 225 height 26
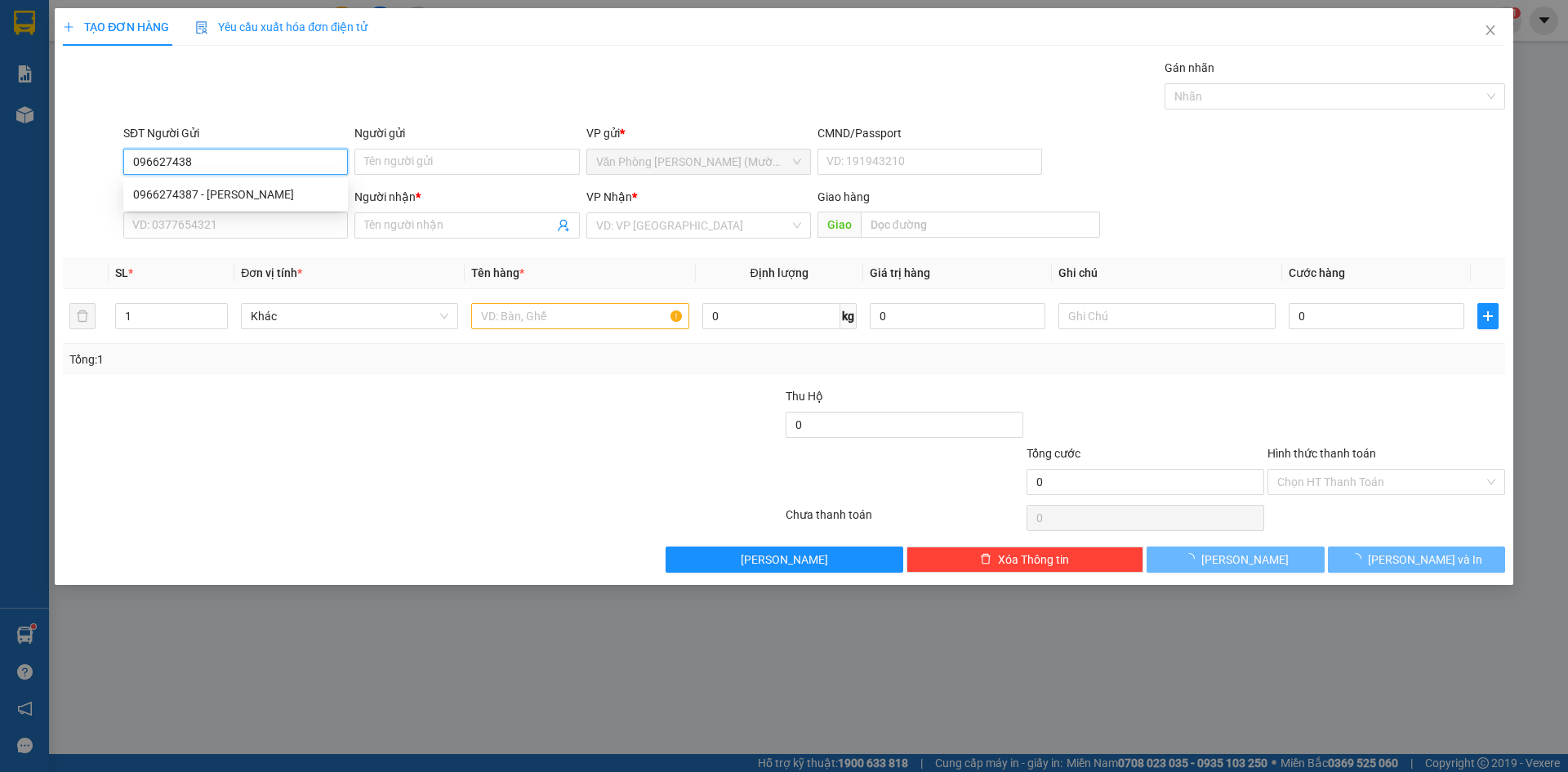
type input "0966274387"
click at [252, 185] on div "0966274387 - [PERSON_NAME]" at bounding box center [236, 194] width 225 height 26
type input "THANH"
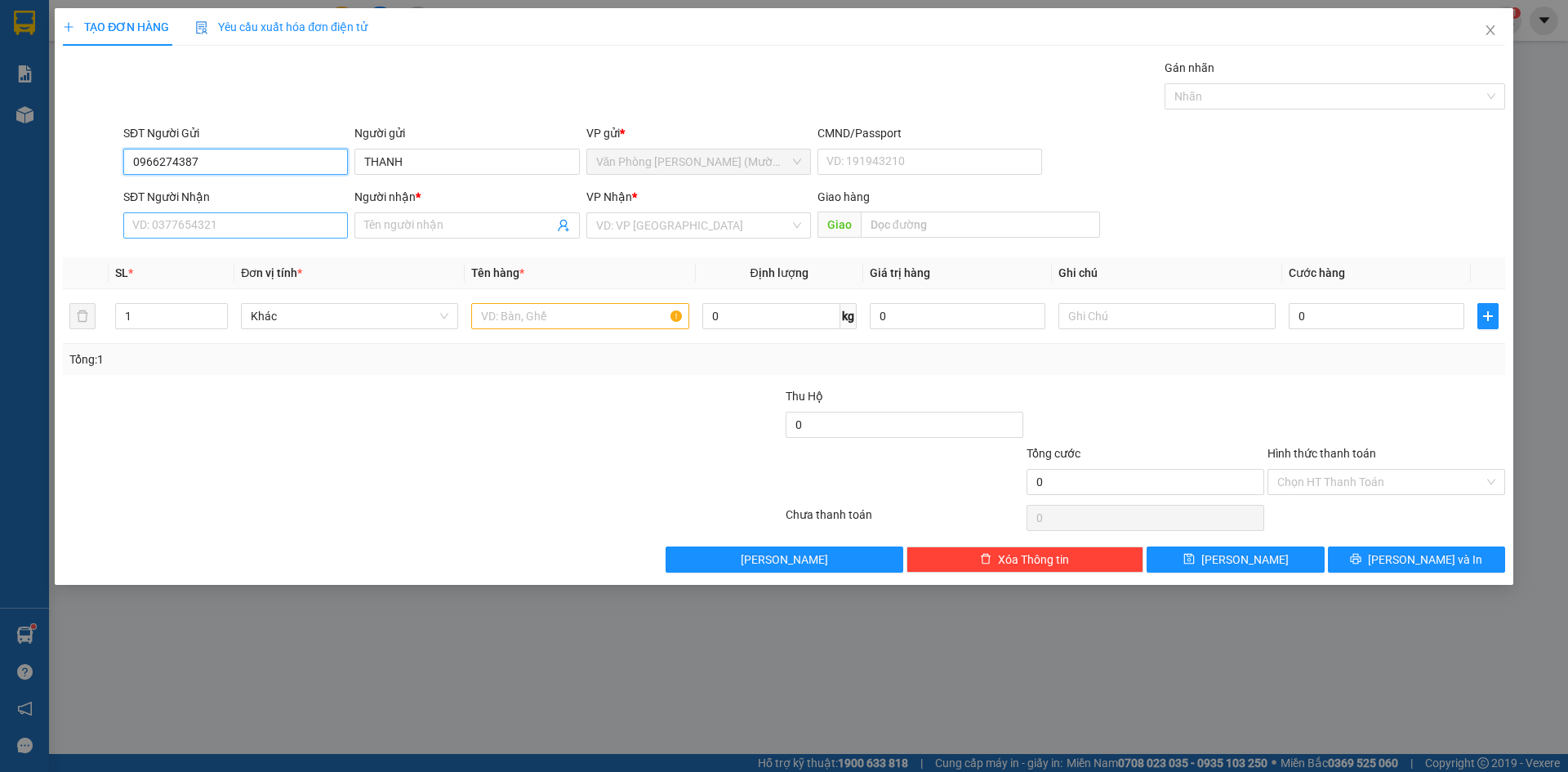
type input "0966274387"
click at [235, 224] on input "SĐT Người Nhận" at bounding box center [236, 226] width 225 height 26
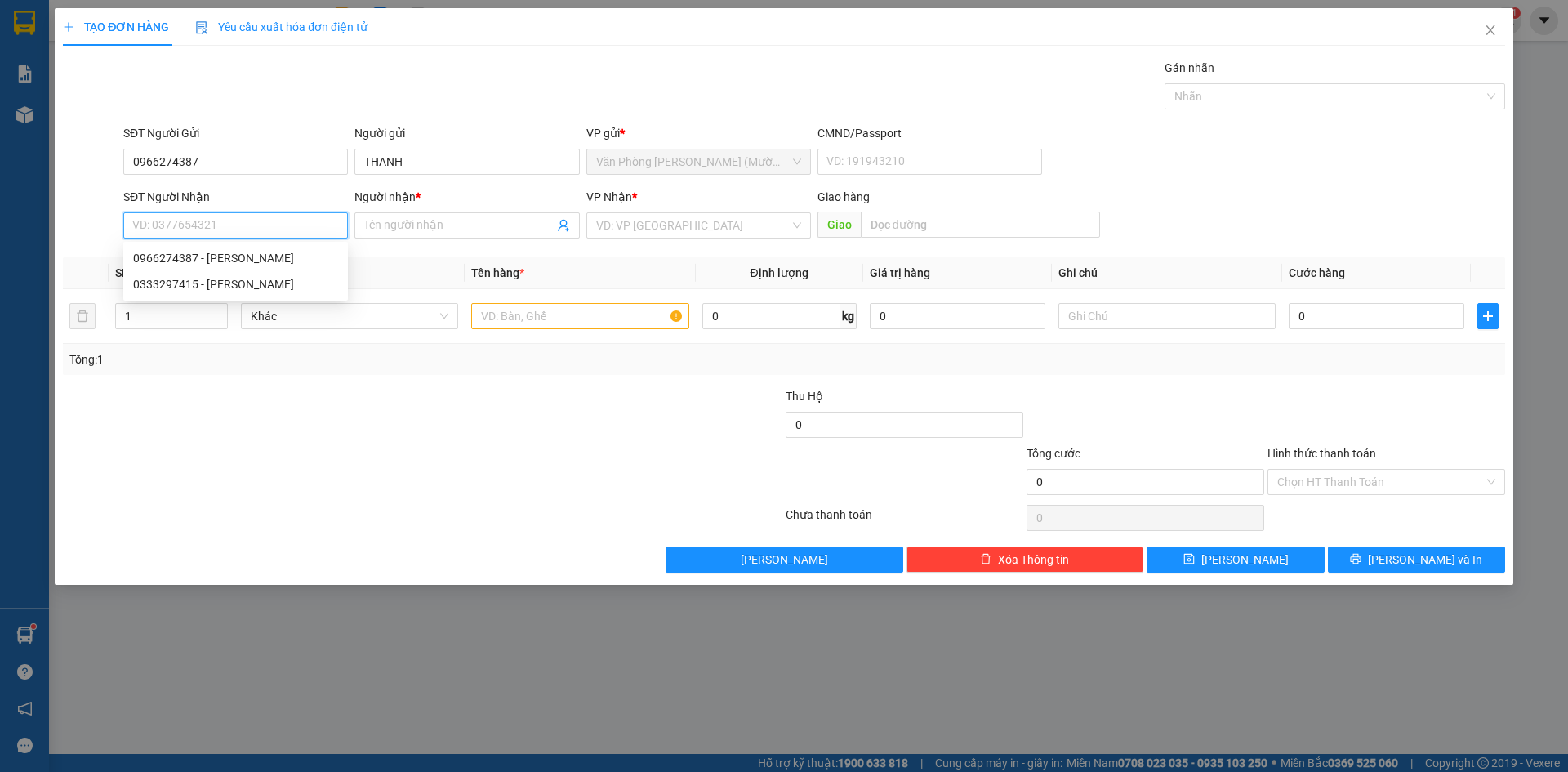
click at [231, 236] on input "SĐT Người Nhận" at bounding box center [236, 226] width 225 height 26
click at [236, 283] on div "0333297415 - [PERSON_NAME]" at bounding box center [236, 284] width 205 height 18
type input "0333297415"
type input "VŨ"
click at [575, 317] on input "text" at bounding box center [580, 316] width 218 height 26
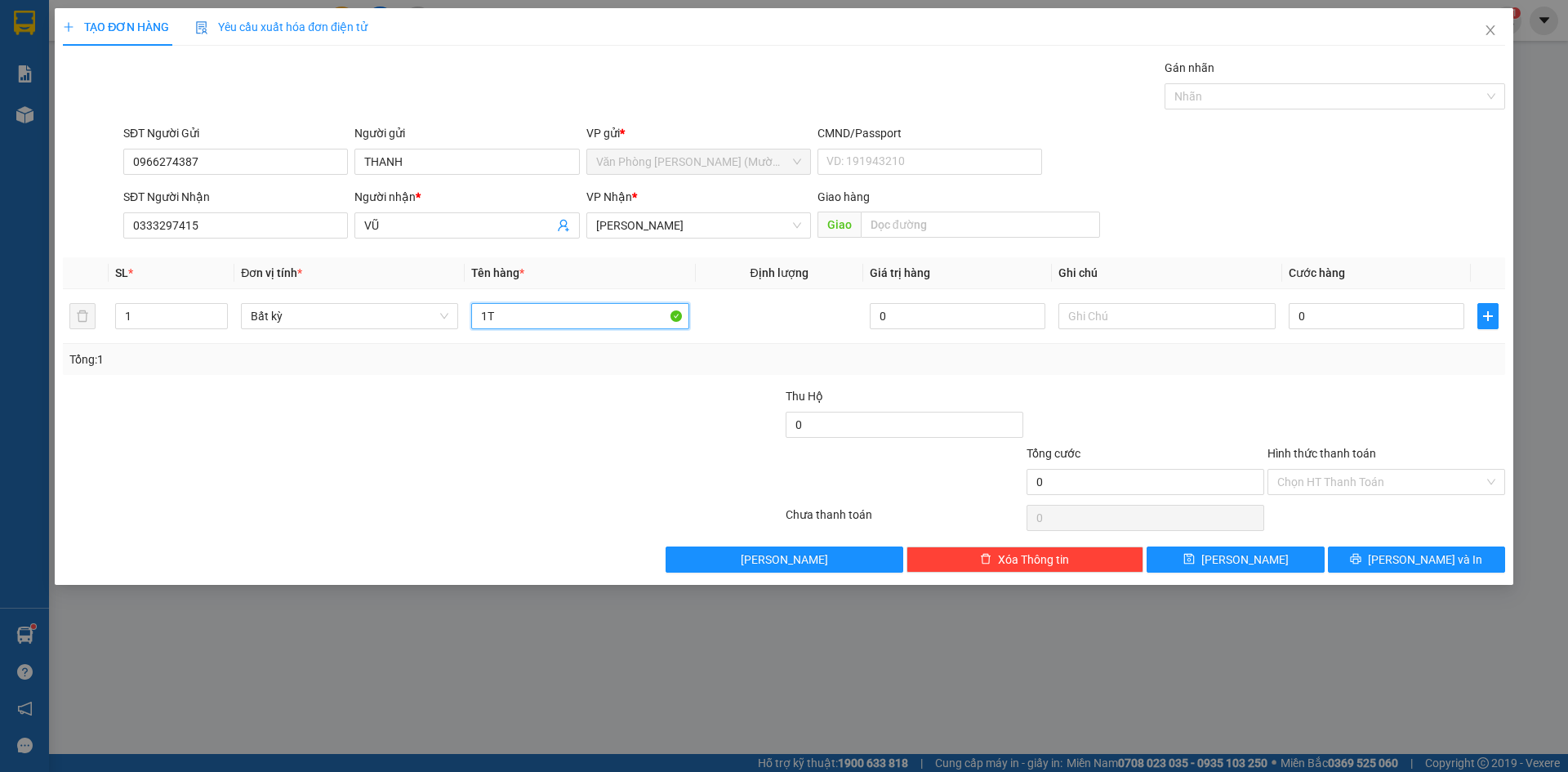
type input "1T"
click at [1319, 225] on div "SĐT Người Nhận 0333297415 Người nhận * VŨ VP Nhận * [PERSON_NAME] hàng Giao" at bounding box center [814, 217] width 1389 height 57
click at [1323, 325] on input "0" at bounding box center [1376, 316] width 175 height 26
type input "2"
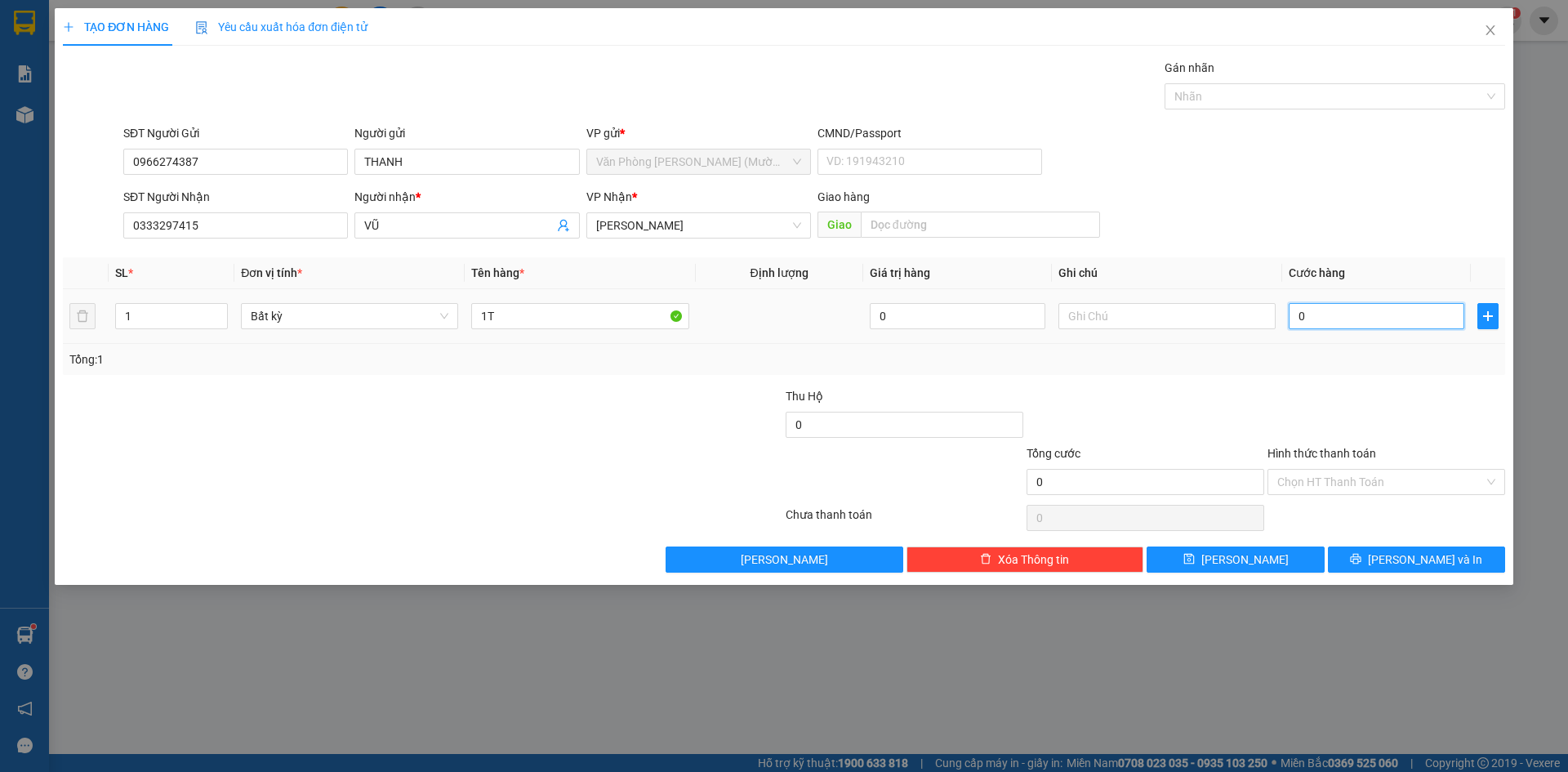
type input "2"
type input "20"
type input "20.000"
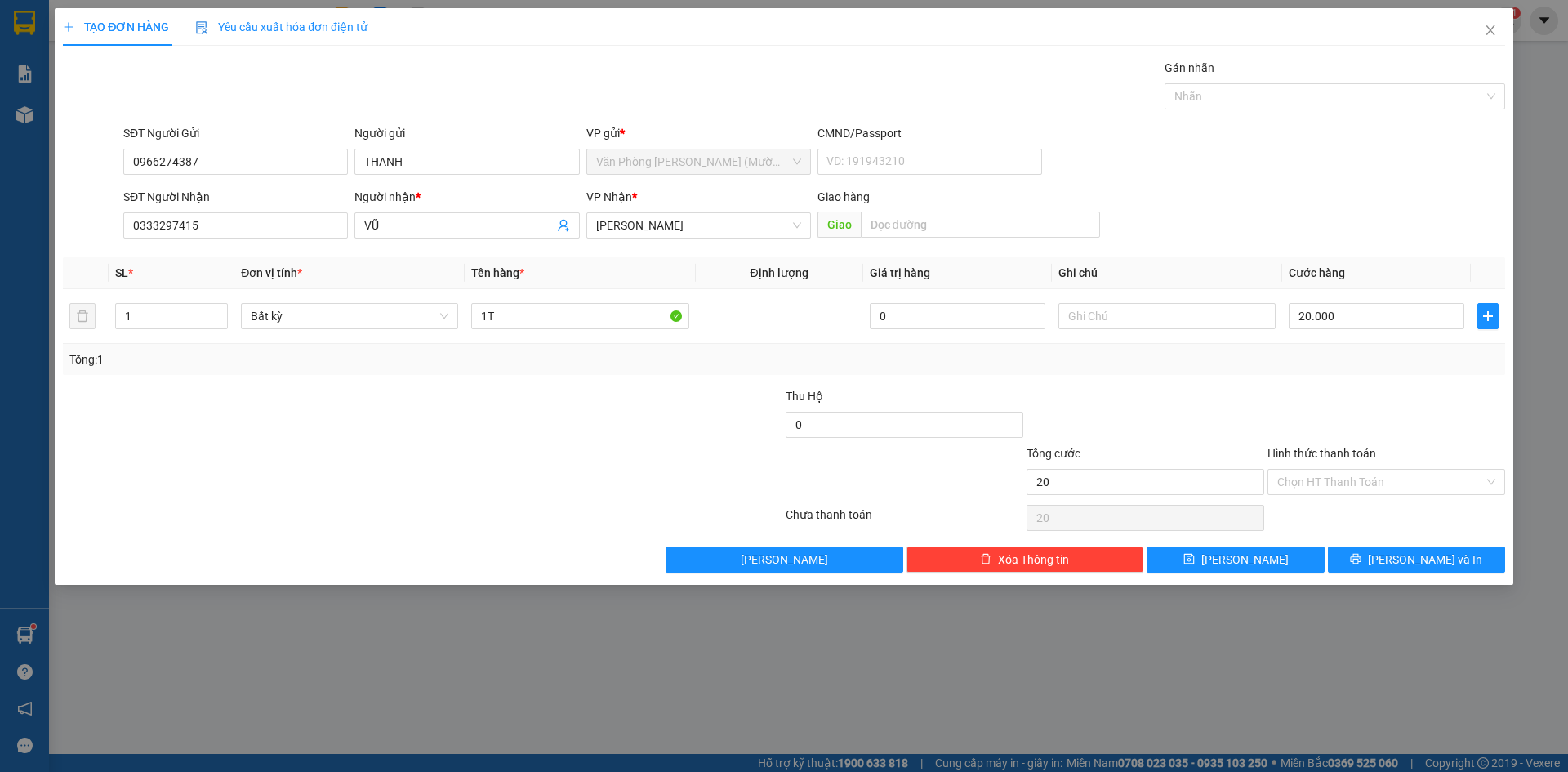
type input "20.000"
click at [1435, 198] on div "SĐT Người Nhận 0333297415 Người nhận * VŨ VP Nhận * [PERSON_NAME] hàng Giao" at bounding box center [814, 217] width 1389 height 57
click at [1306, 381] on div "Transit Pickup Surcharge Ids Transit Deliver Surcharge Ids Transit Deliver Surc…" at bounding box center [784, 315] width 1442 height 514
click at [1357, 393] on div at bounding box center [1386, 416] width 241 height 57
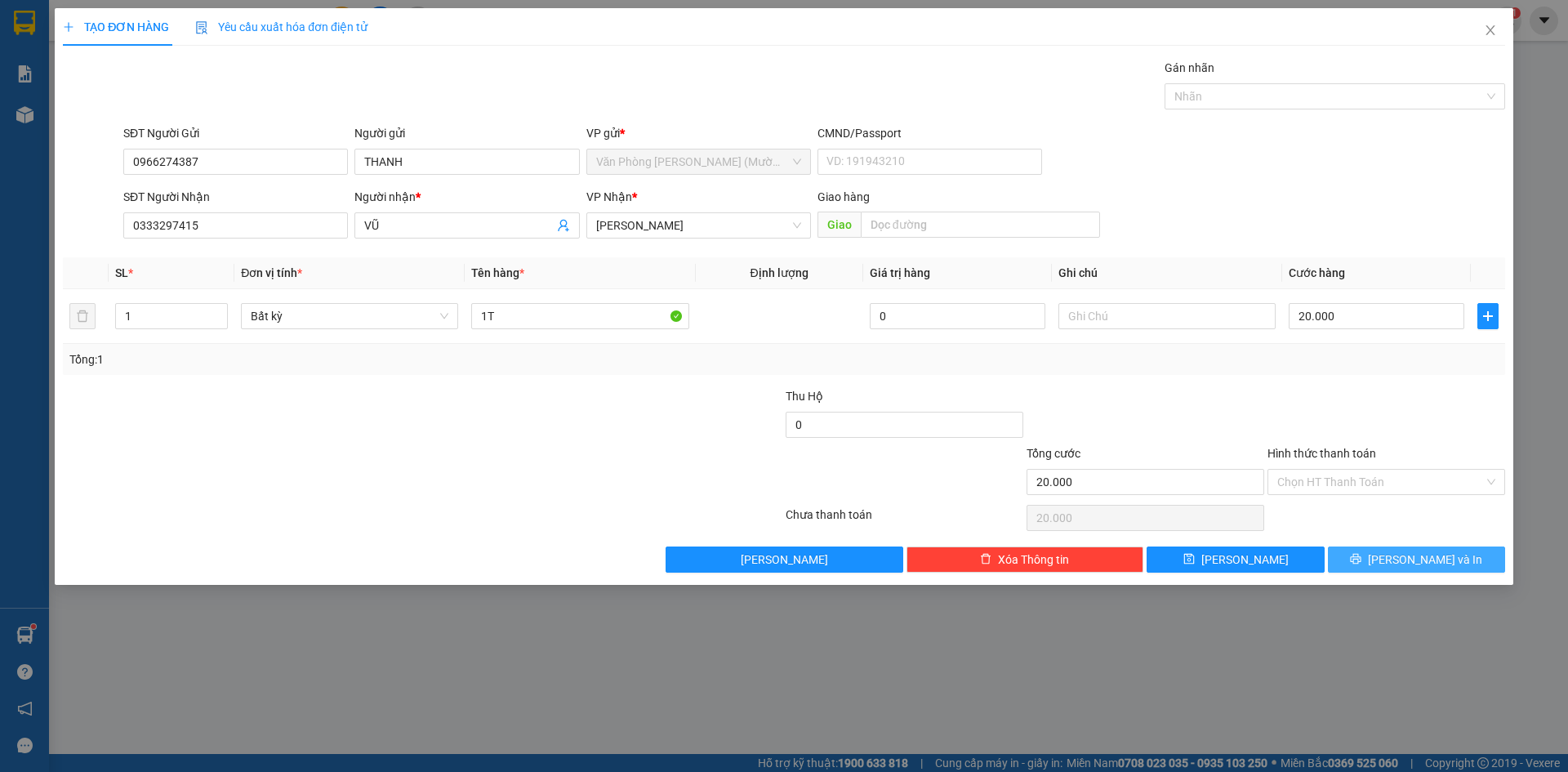
click at [1400, 566] on button "[PERSON_NAME] và In" at bounding box center [1417, 559] width 177 height 26
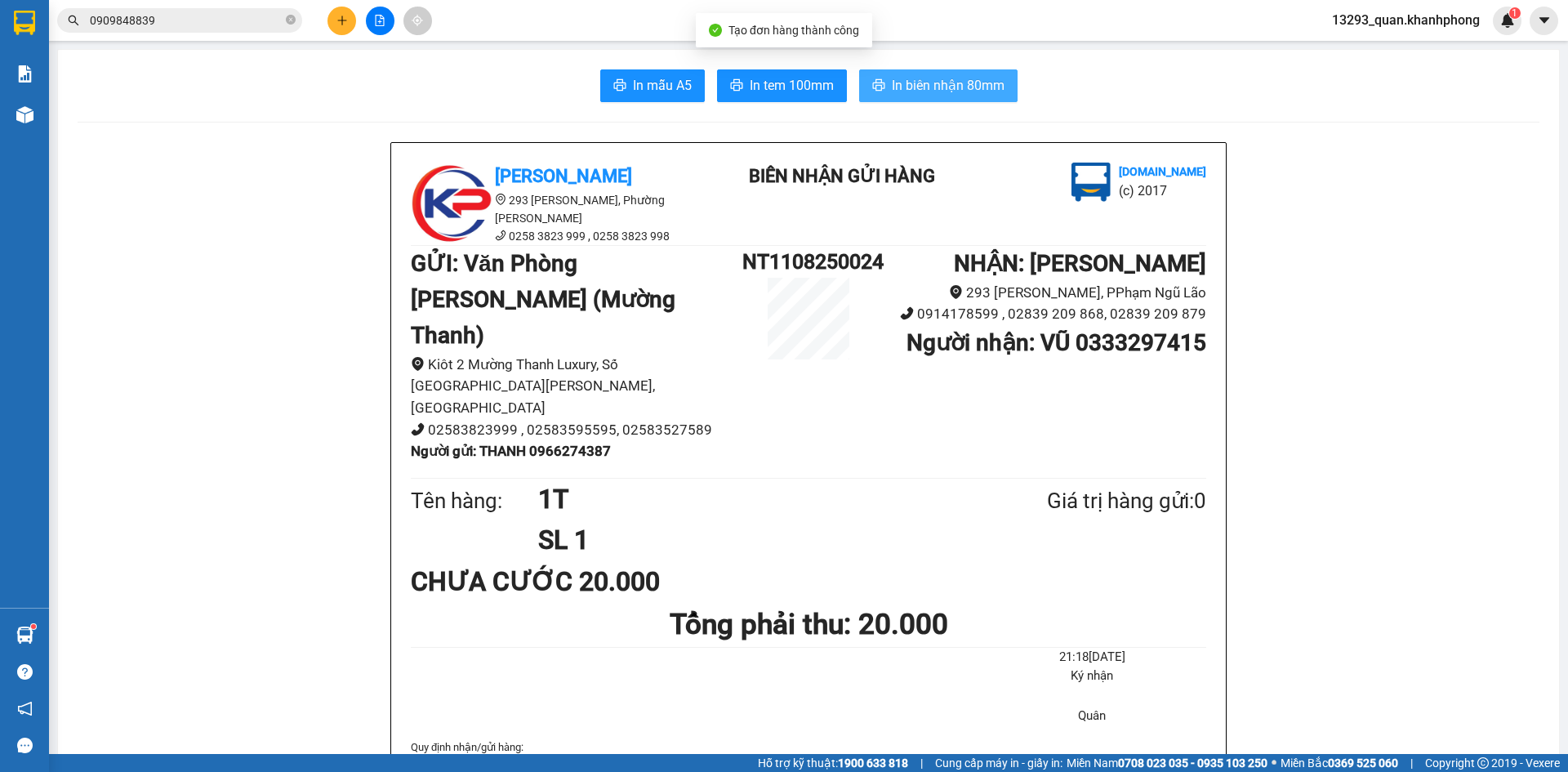
click at [972, 91] on span "In biên nhận 80mm" at bounding box center [948, 85] width 113 height 21
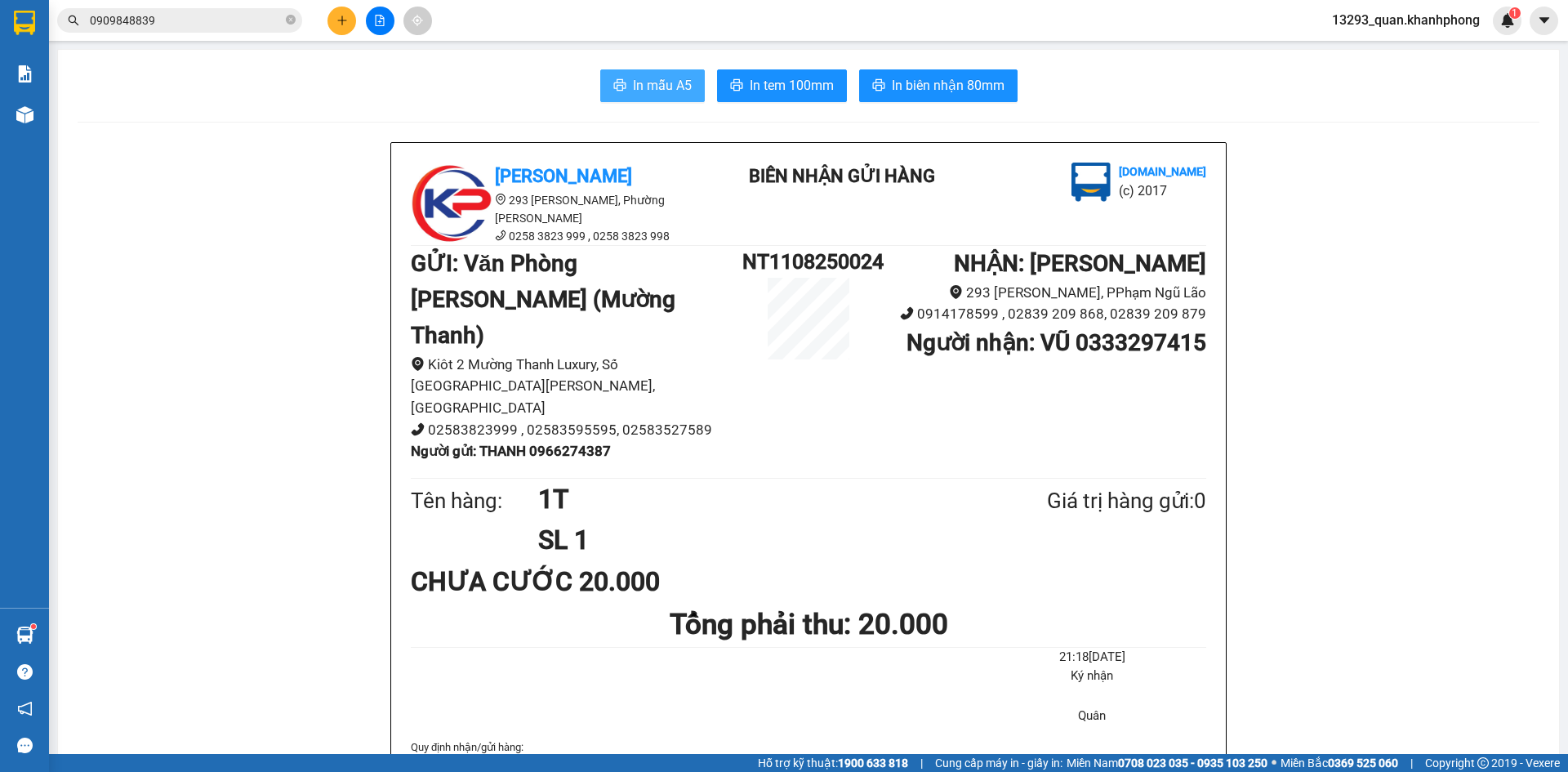
click at [661, 77] on span "In mẫu A5" at bounding box center [662, 85] width 58 height 21
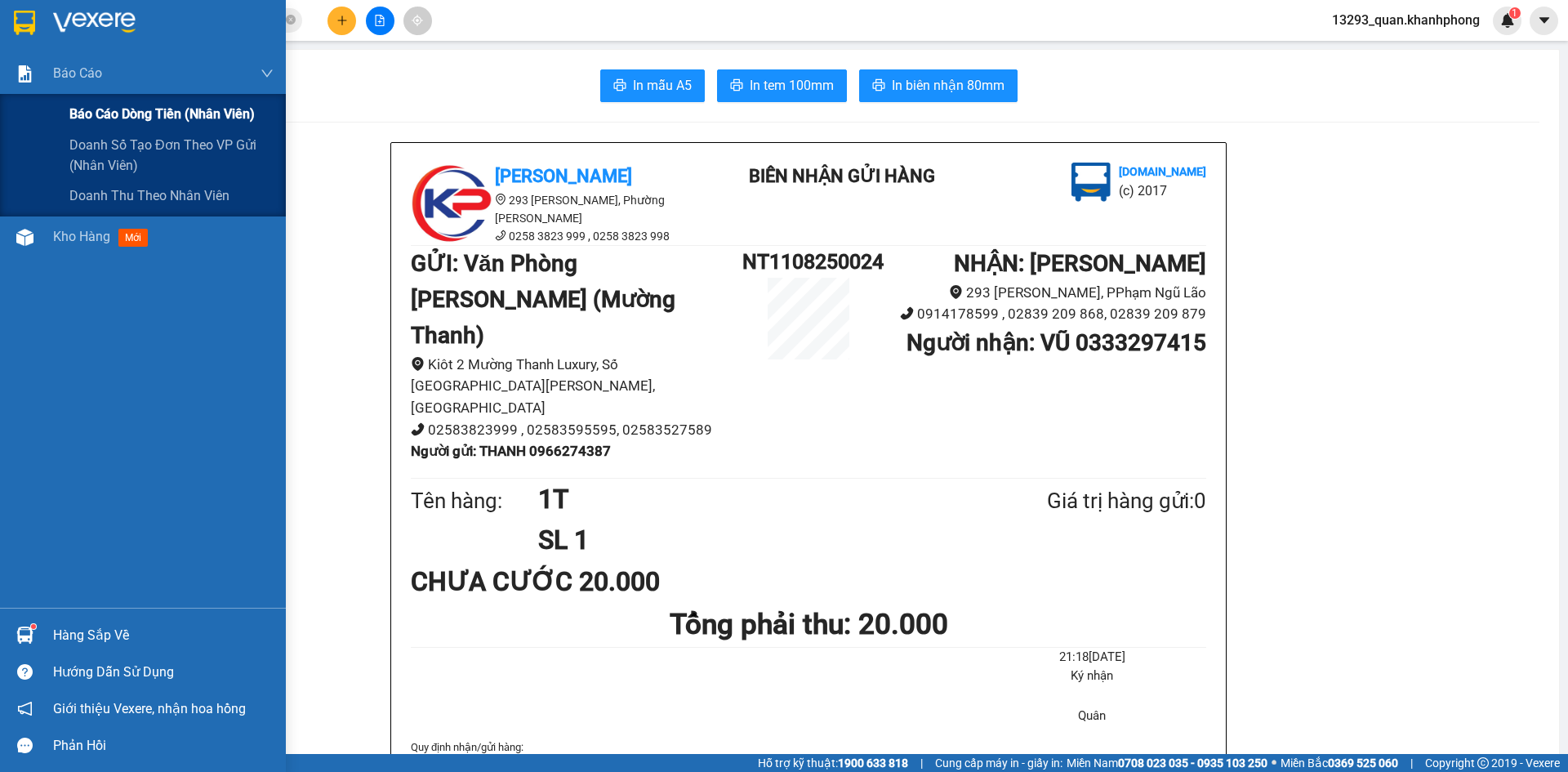
click at [100, 120] on span "Báo cáo dòng tiền (nhân viên)" at bounding box center [161, 114] width 185 height 21
